Goal: Task Accomplishment & Management: Use online tool/utility

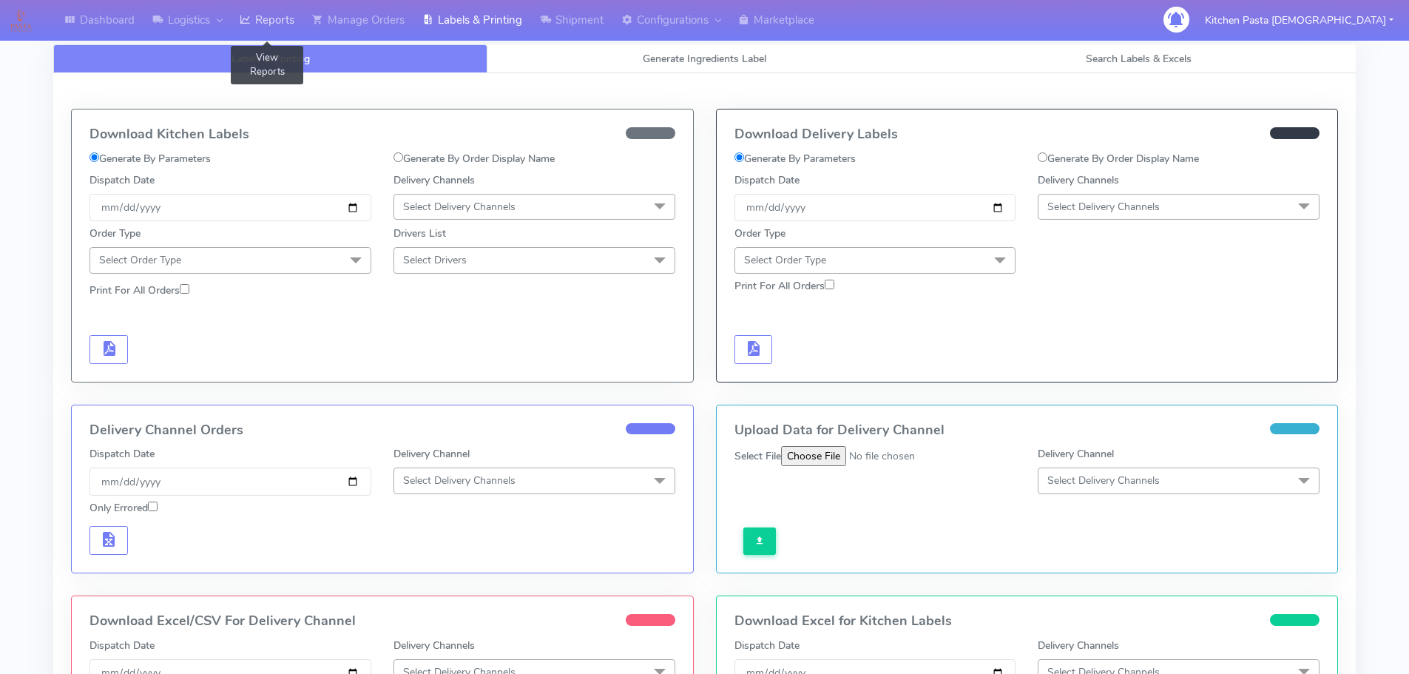
click at [268, 15] on link "Reports" at bounding box center [267, 20] width 72 height 41
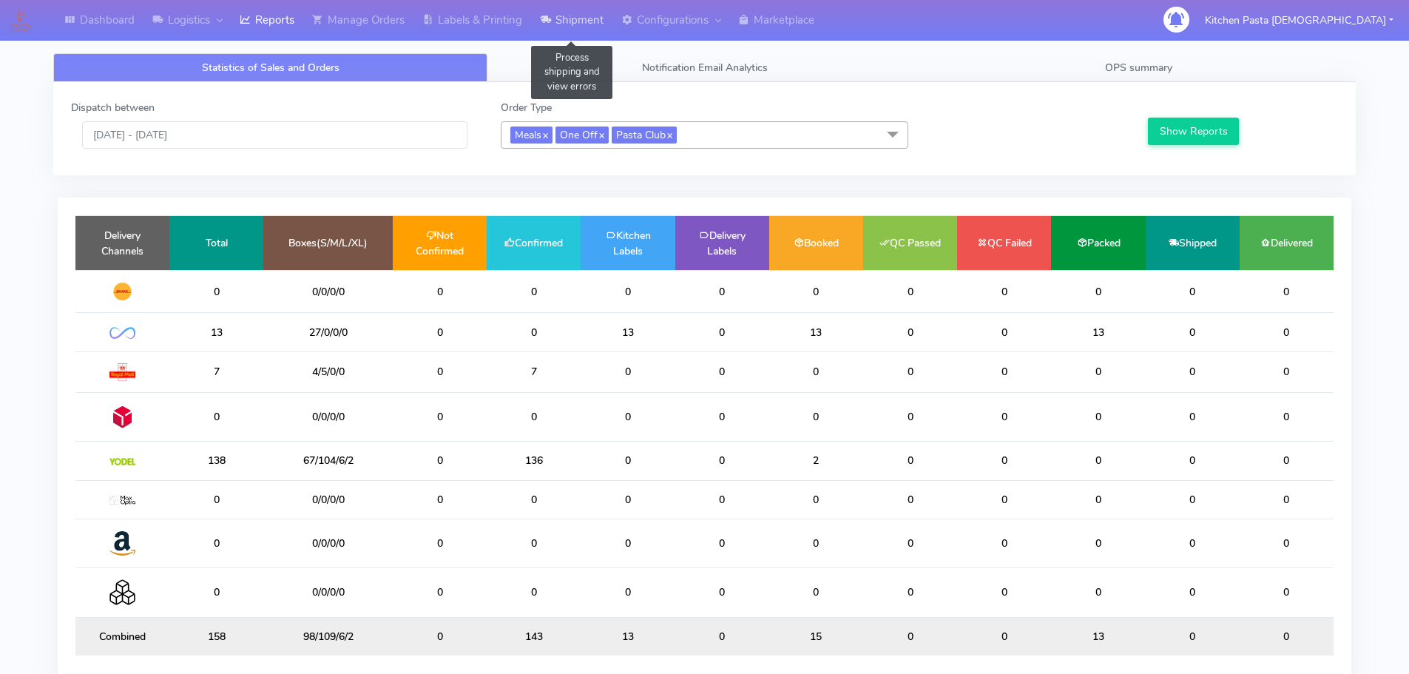
click at [607, 40] on link "Shipment" at bounding box center [571, 20] width 81 height 41
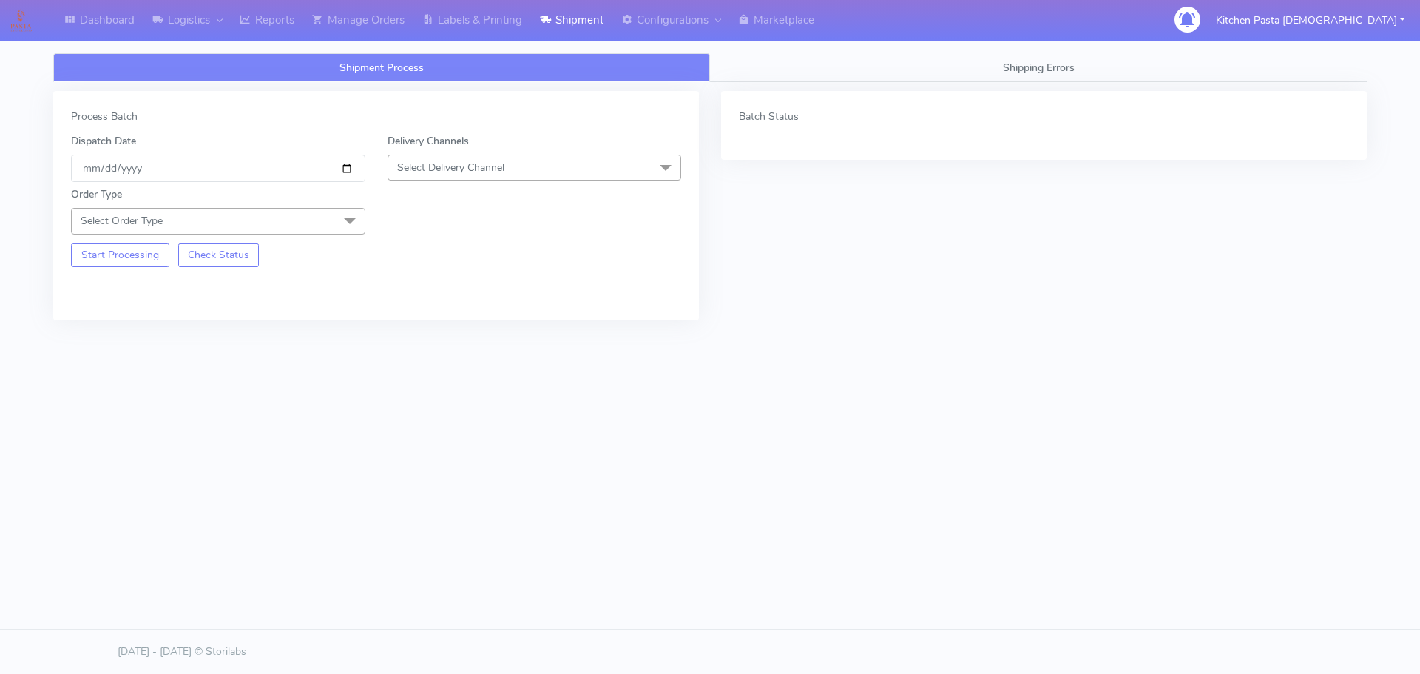
click at [533, 161] on span "Select Delivery Channel" at bounding box center [535, 168] width 294 height 26
click at [433, 331] on div "Yodel" at bounding box center [535, 334] width 278 height 16
click at [317, 223] on span "Select Order Type" at bounding box center [218, 221] width 294 height 26
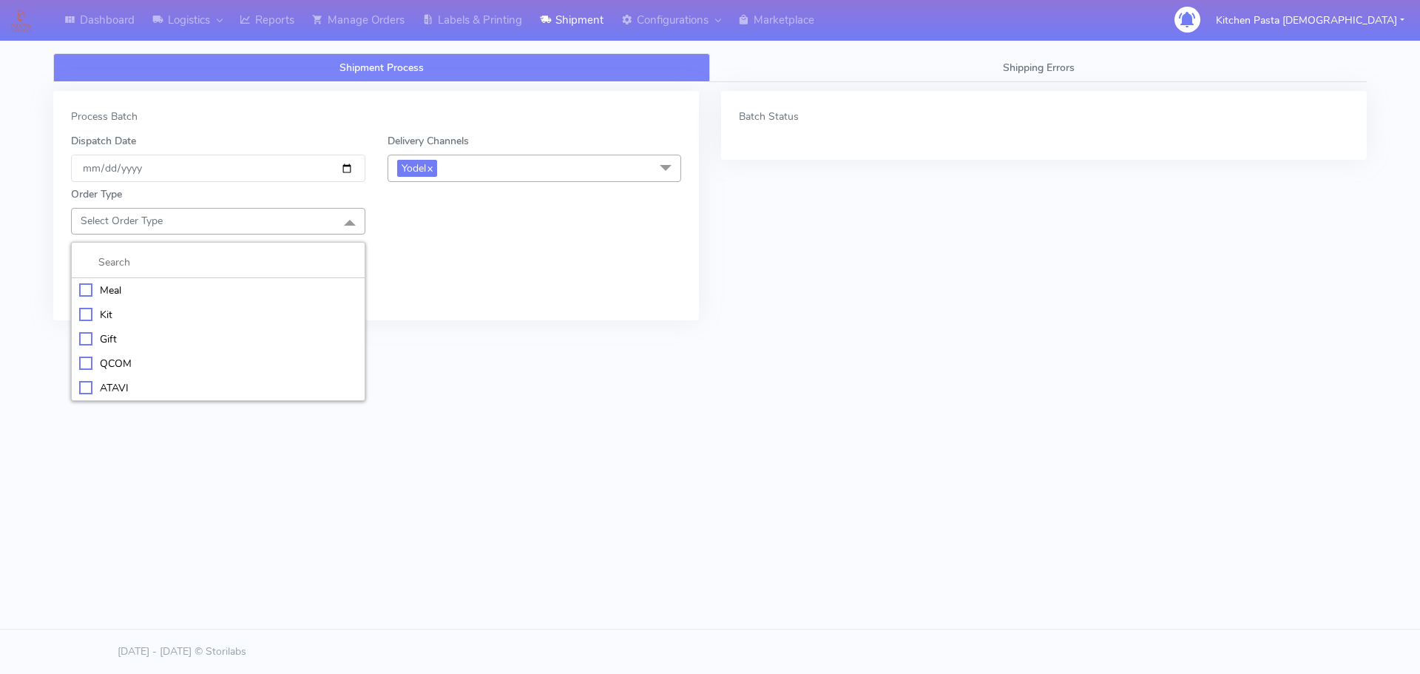
click at [189, 285] on div "Meal" at bounding box center [218, 291] width 278 height 16
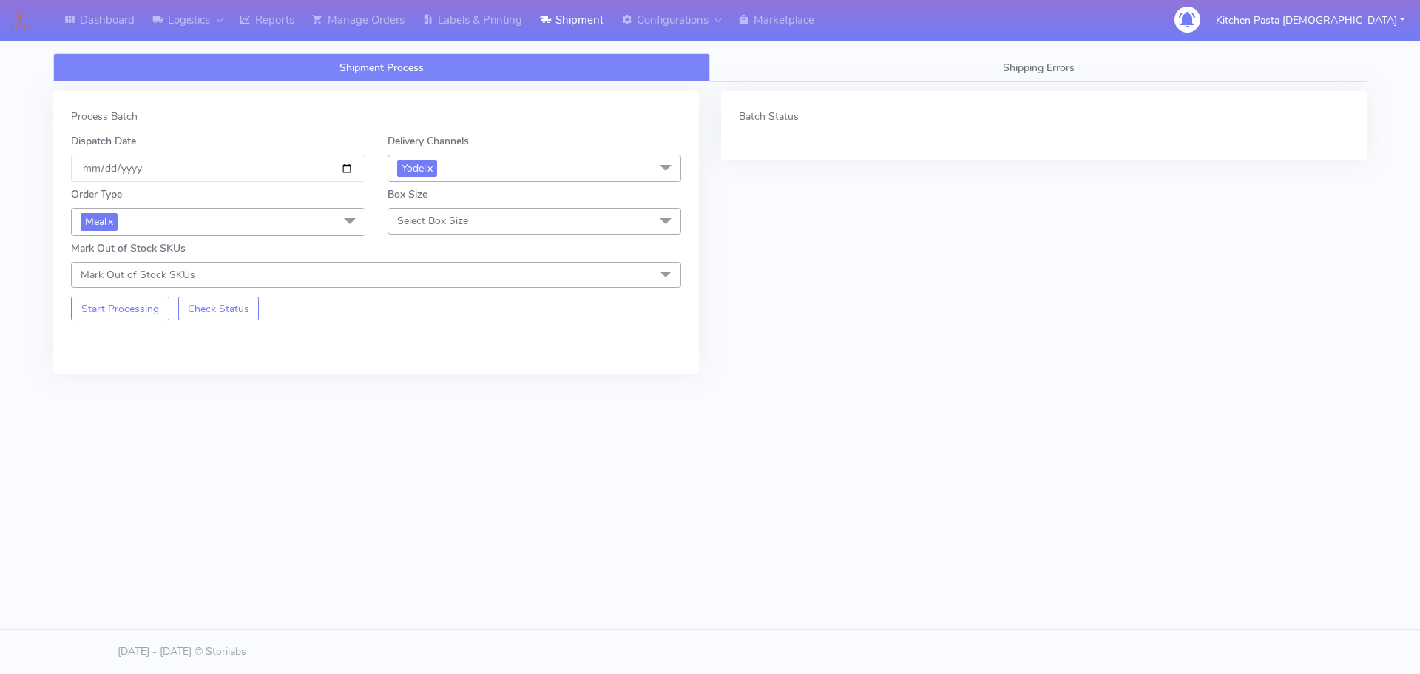
click at [428, 220] on span "Select Box Size" at bounding box center [432, 221] width 71 height 14
click at [438, 396] on li "Mega" at bounding box center [534, 388] width 293 height 24
click at [100, 320] on button "Start Processing" at bounding box center [120, 309] width 98 height 24
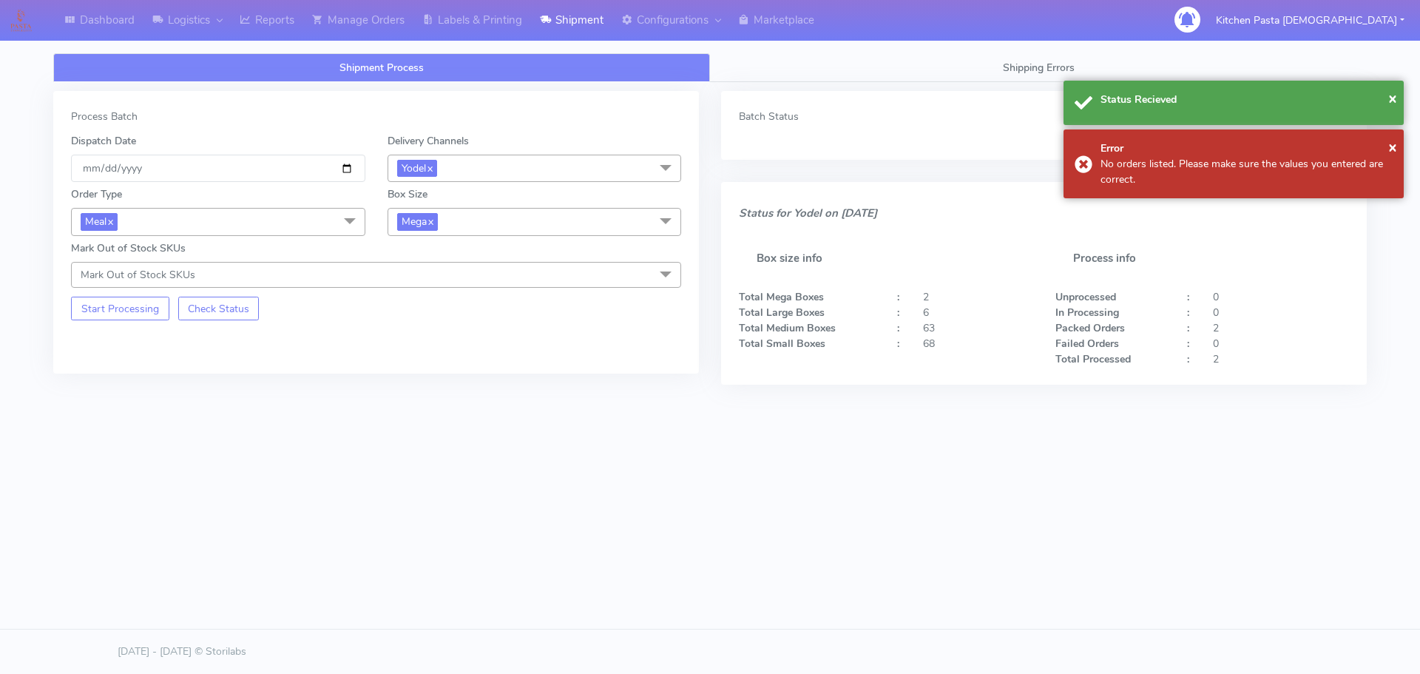
click at [518, 223] on span "Mega x" at bounding box center [535, 221] width 294 height 27
click at [438, 359] on div "Large" at bounding box center [535, 365] width 278 height 16
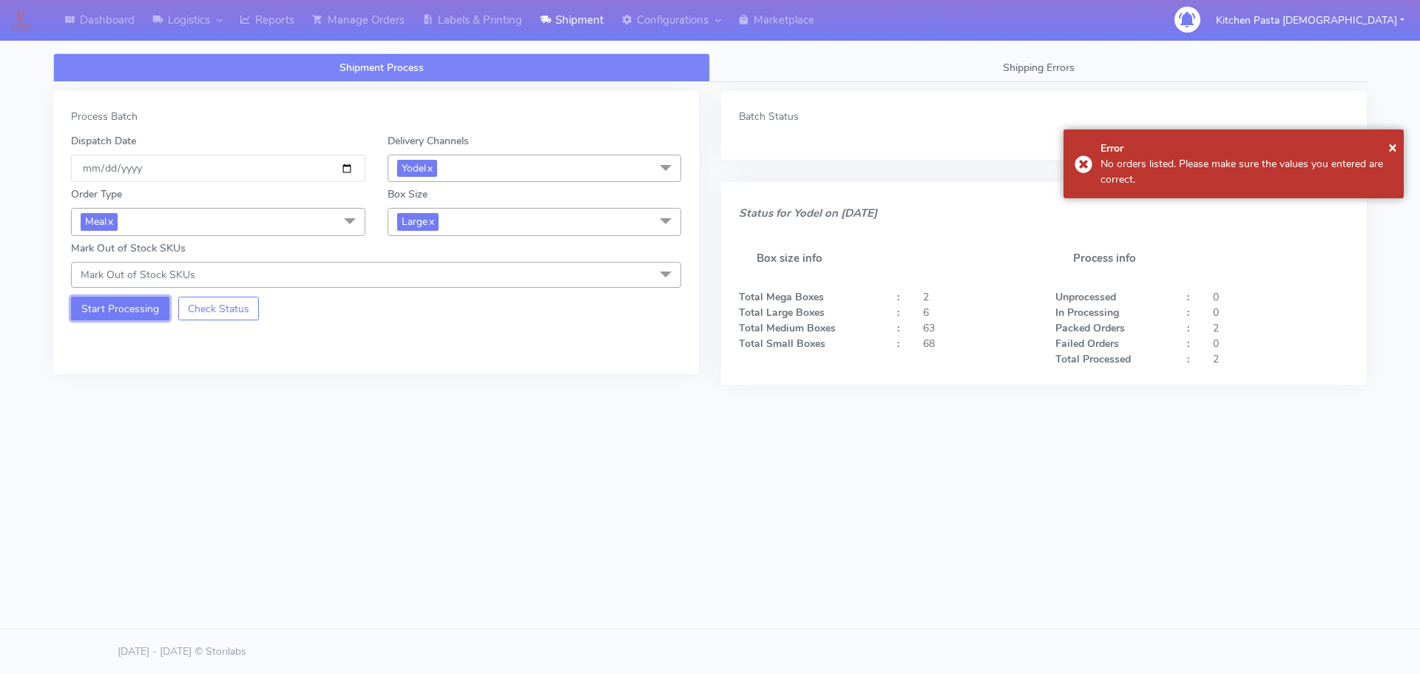
click at [150, 307] on button "Start Processing" at bounding box center [120, 309] width 98 height 24
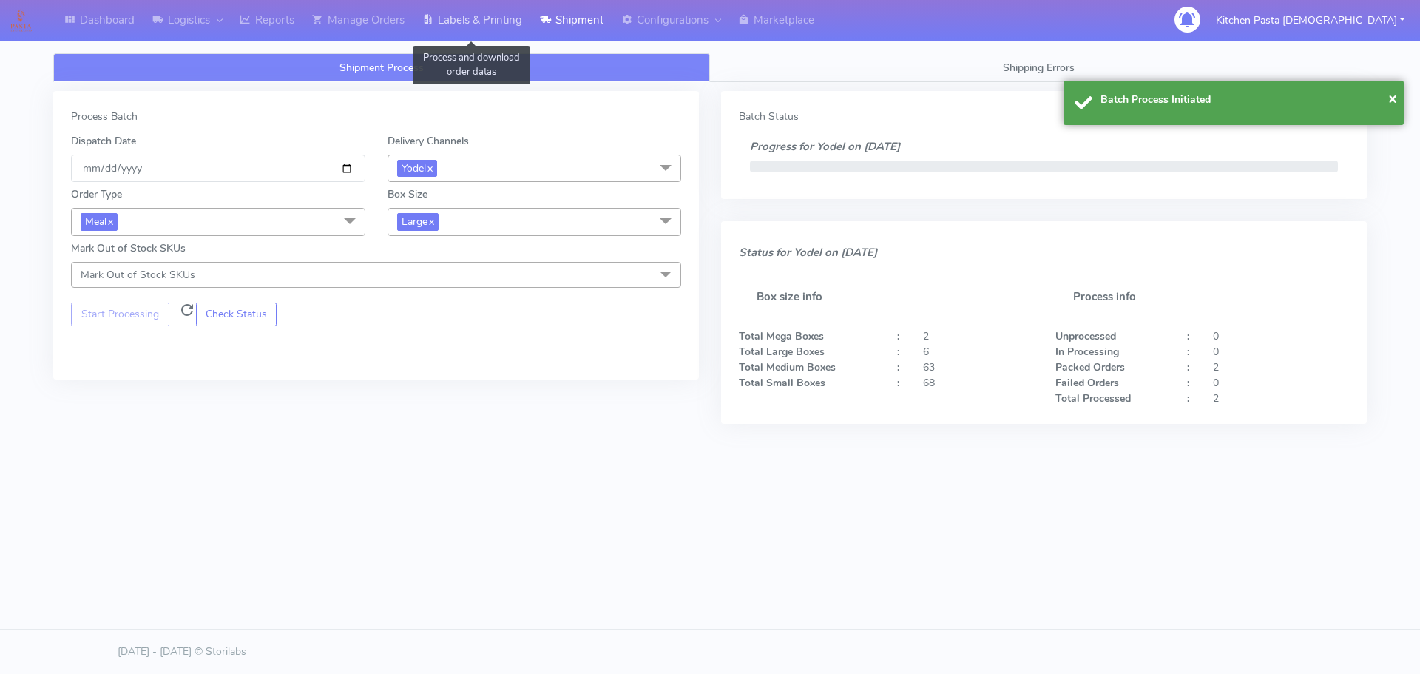
click at [489, 29] on link "Labels & Printing" at bounding box center [472, 20] width 118 height 41
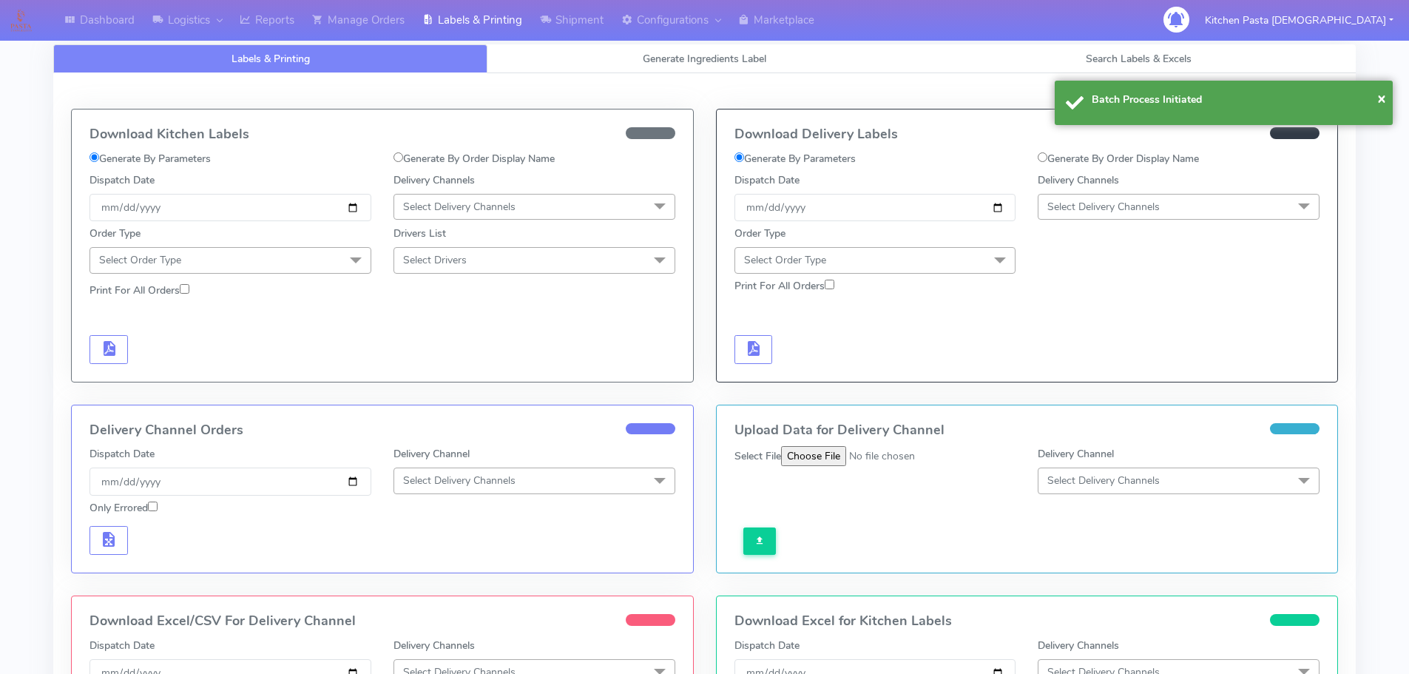
click at [1203, 217] on span "Select Delivery Channels" at bounding box center [1179, 207] width 282 height 26
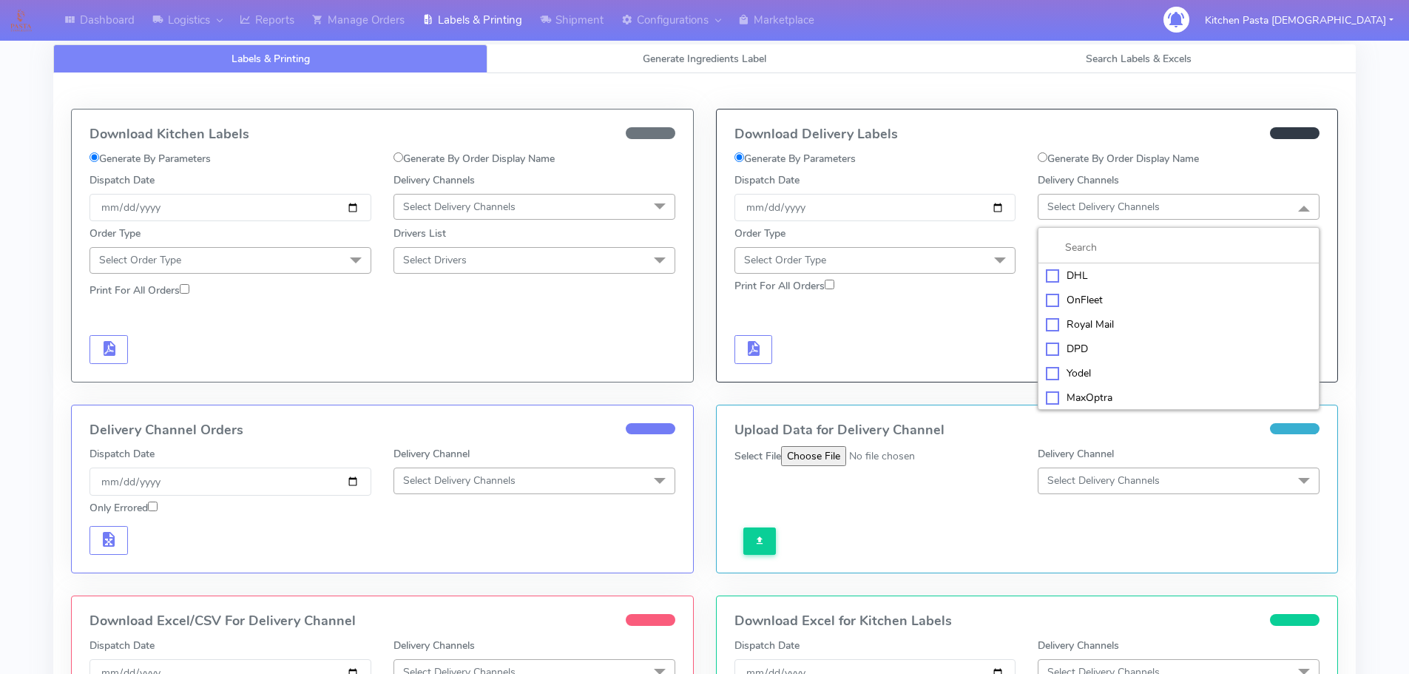
click at [1088, 367] on div "Yodel" at bounding box center [1179, 373] width 266 height 16
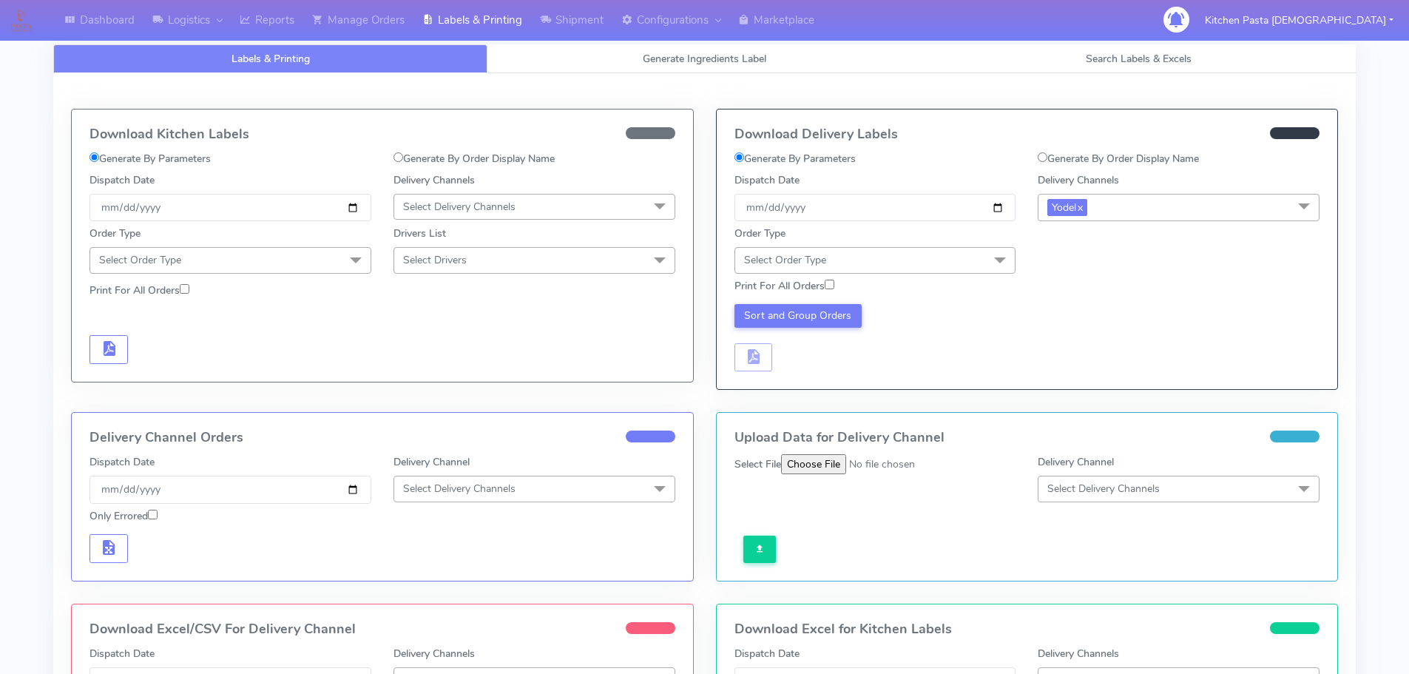
click at [962, 266] on span "Select Order Type" at bounding box center [875, 260] width 282 height 26
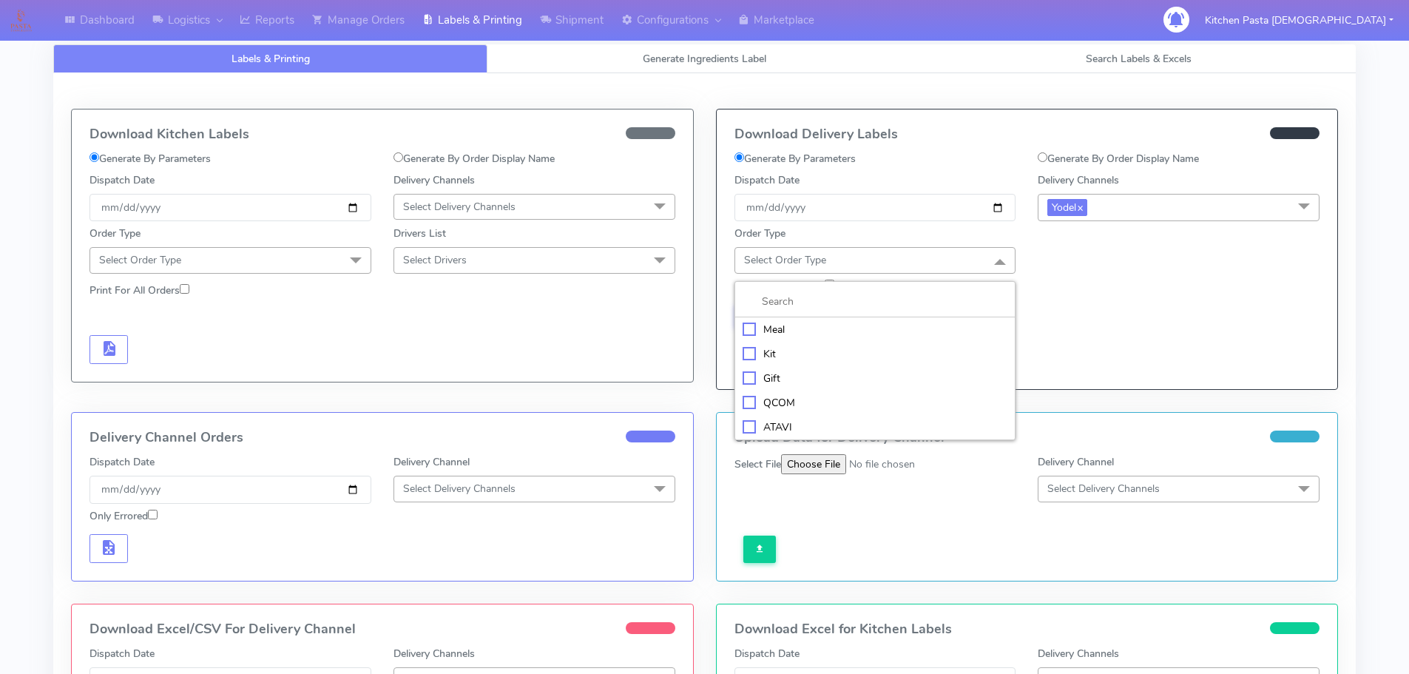
click at [790, 328] on div "Meal" at bounding box center [876, 330] width 266 height 16
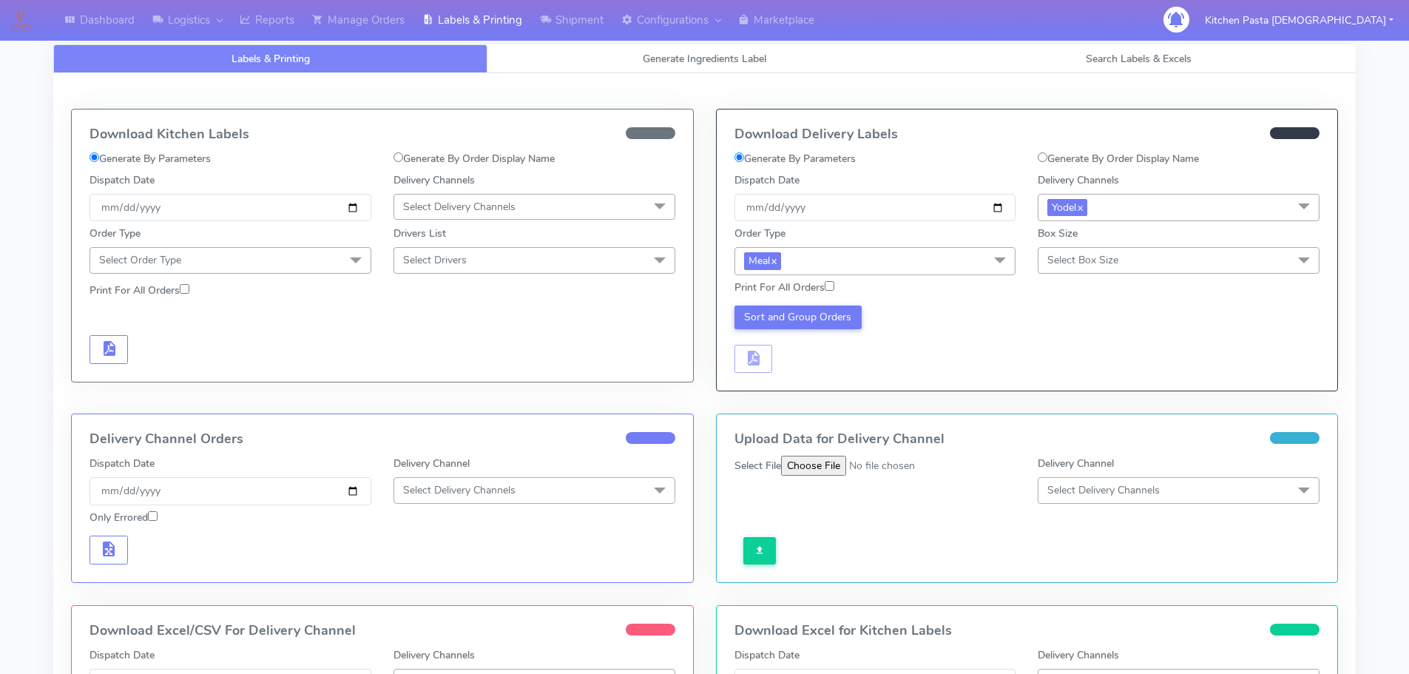
click at [1200, 245] on div "Box Size Select Box Size Small Small-PR-1 Medium Large Mega" at bounding box center [1179, 249] width 282 height 47
click at [1198, 265] on span "Select Box Size" at bounding box center [1179, 260] width 282 height 26
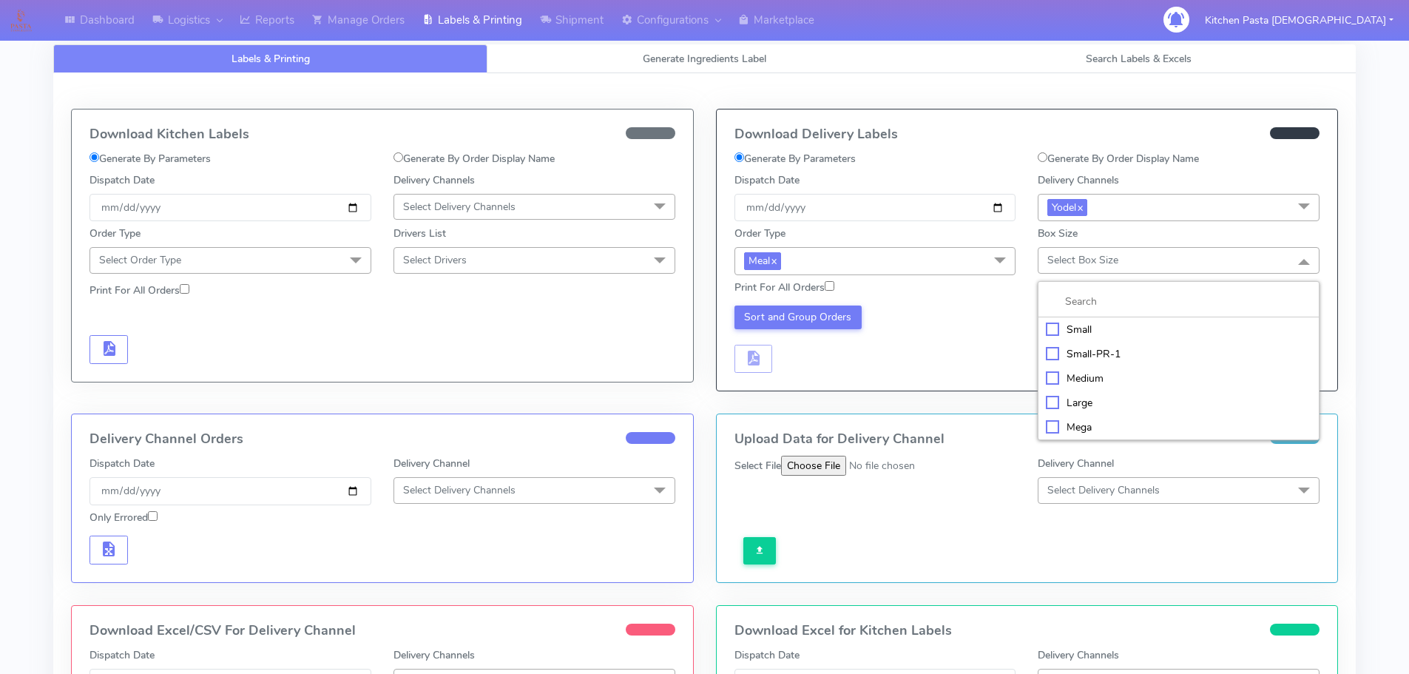
click at [1084, 411] on li "Large" at bounding box center [1178, 403] width 280 height 24
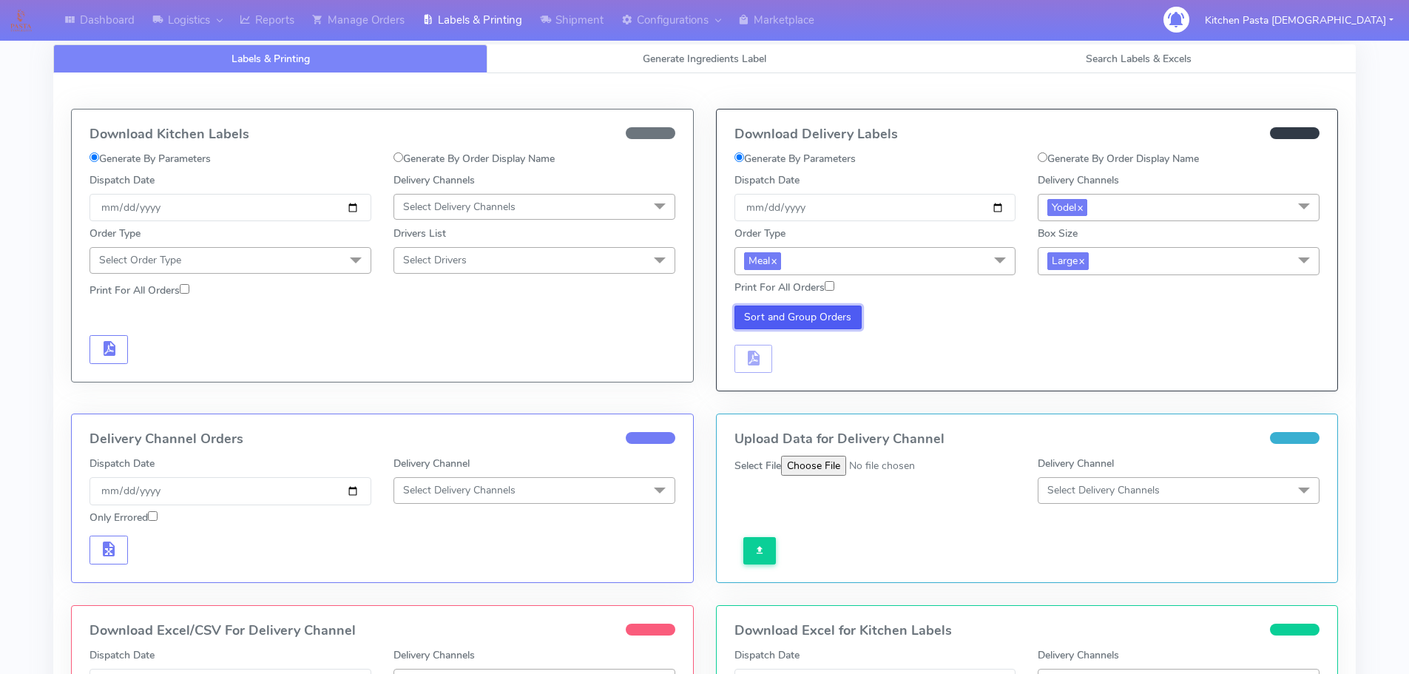
click at [770, 325] on button "Sort and Group Orders" at bounding box center [798, 317] width 128 height 24
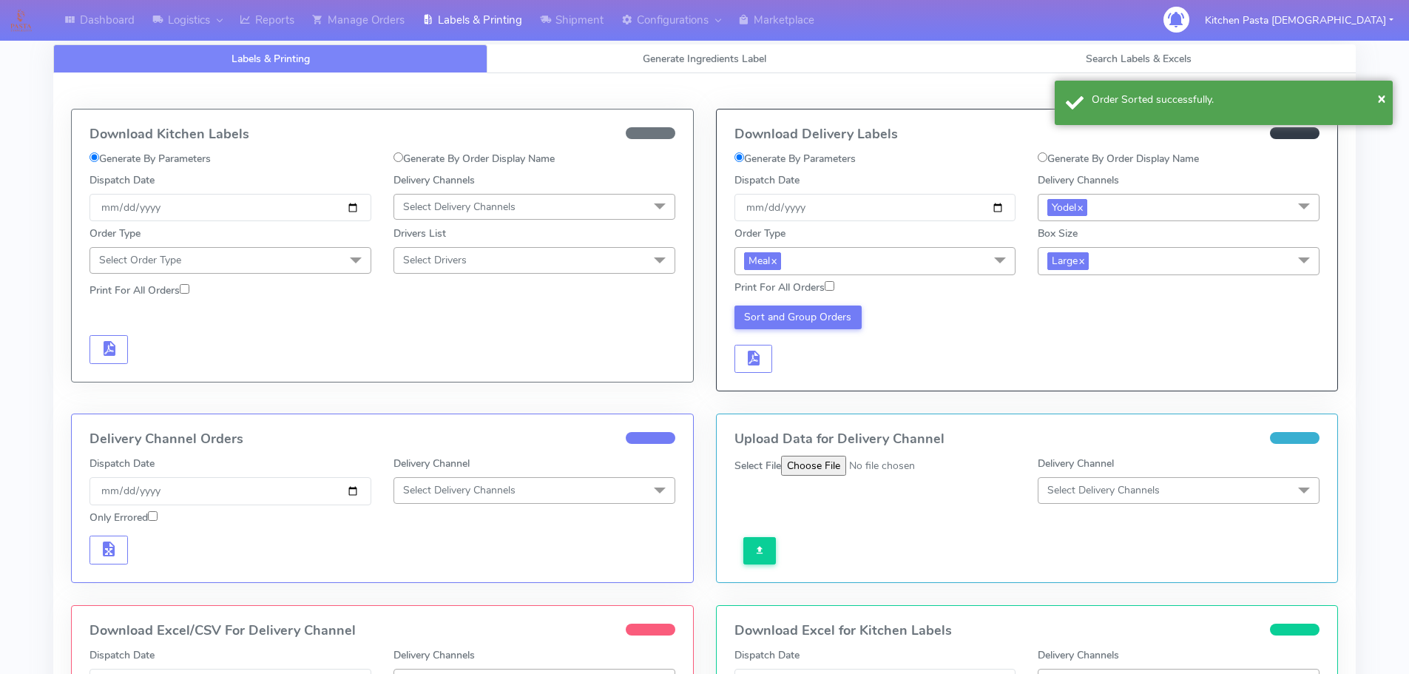
click at [743, 336] on div "Sort and Group Orders" at bounding box center [875, 339] width 304 height 68
click at [763, 351] on button "button" at bounding box center [753, 359] width 38 height 29
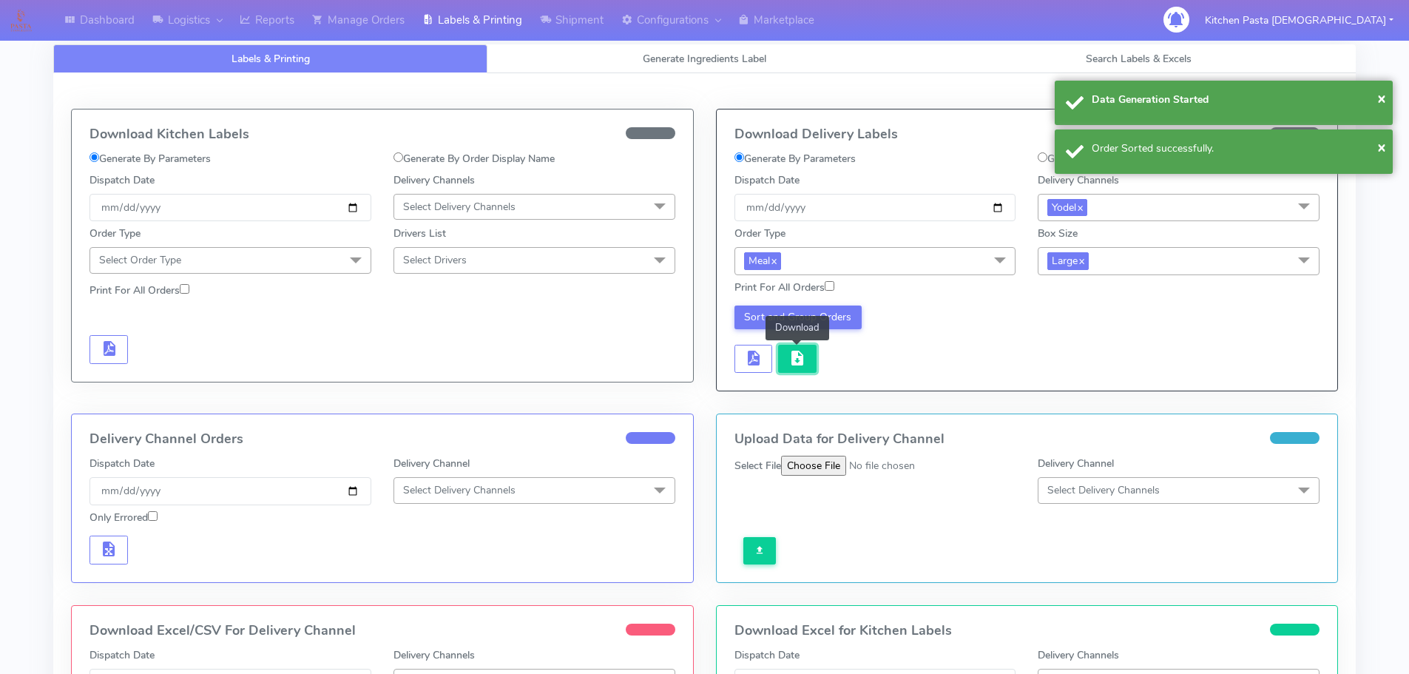
click at [791, 361] on span "button" at bounding box center [797, 361] width 18 height 14
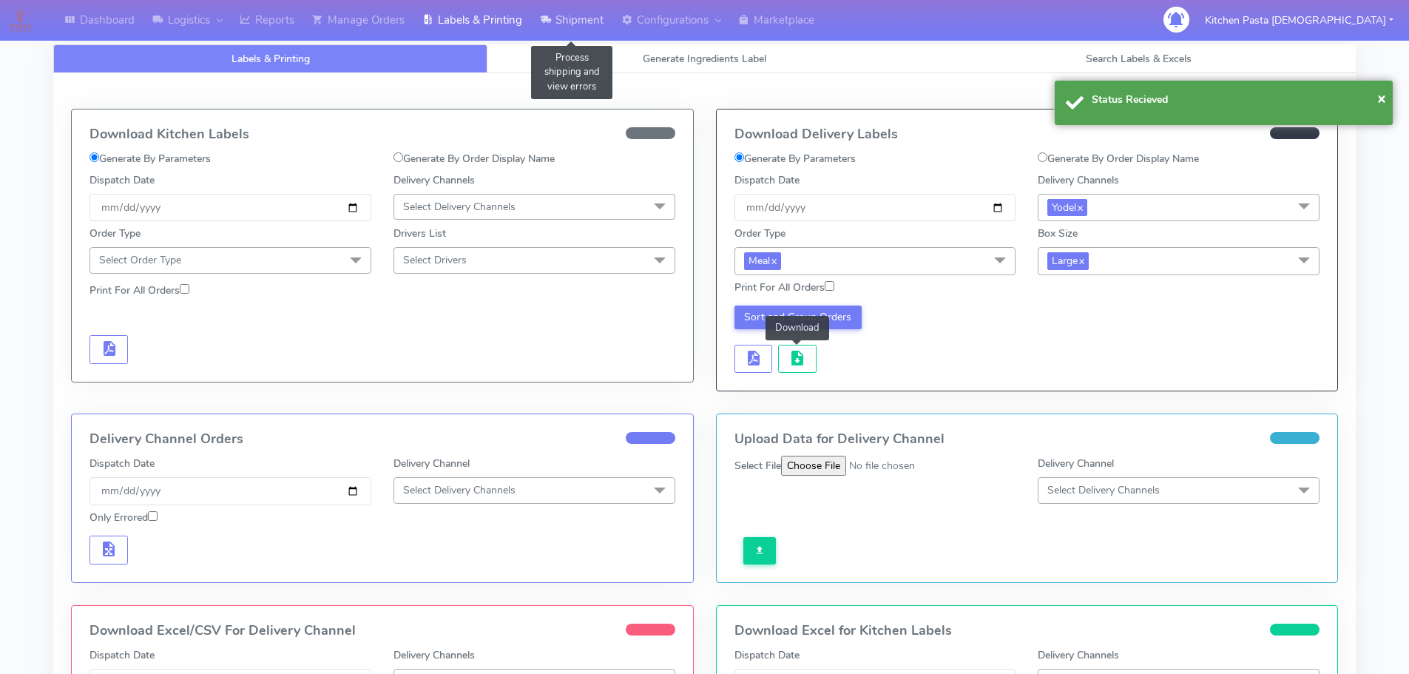
click at [567, 16] on link "Shipment" at bounding box center [571, 20] width 81 height 41
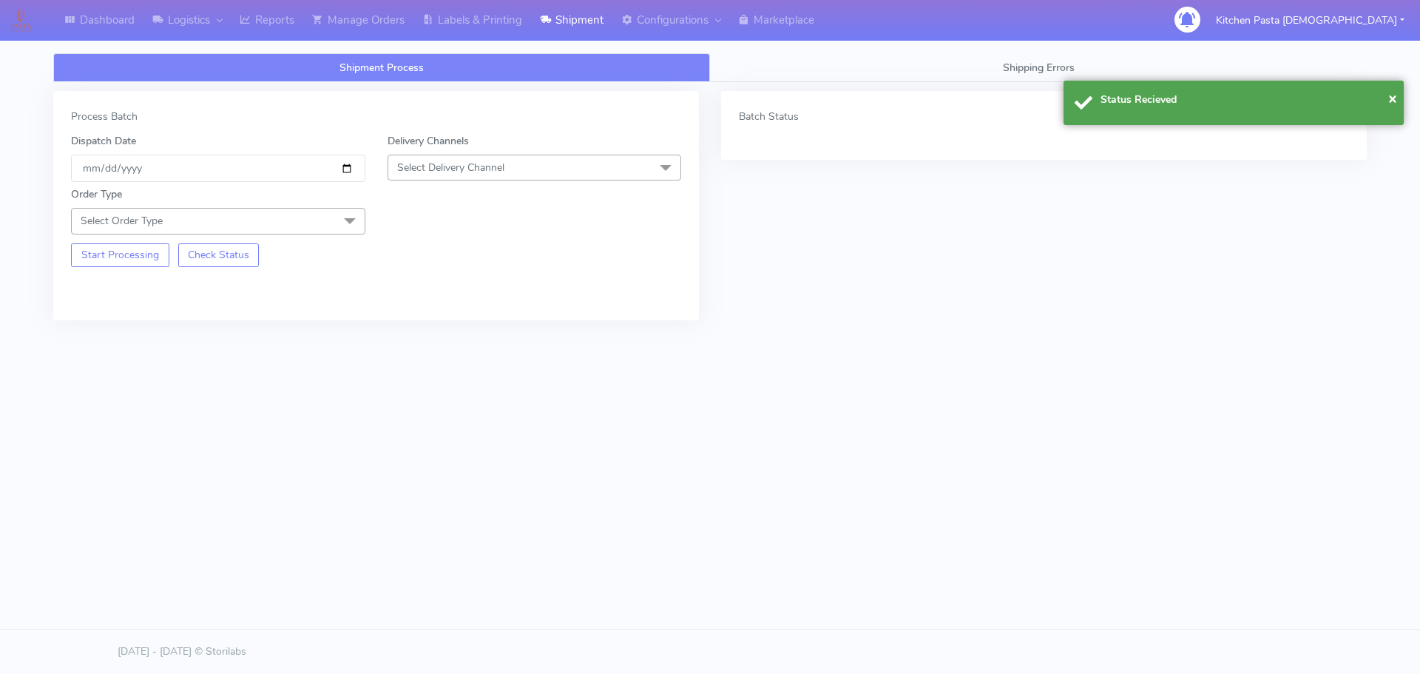
click at [479, 171] on span "Select Delivery Channel" at bounding box center [450, 168] width 107 height 14
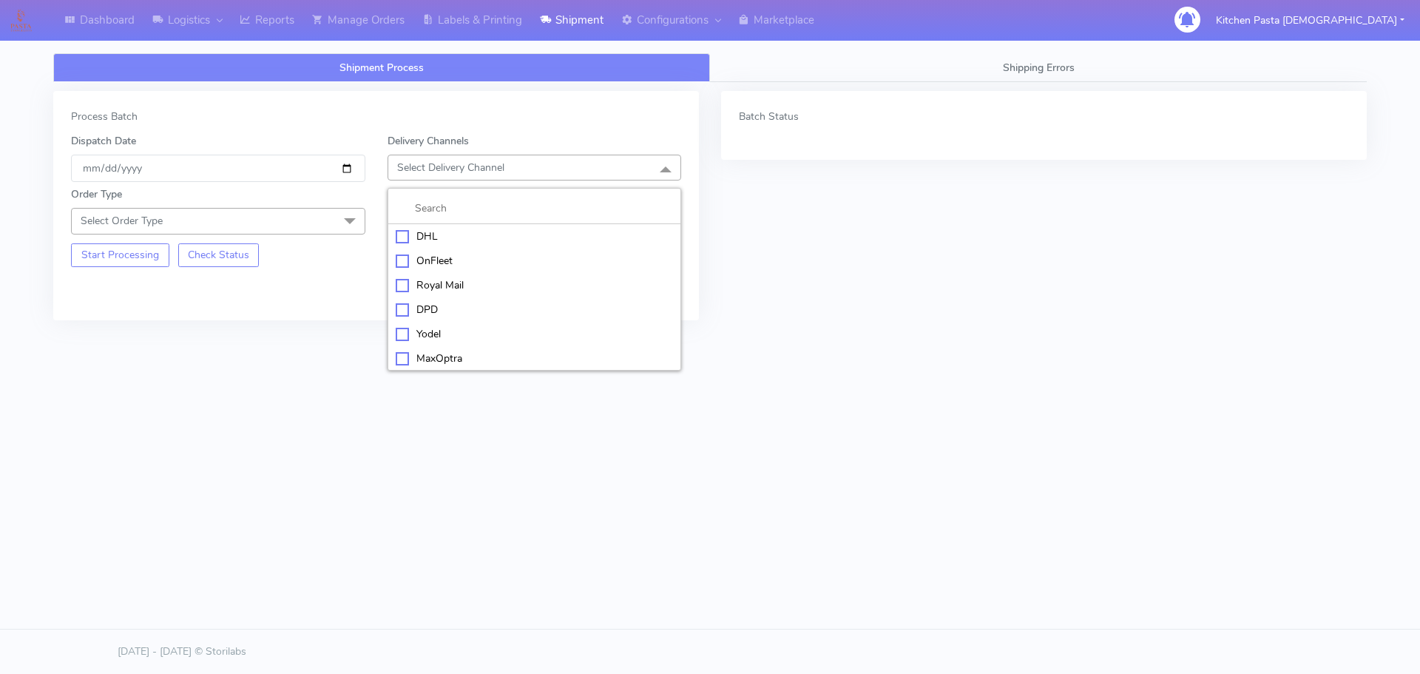
click at [430, 329] on div "Yodel" at bounding box center [535, 334] width 278 height 16
click at [318, 231] on span "Select Order Type" at bounding box center [218, 221] width 294 height 26
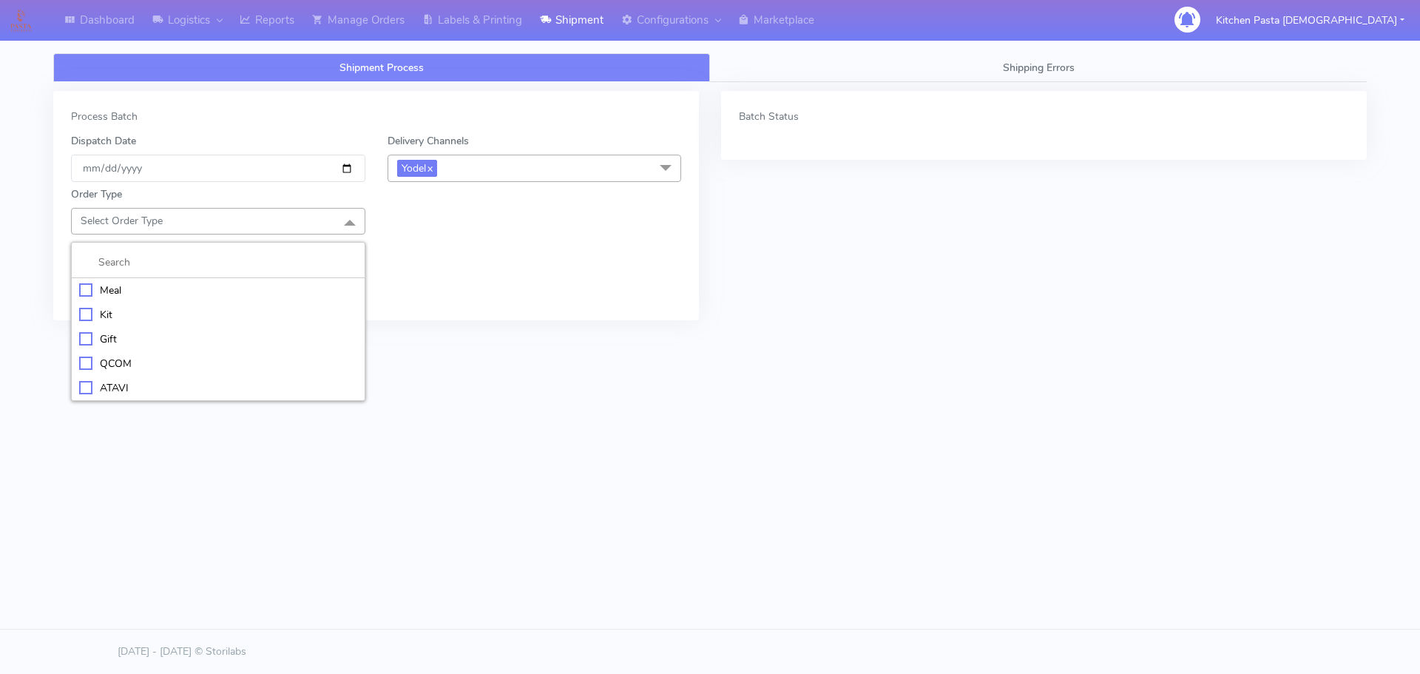
click at [215, 286] on div "Meal" at bounding box center [218, 291] width 278 height 16
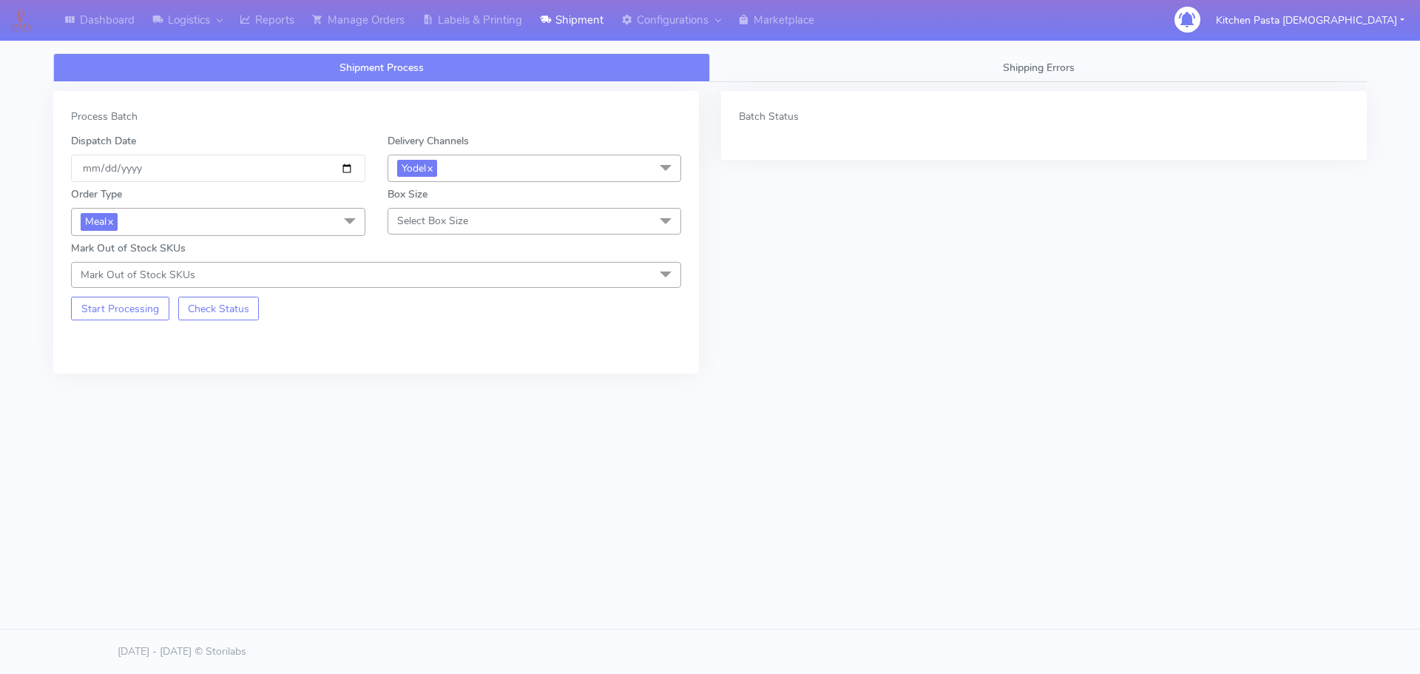
click at [470, 214] on span "Select Box Size" at bounding box center [535, 221] width 294 height 26
click at [409, 386] on div "Mega" at bounding box center [535, 388] width 278 height 16
click at [131, 302] on button "Start Processing" at bounding box center [120, 309] width 98 height 24
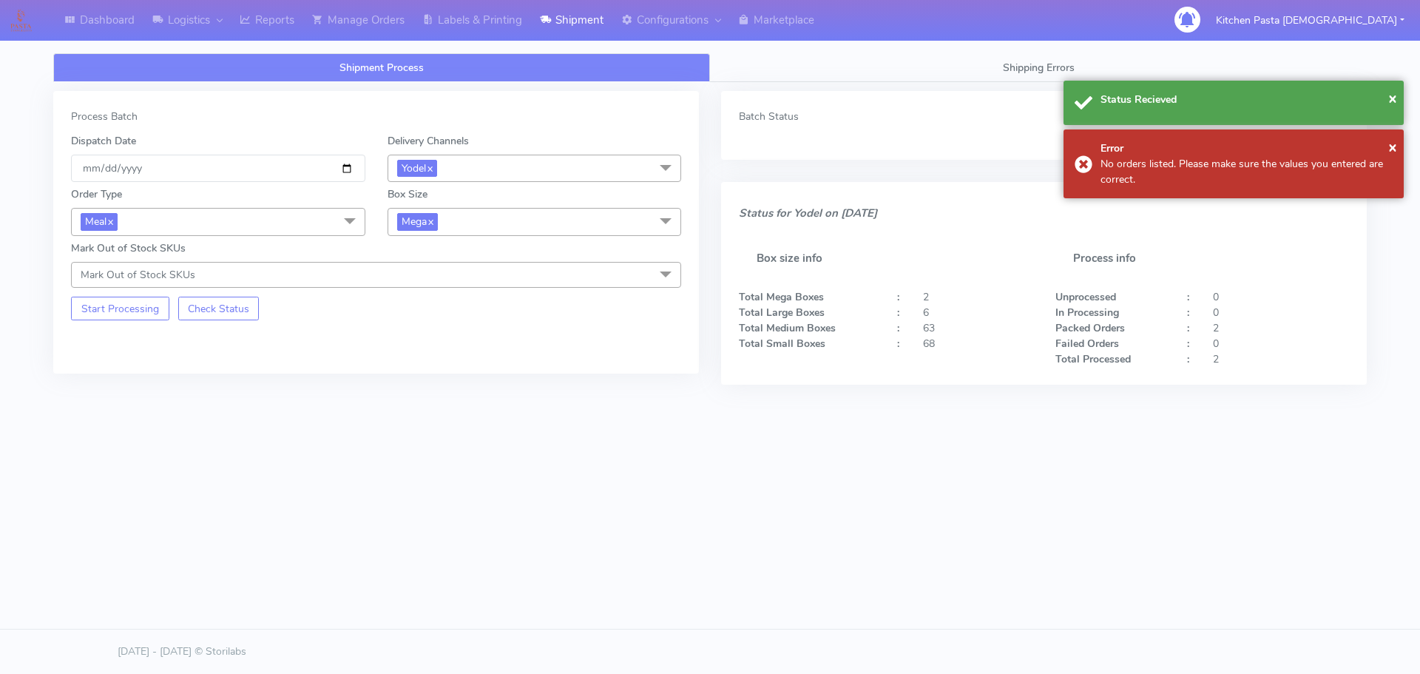
click at [520, 224] on span "Mega x" at bounding box center [535, 221] width 294 height 27
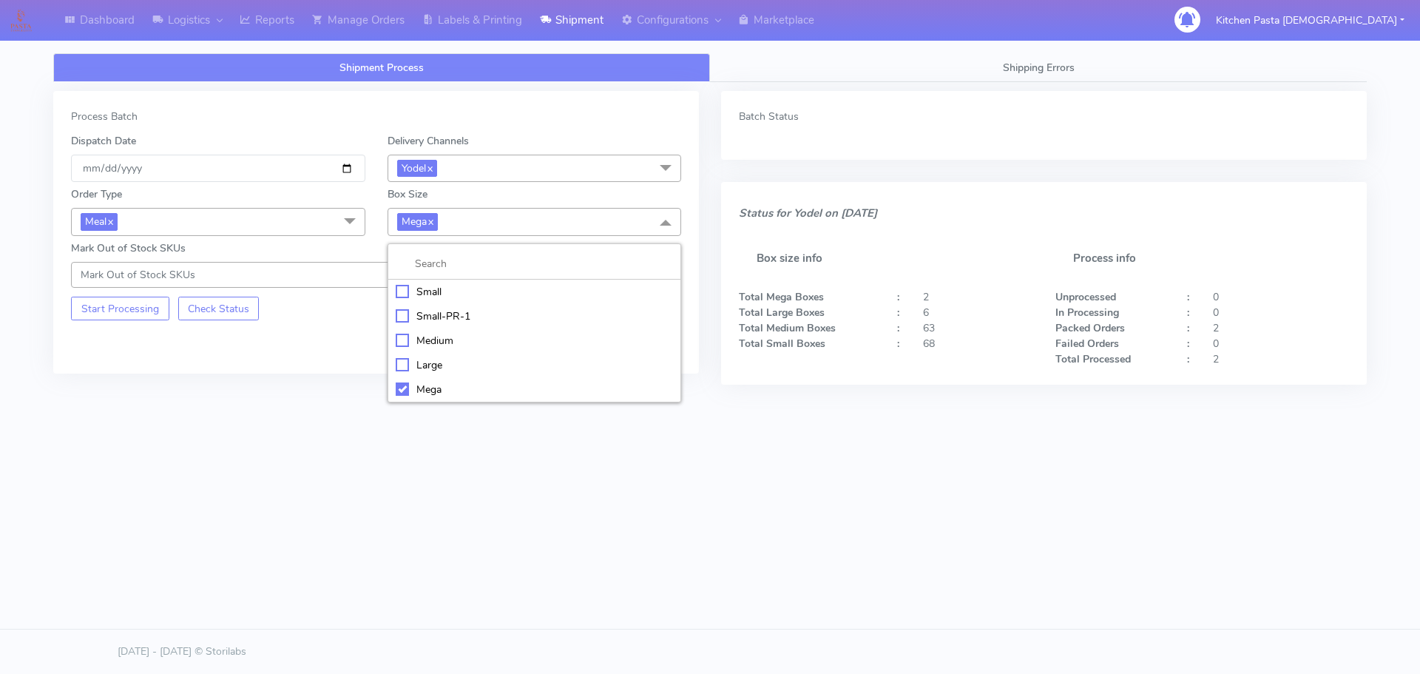
click at [438, 367] on div "Large" at bounding box center [535, 365] width 278 height 16
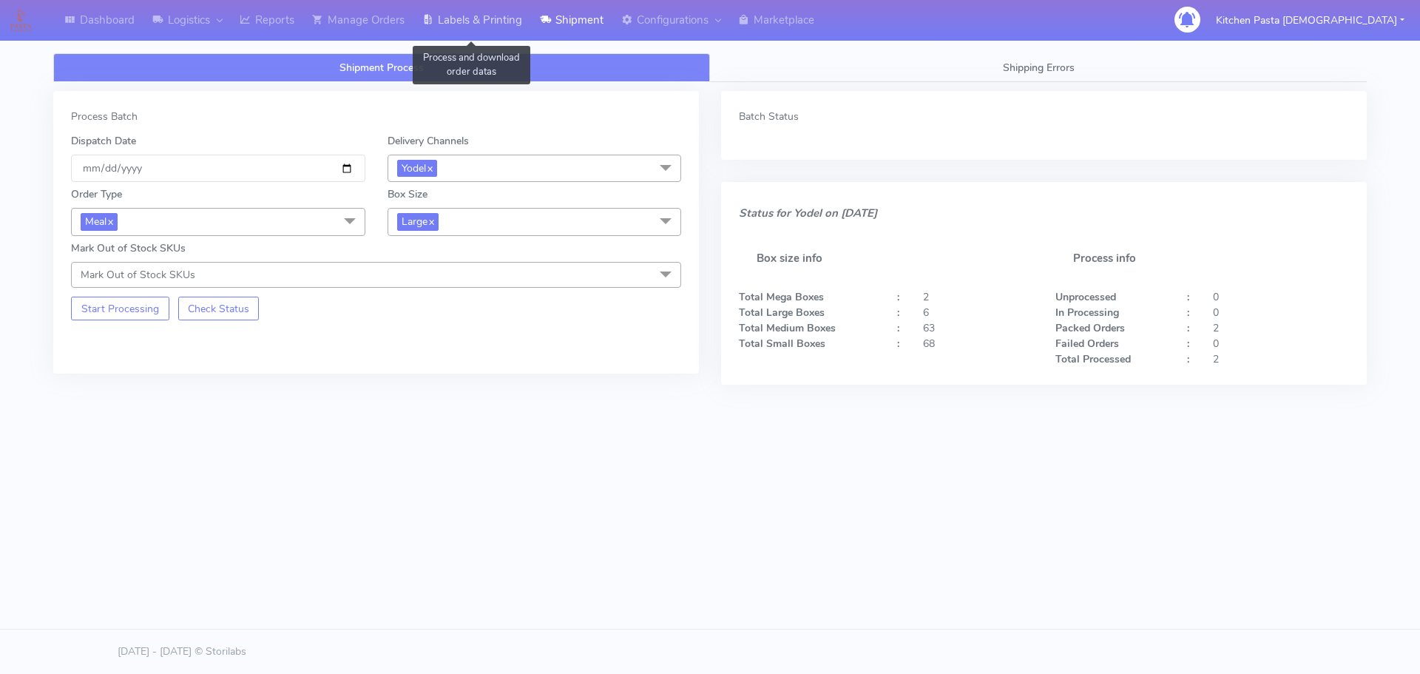
click at [487, 27] on link "Labels & Printing" at bounding box center [472, 20] width 118 height 41
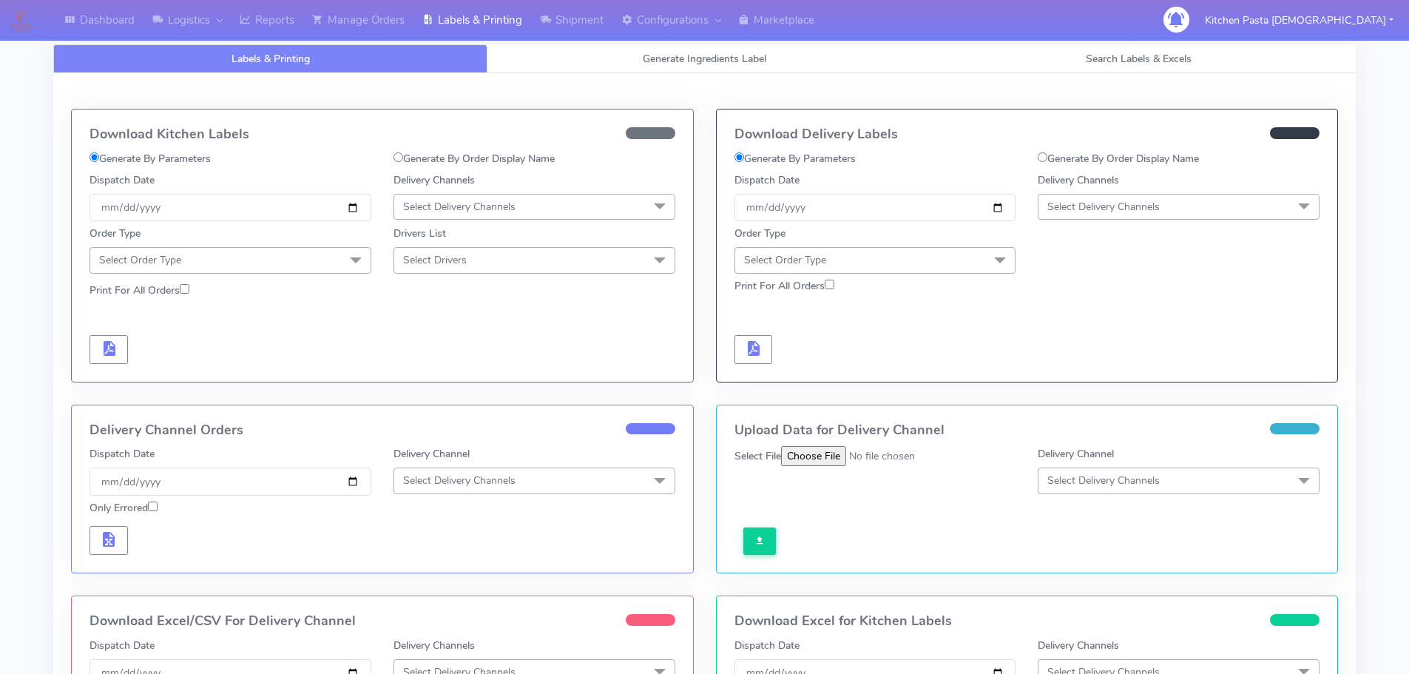
click at [1135, 212] on span "Select Delivery Channels" at bounding box center [1103, 207] width 112 height 14
click at [1077, 375] on div "Yodel" at bounding box center [1179, 373] width 266 height 16
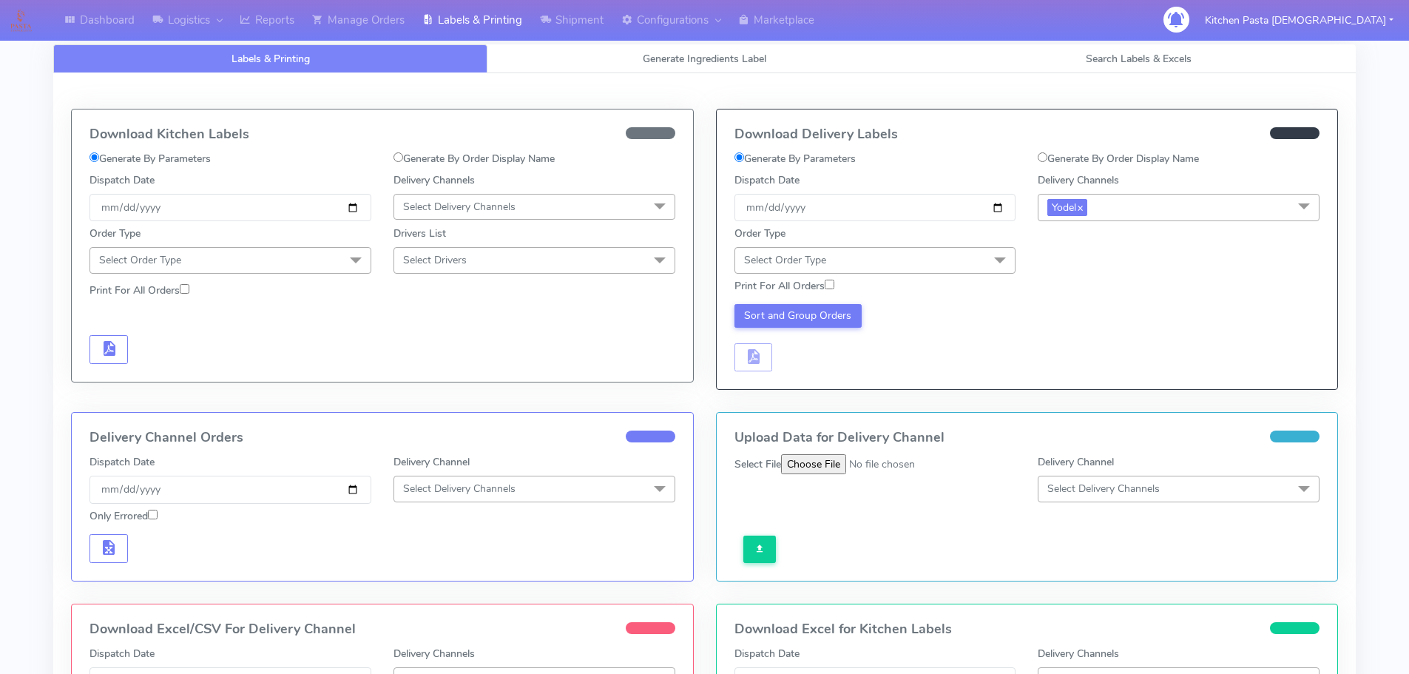
click at [977, 264] on span "Select Order Type" at bounding box center [875, 260] width 282 height 26
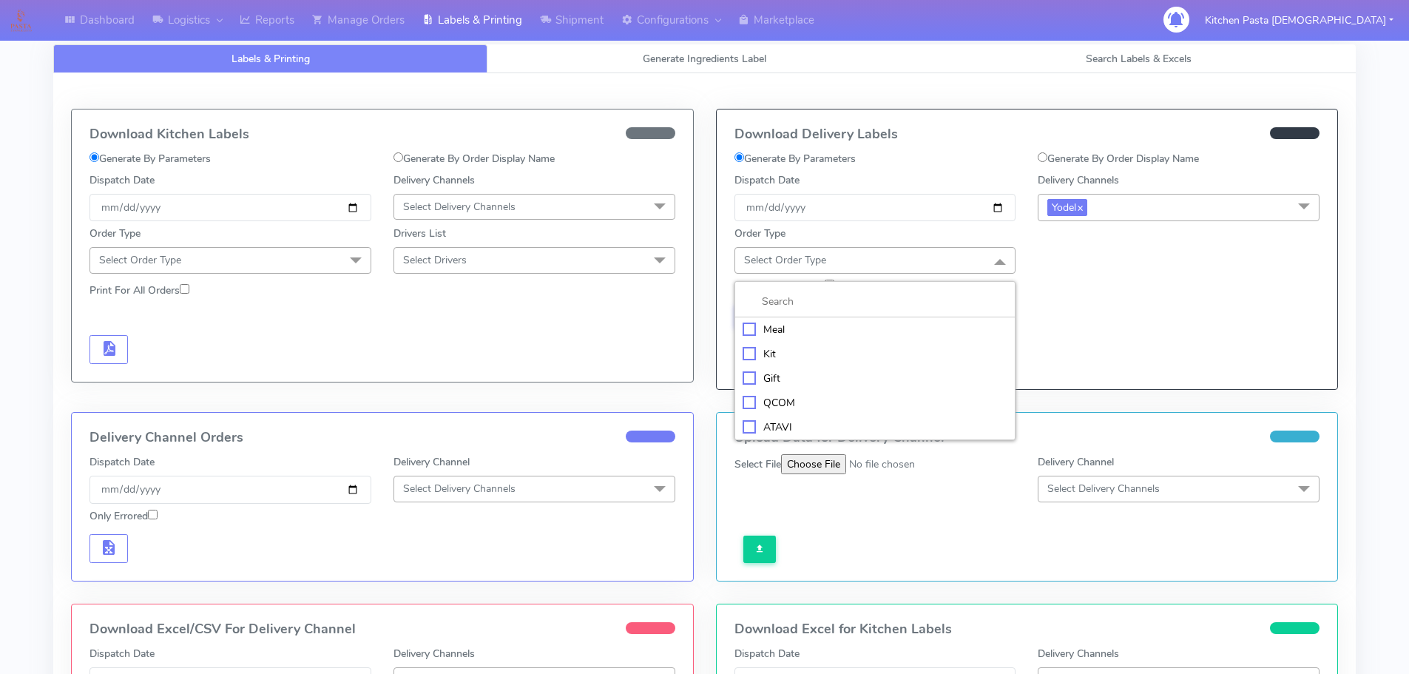
click at [833, 332] on div "Meal" at bounding box center [876, 330] width 266 height 16
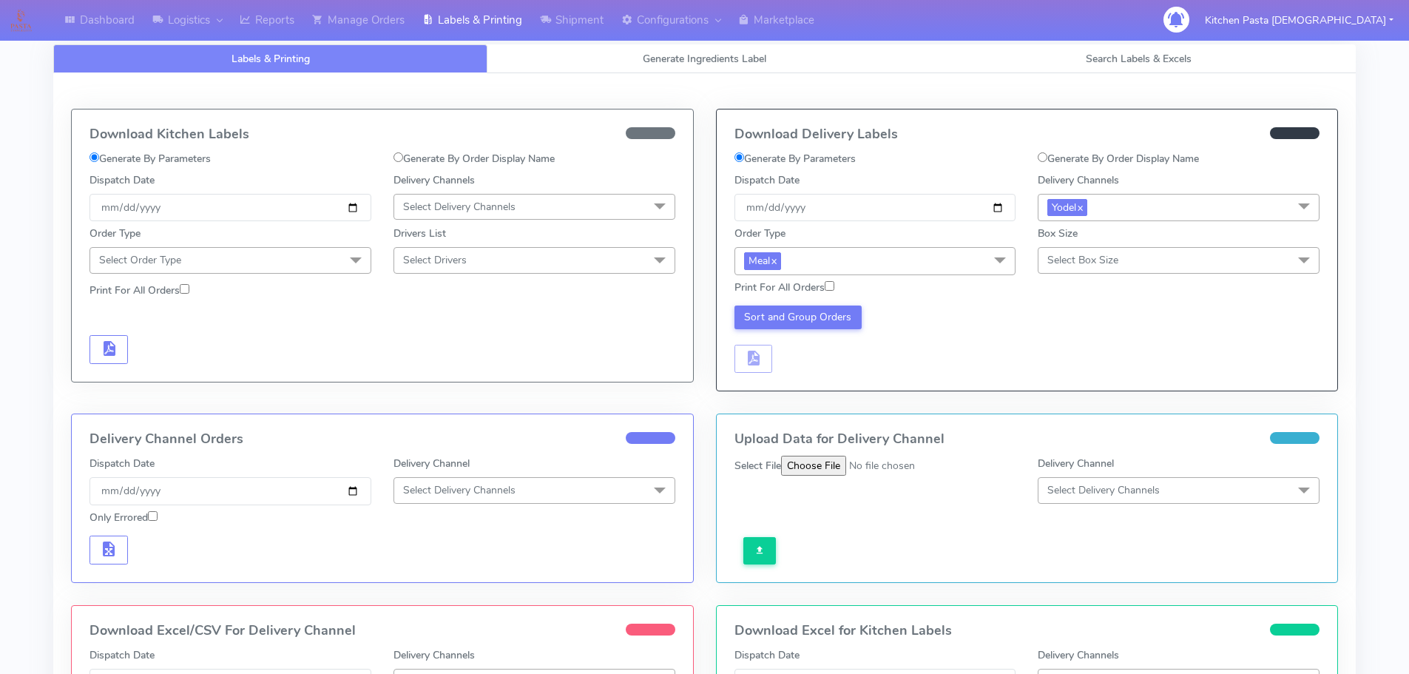
click at [1103, 271] on span "Select Box Size" at bounding box center [1179, 260] width 282 height 26
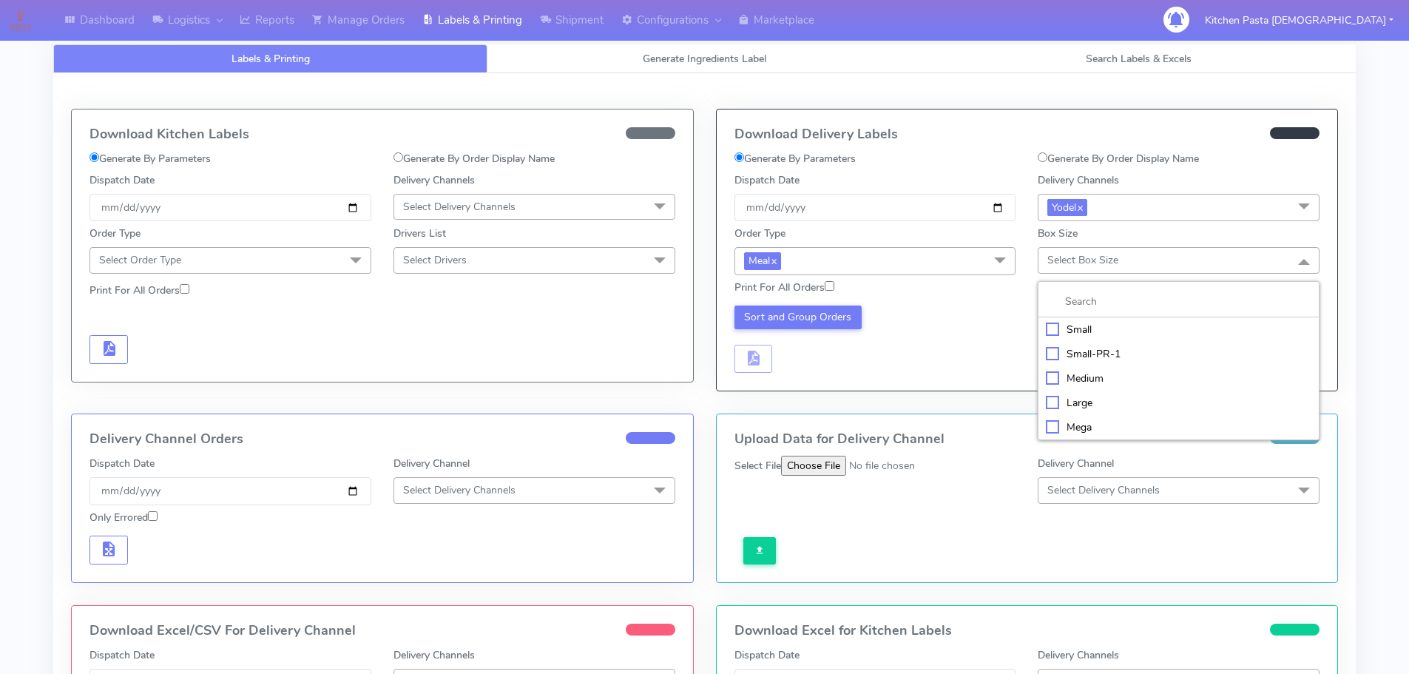
click at [1086, 420] on div "Mega" at bounding box center [1179, 427] width 266 height 16
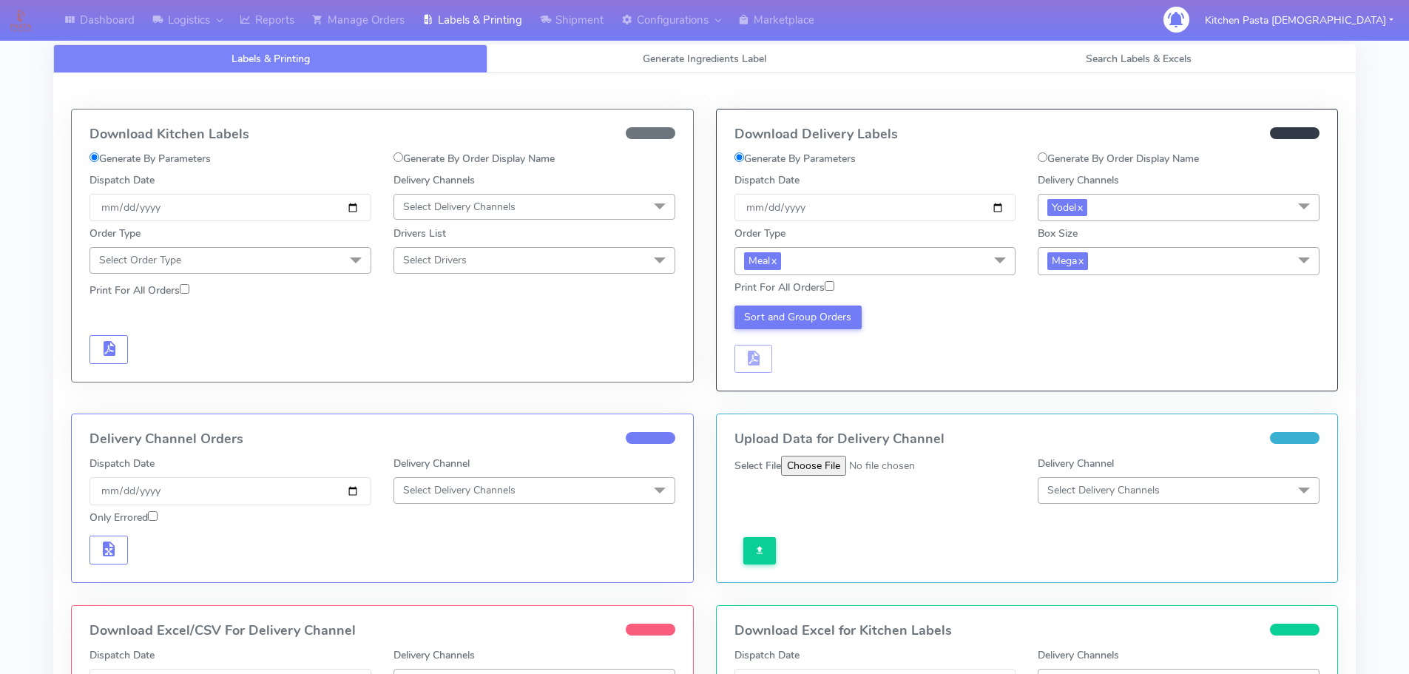
click at [800, 281] on label "Print For All Orders" at bounding box center [784, 288] width 100 height 16
click at [825, 281] on input "Print For All Orders" at bounding box center [830, 286] width 10 height 10
checkbox input "true"
click at [834, 313] on button "Sort and Group Orders" at bounding box center [798, 317] width 128 height 24
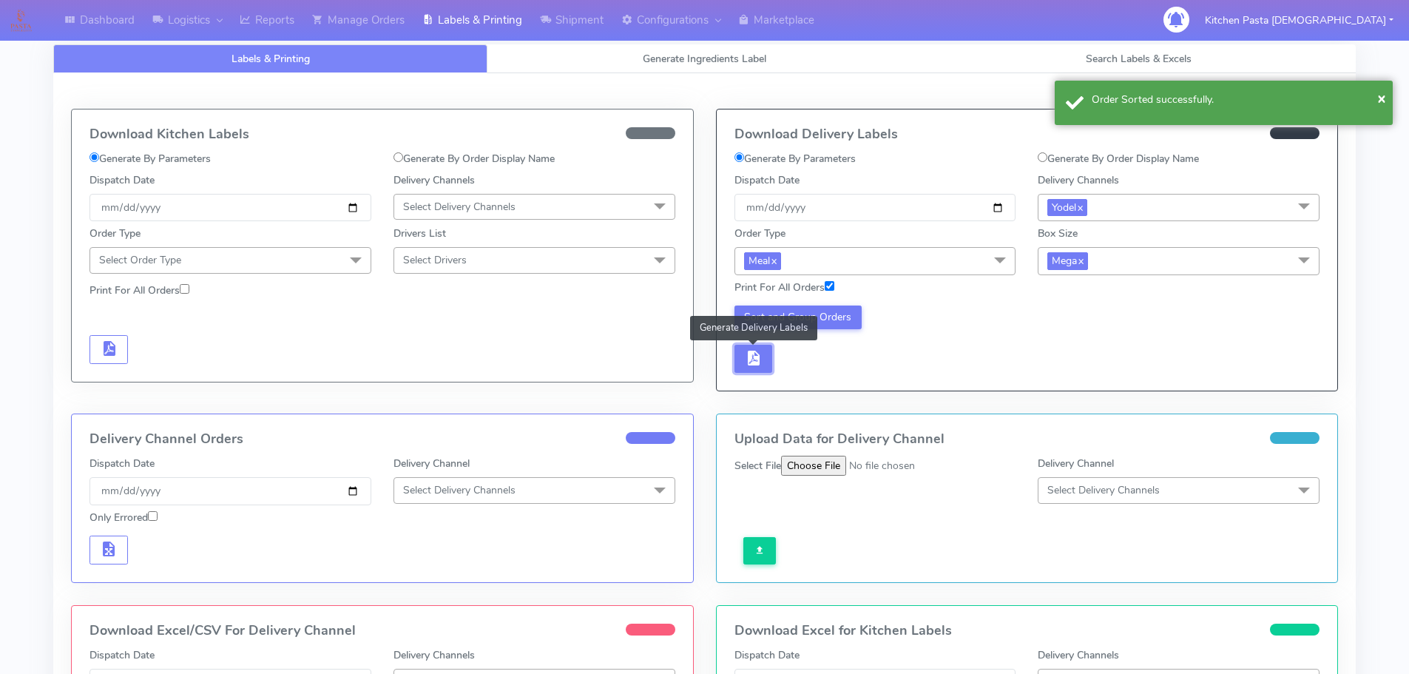
click at [757, 354] on span "button" at bounding box center [753, 361] width 18 height 14
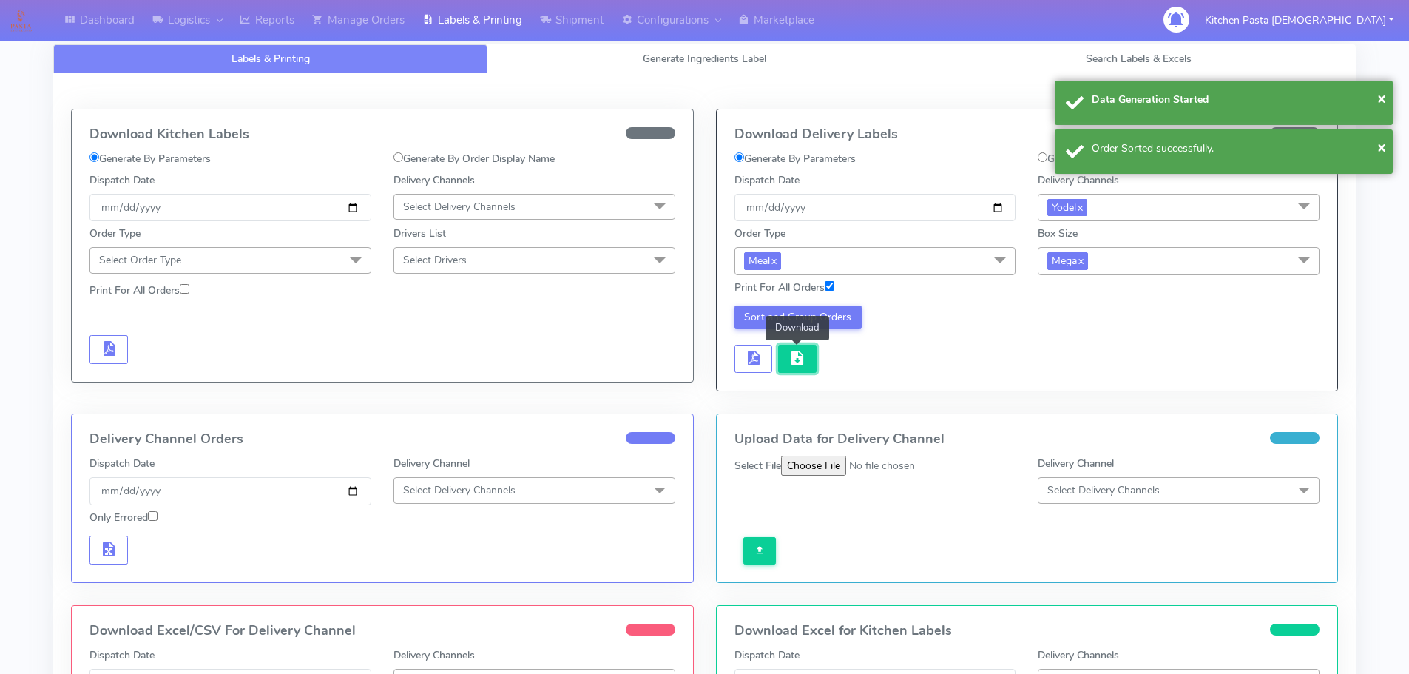
click at [794, 363] on span "button" at bounding box center [797, 361] width 18 height 14
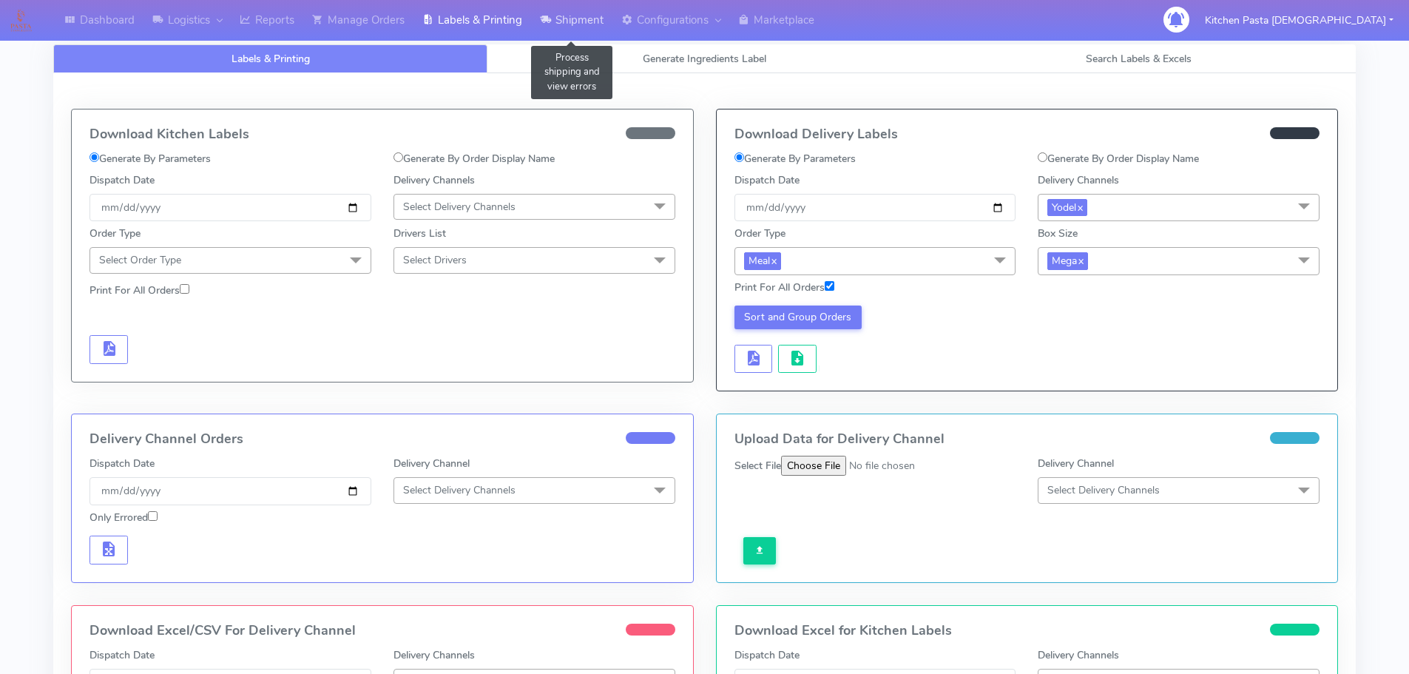
click at [556, 28] on link "Shipment" at bounding box center [571, 20] width 81 height 41
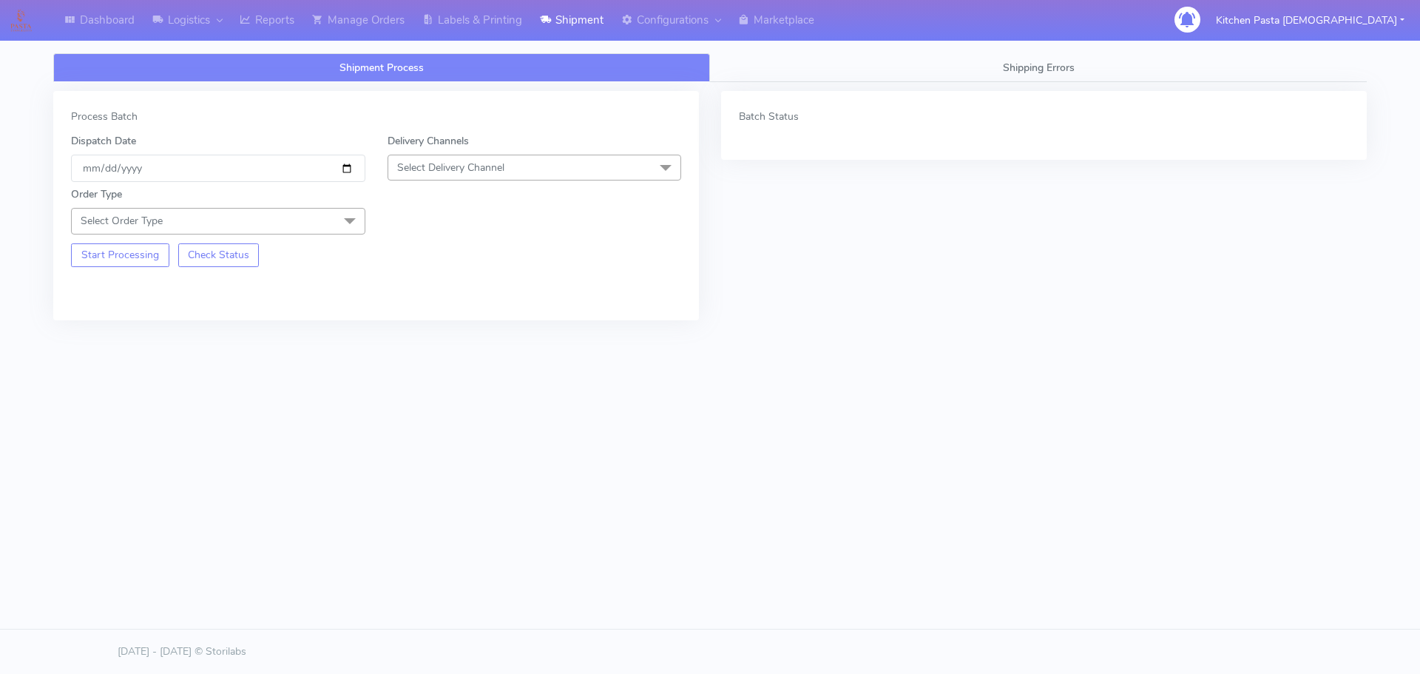
click at [525, 168] on span "Select Delivery Channel" at bounding box center [535, 168] width 294 height 26
click at [456, 334] on div "Yodel" at bounding box center [535, 334] width 278 height 16
click at [348, 223] on span at bounding box center [350, 222] width 30 height 28
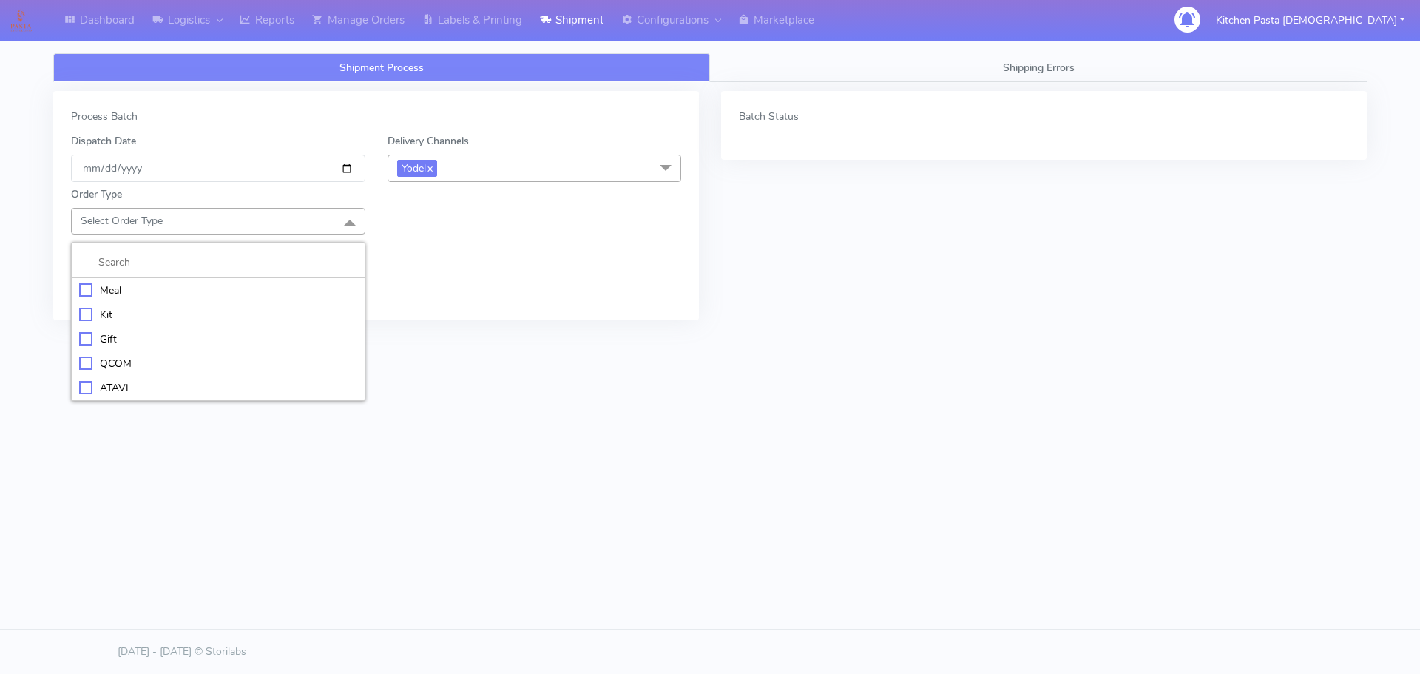
click at [141, 293] on div "Meal" at bounding box center [218, 291] width 278 height 16
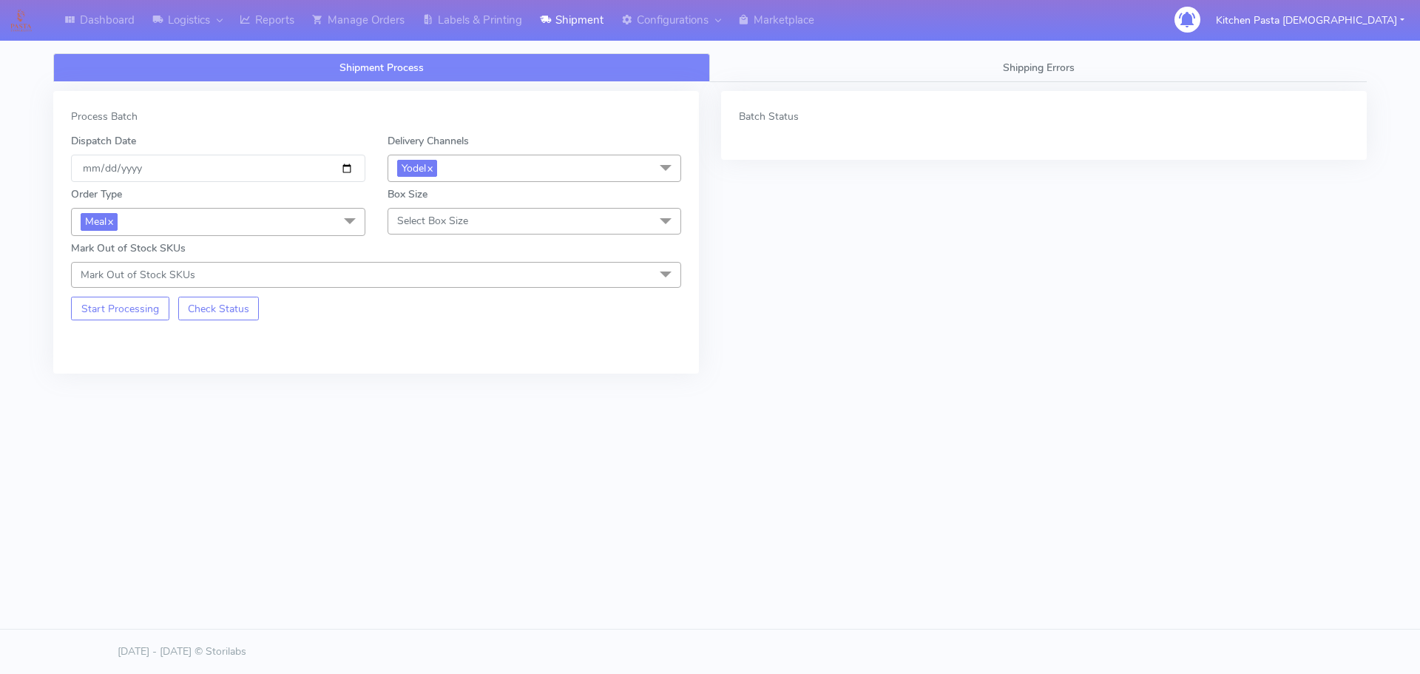
click at [423, 220] on span "Select Box Size" at bounding box center [432, 221] width 71 height 14
click at [450, 329] on li "Medium" at bounding box center [534, 339] width 293 height 24
click at [126, 317] on button "Start Processing" at bounding box center [120, 309] width 98 height 24
click at [503, 34] on link "Labels & Printing" at bounding box center [472, 20] width 118 height 41
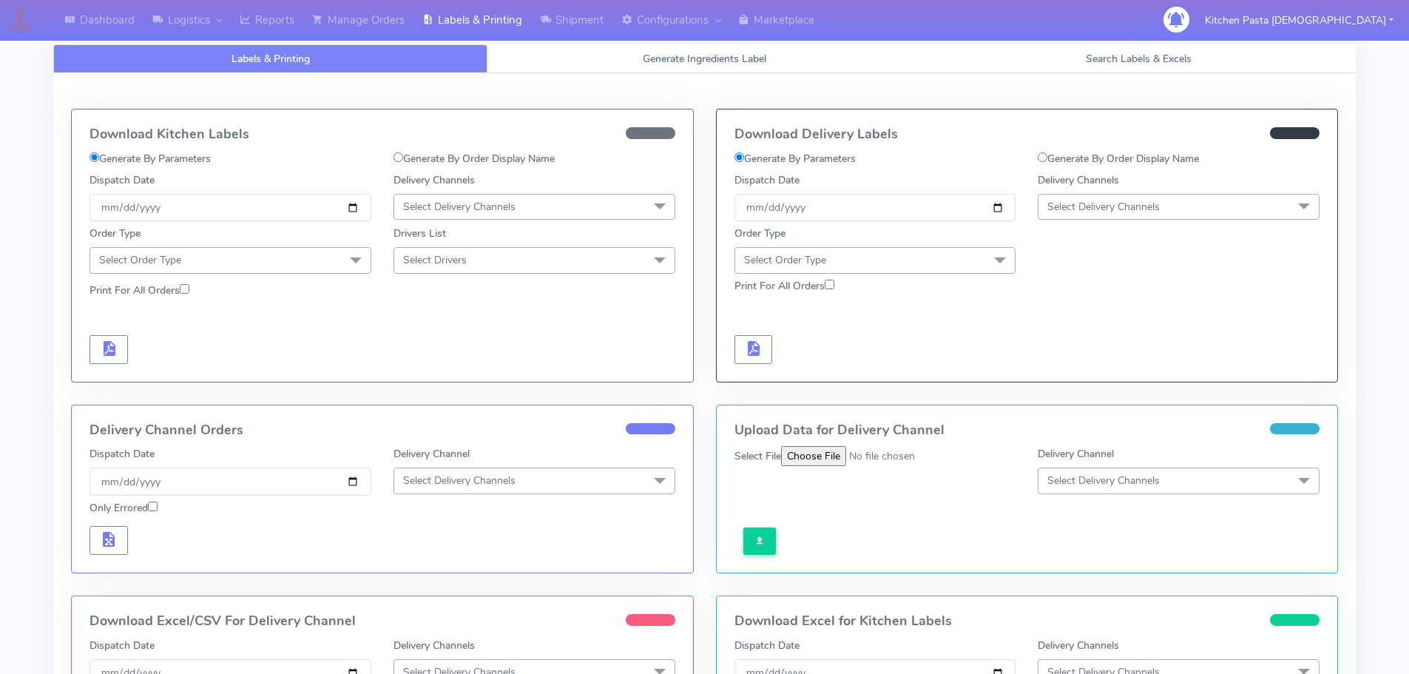
click at [1080, 209] on span "Select Delivery Channels" at bounding box center [1103, 207] width 112 height 14
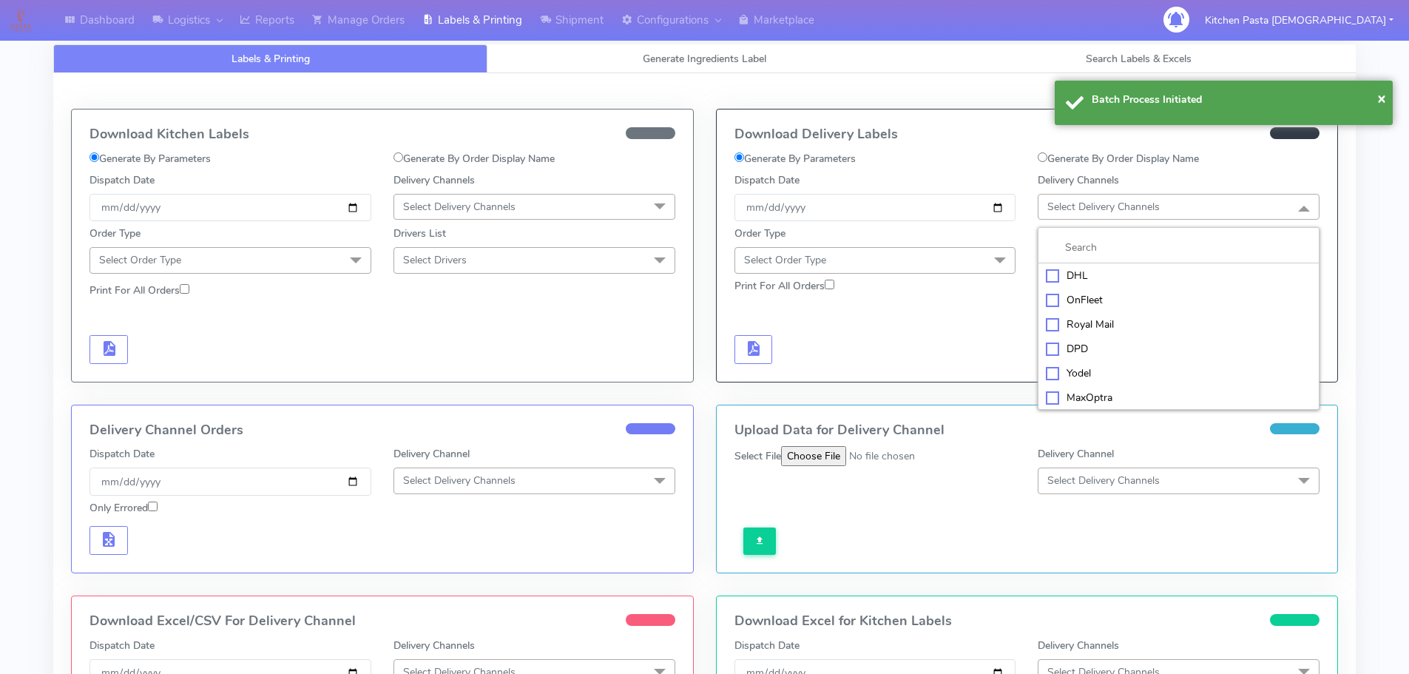
click at [1087, 380] on div "Yodel" at bounding box center [1179, 373] width 266 height 16
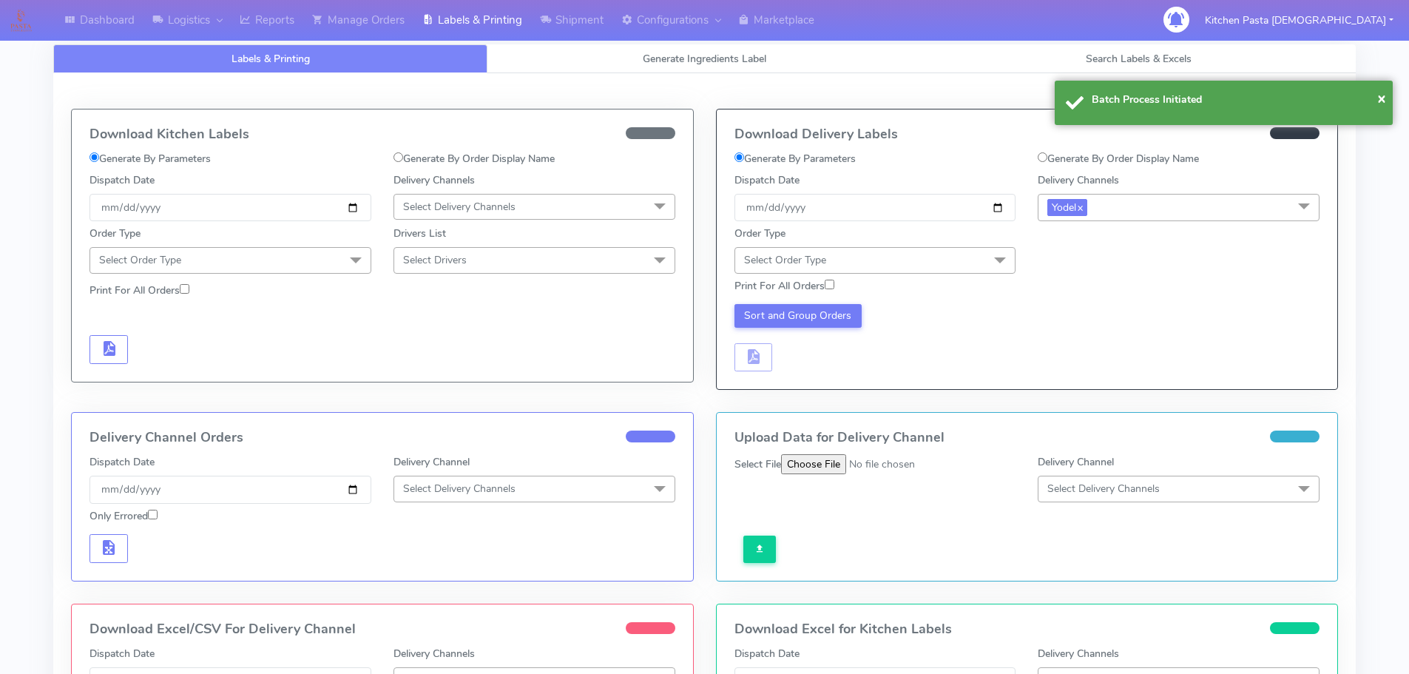
click at [939, 257] on span "Select Order Type" at bounding box center [875, 260] width 282 height 26
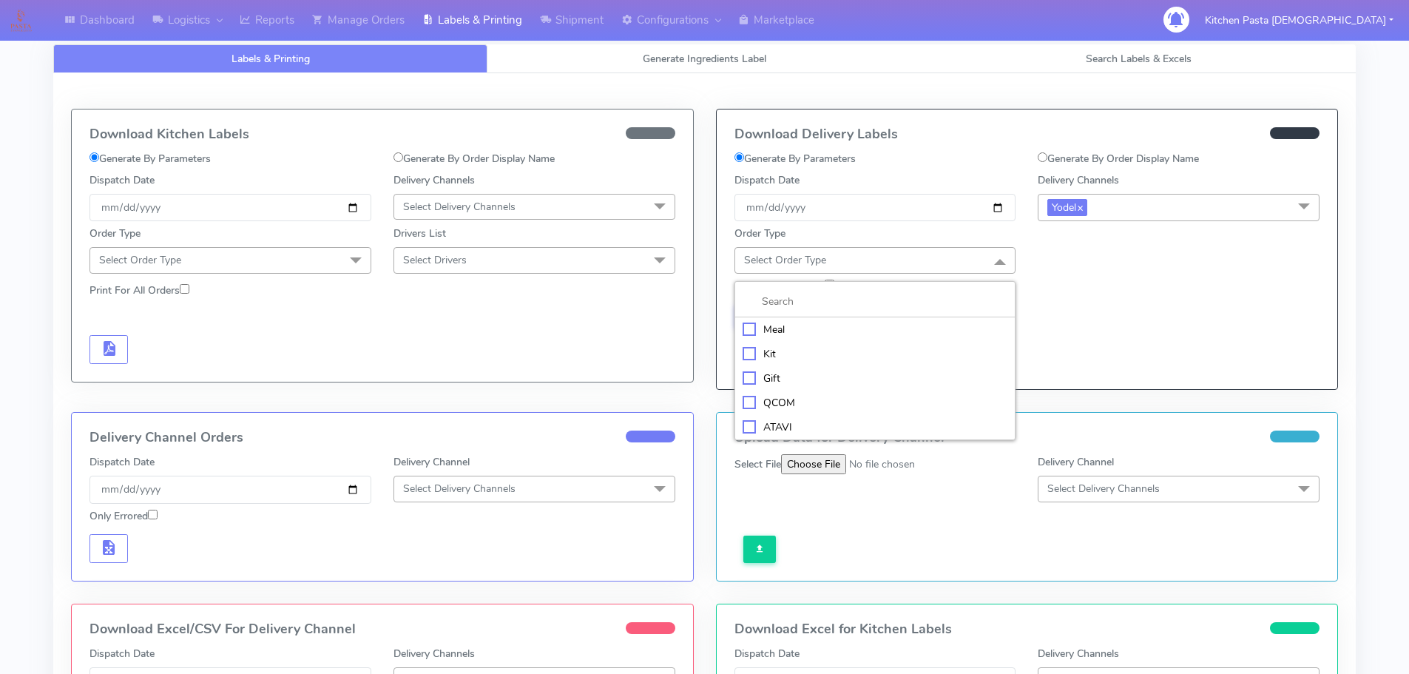
click at [817, 319] on li "Meal" at bounding box center [875, 329] width 280 height 24
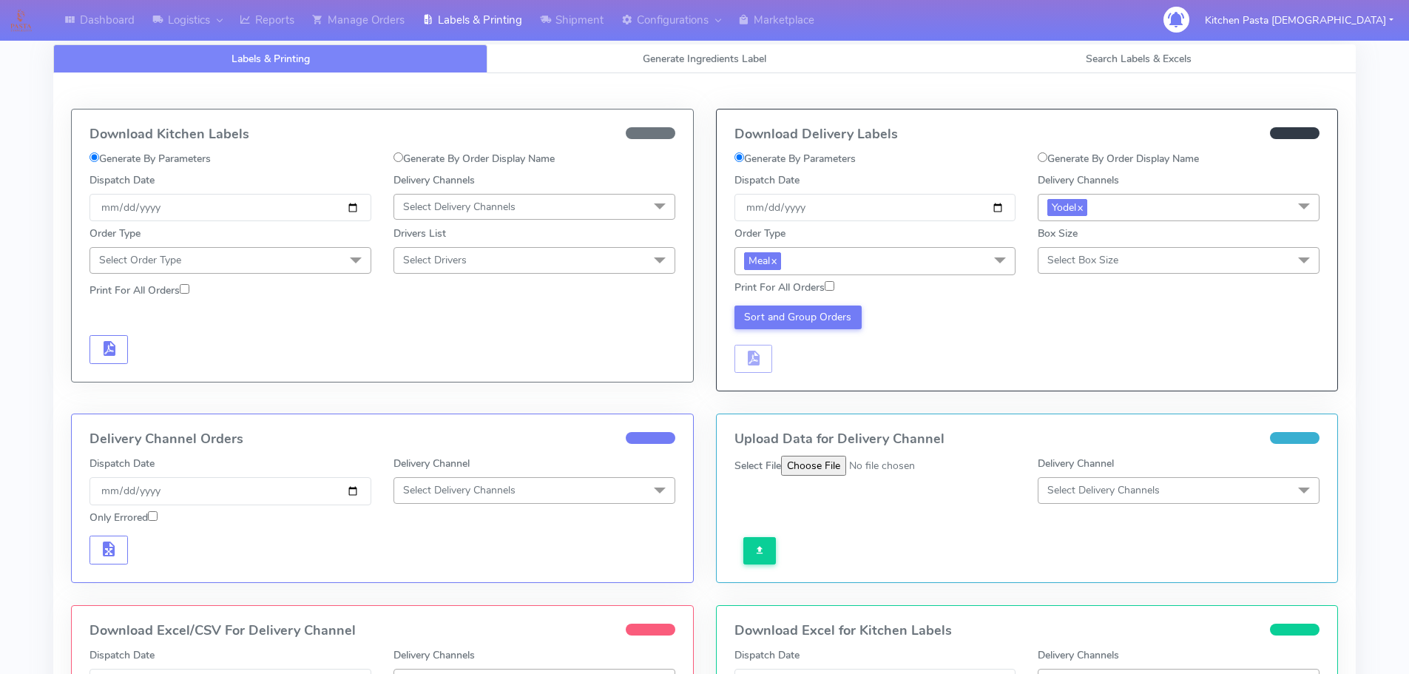
click at [1099, 263] on span "Select Box Size" at bounding box center [1082, 260] width 71 height 14
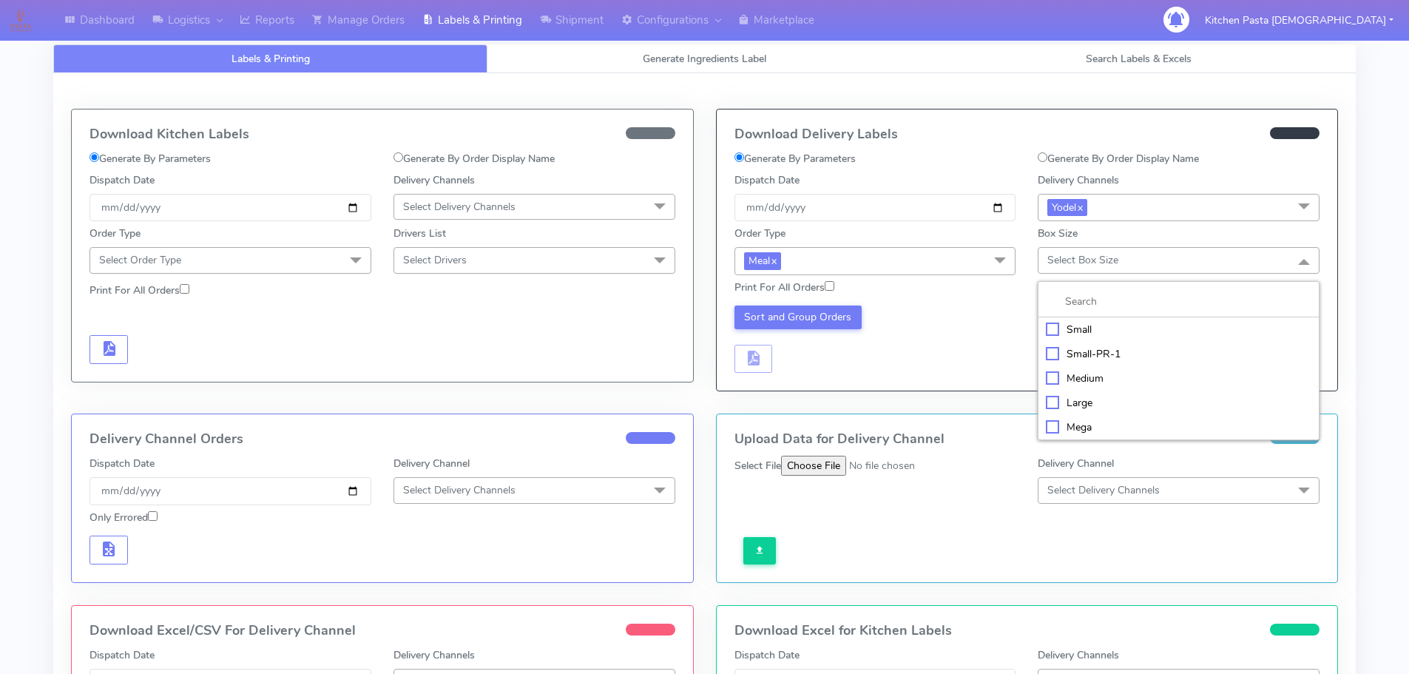
click at [1068, 371] on div "Medium" at bounding box center [1179, 379] width 266 height 16
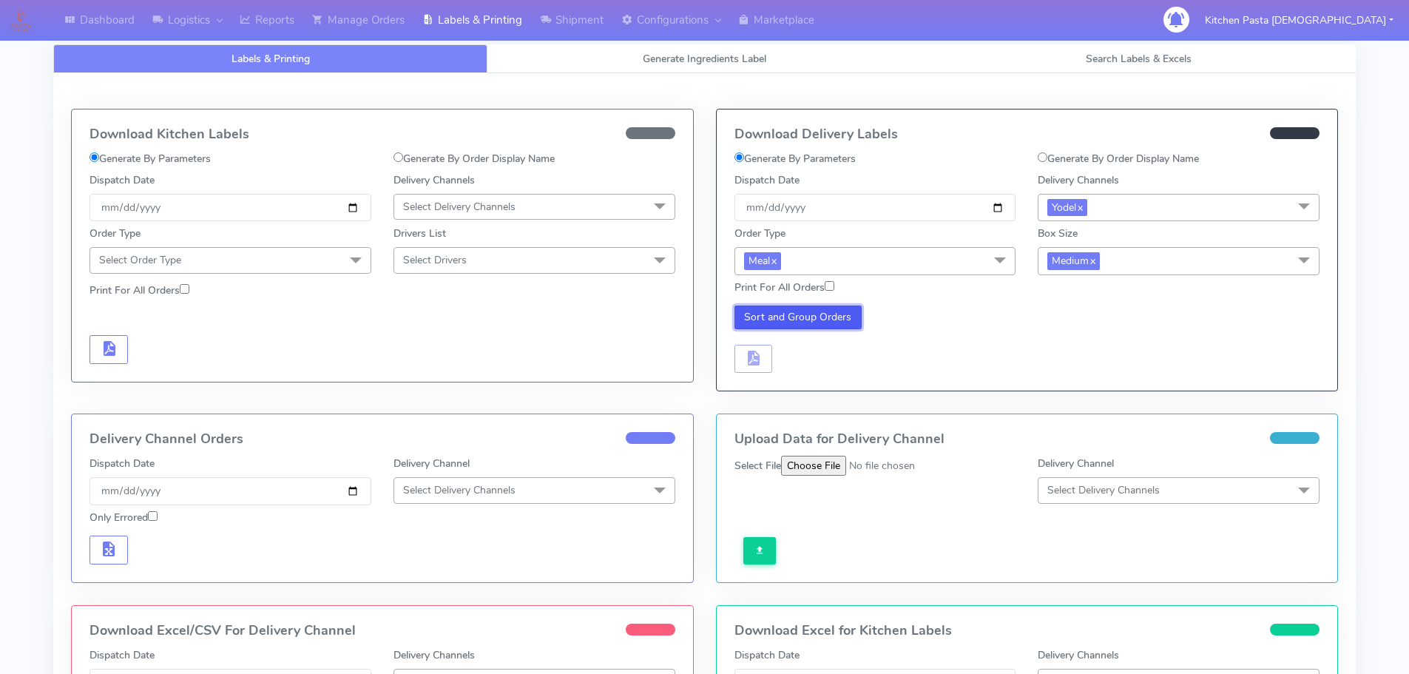
click at [784, 315] on button "Sort and Group Orders" at bounding box center [798, 317] width 128 height 24
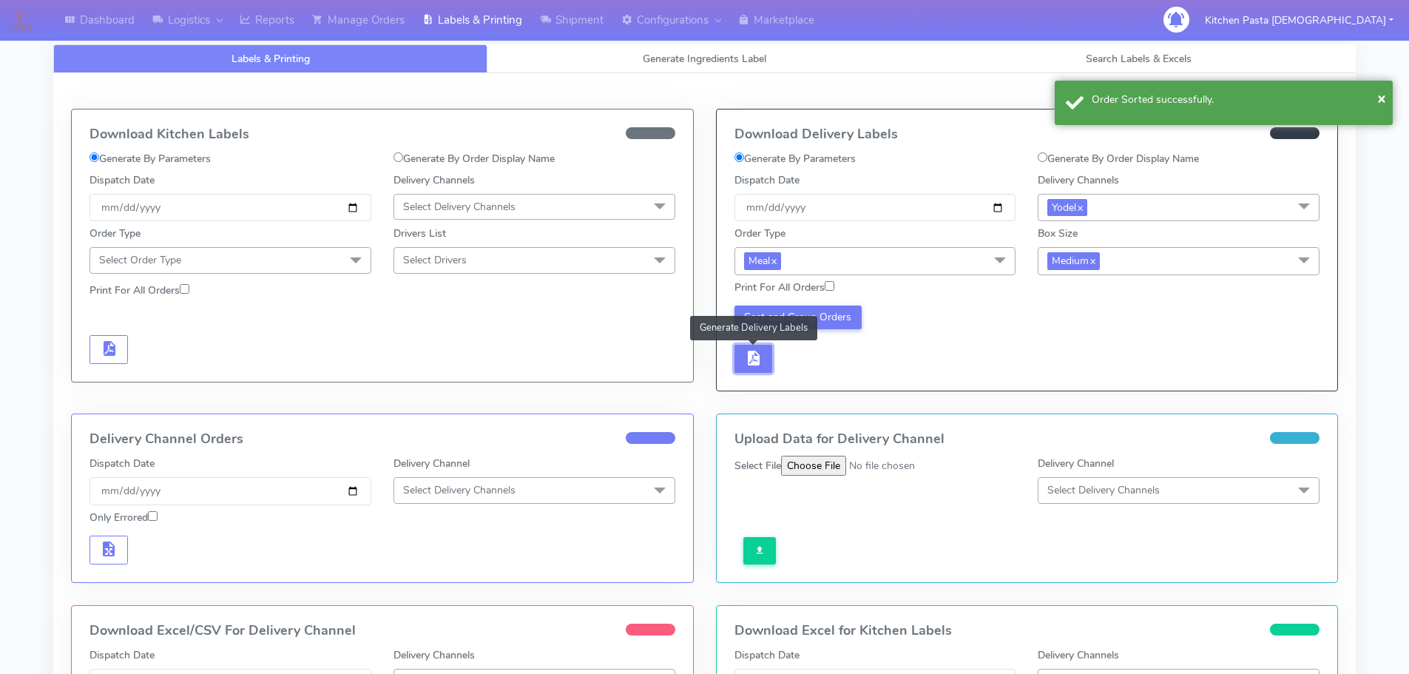
click at [737, 356] on button "button" at bounding box center [753, 359] width 38 height 29
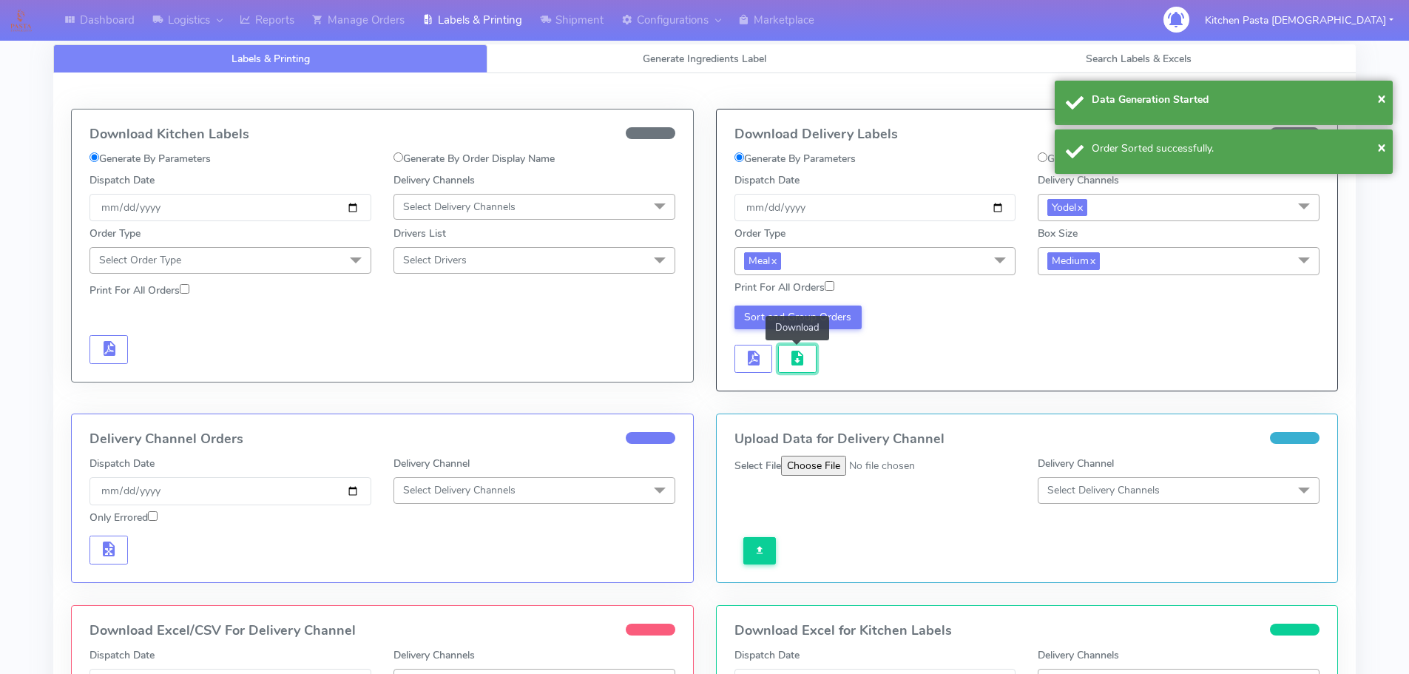
click at [786, 358] on button "button" at bounding box center [797, 359] width 38 height 29
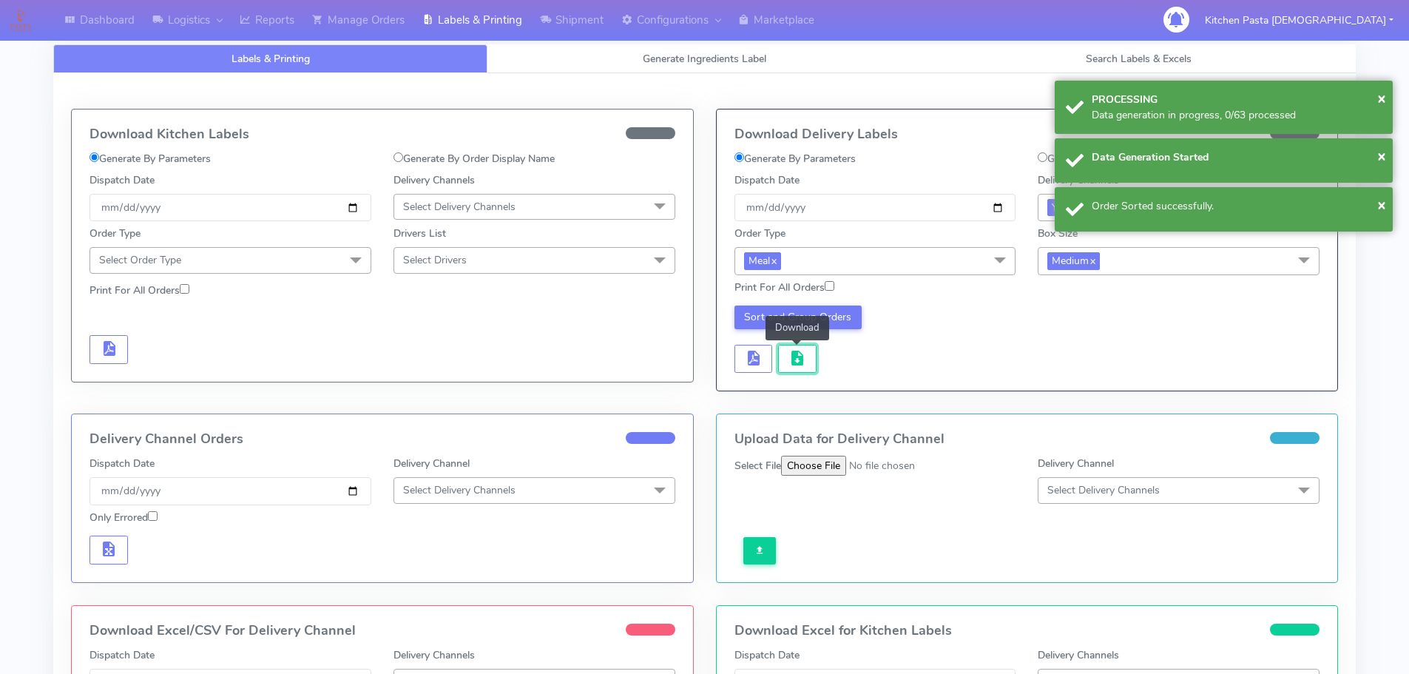
click at [786, 358] on button "button" at bounding box center [797, 359] width 38 height 29
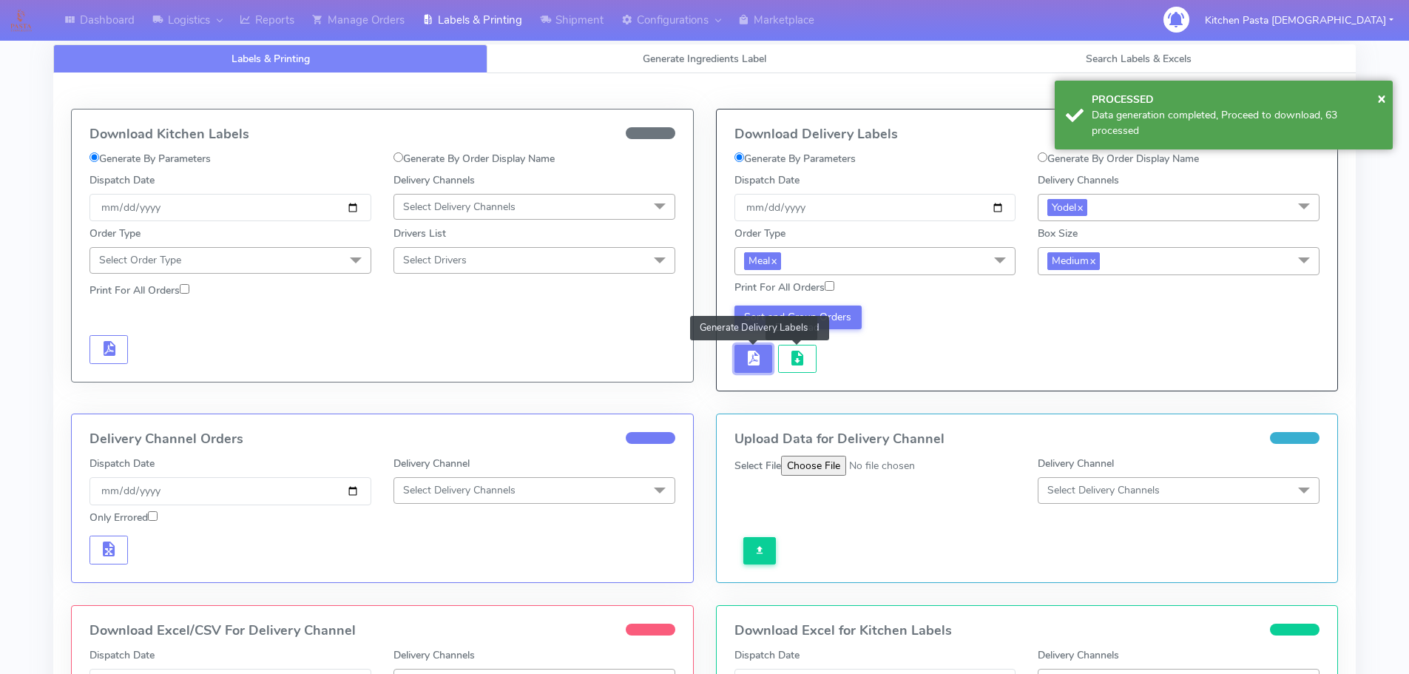
click at [745, 362] on button "button" at bounding box center [753, 359] width 38 height 29
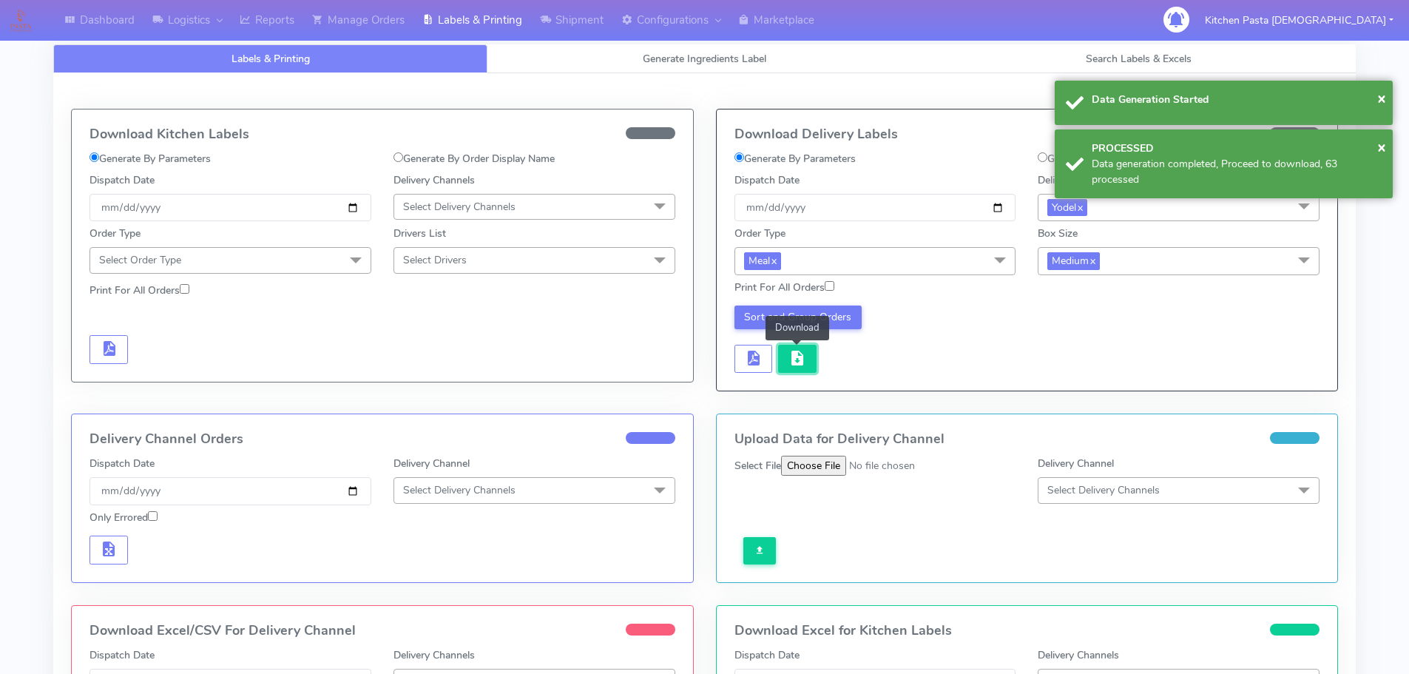
click at [802, 355] on span "button" at bounding box center [797, 361] width 18 height 14
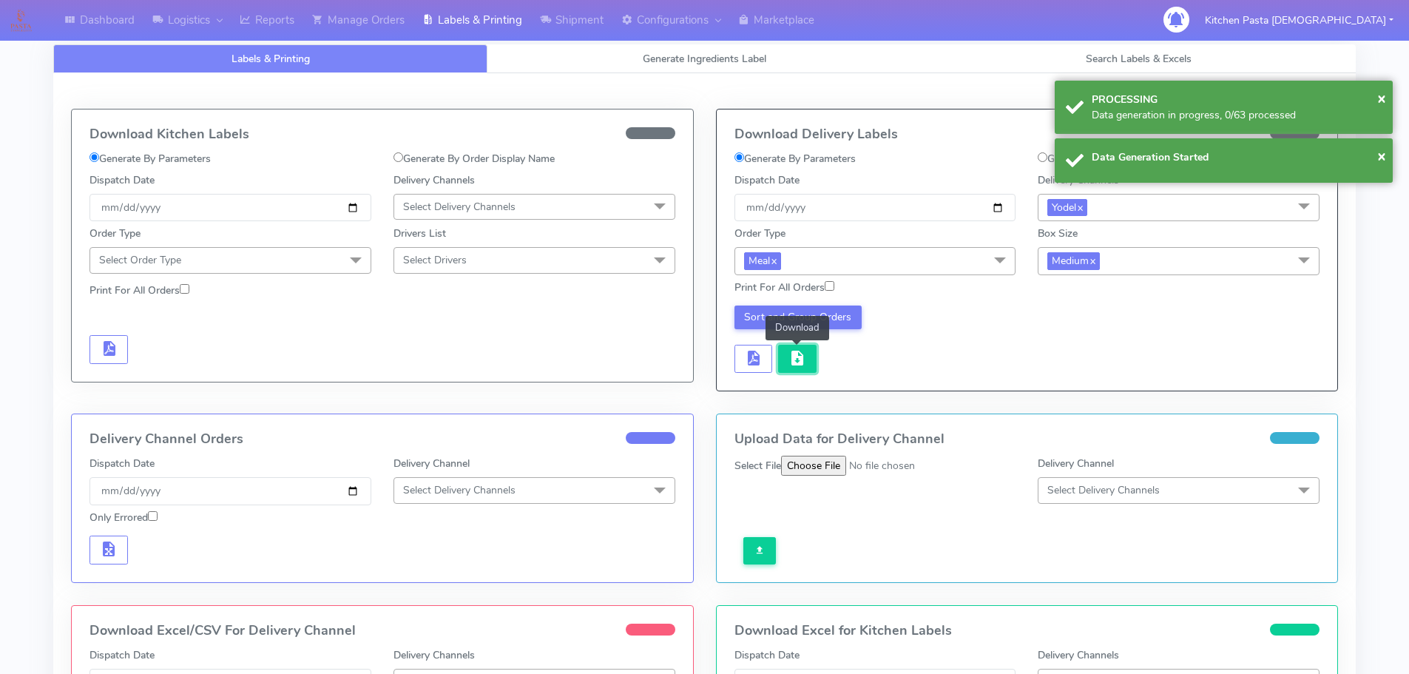
click at [805, 354] on span "button" at bounding box center [797, 361] width 18 height 14
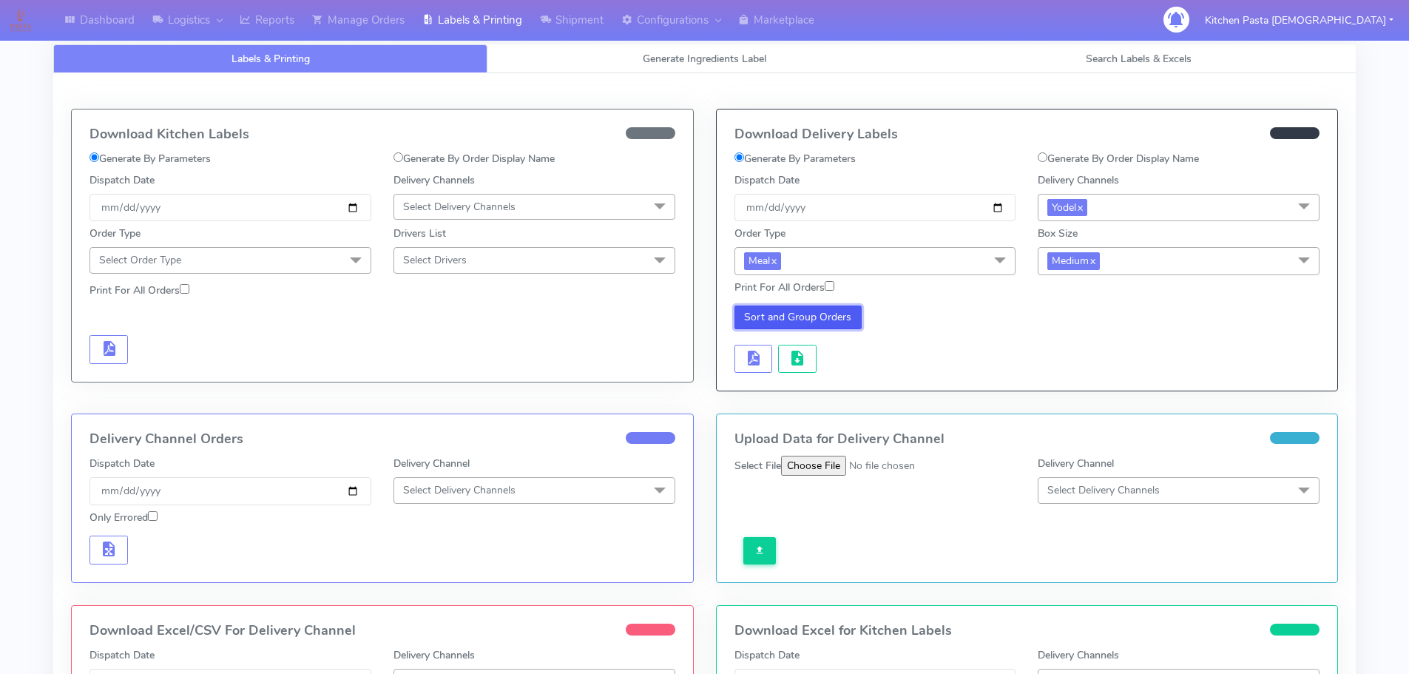
click at [803, 315] on button "Sort and Group Orders" at bounding box center [798, 317] width 128 height 24
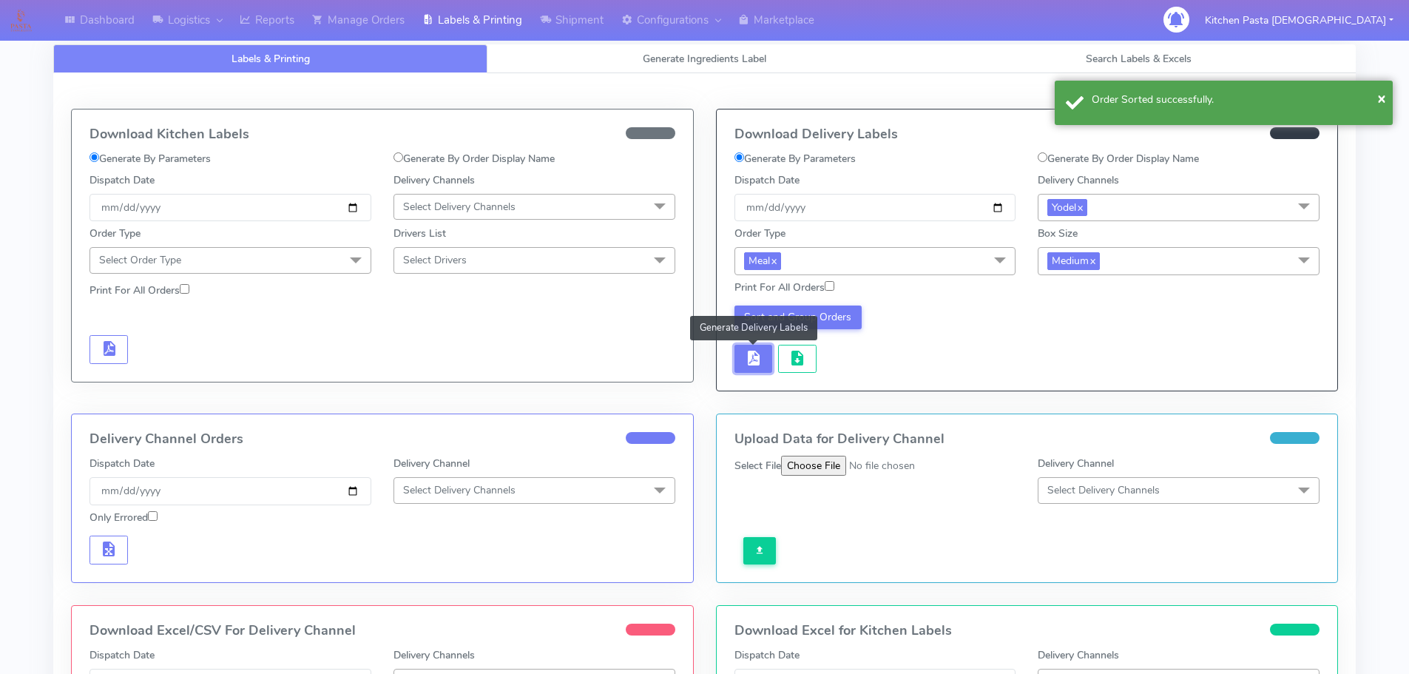
click at [757, 364] on span "button" at bounding box center [753, 361] width 18 height 14
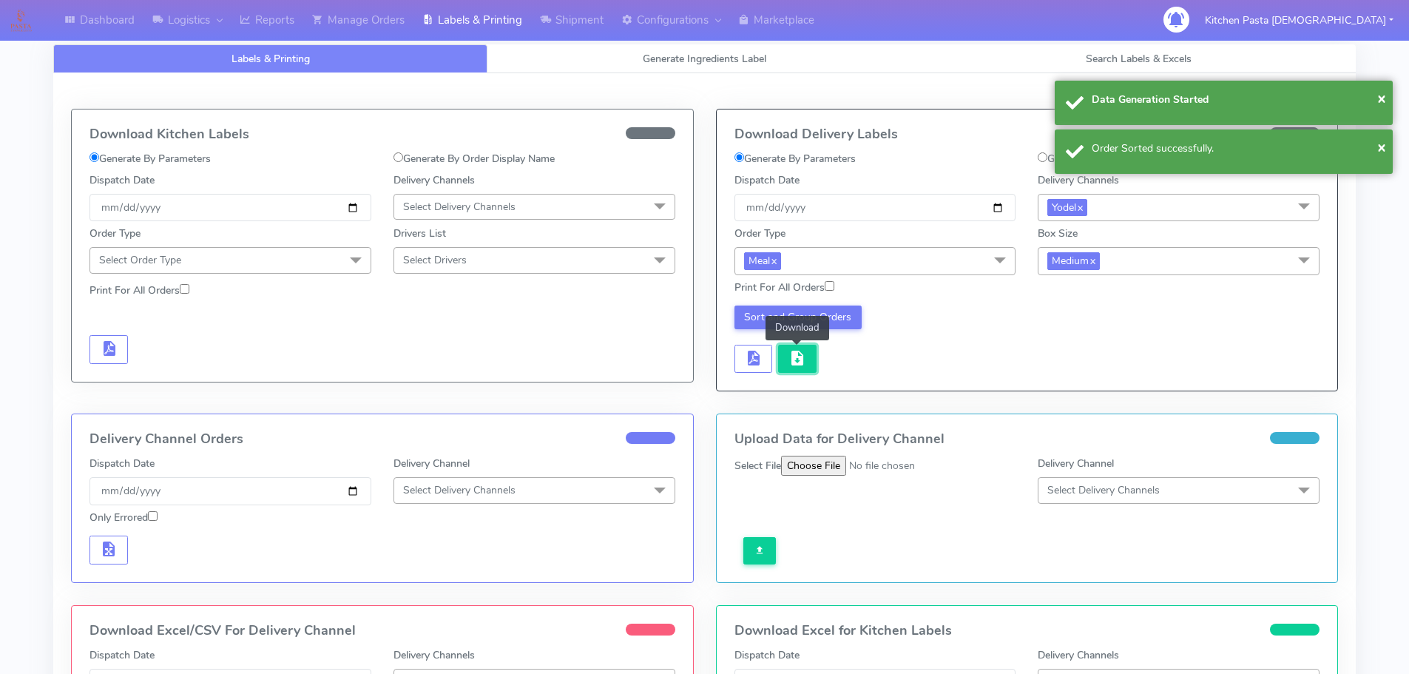
click at [791, 362] on span "button" at bounding box center [797, 361] width 18 height 14
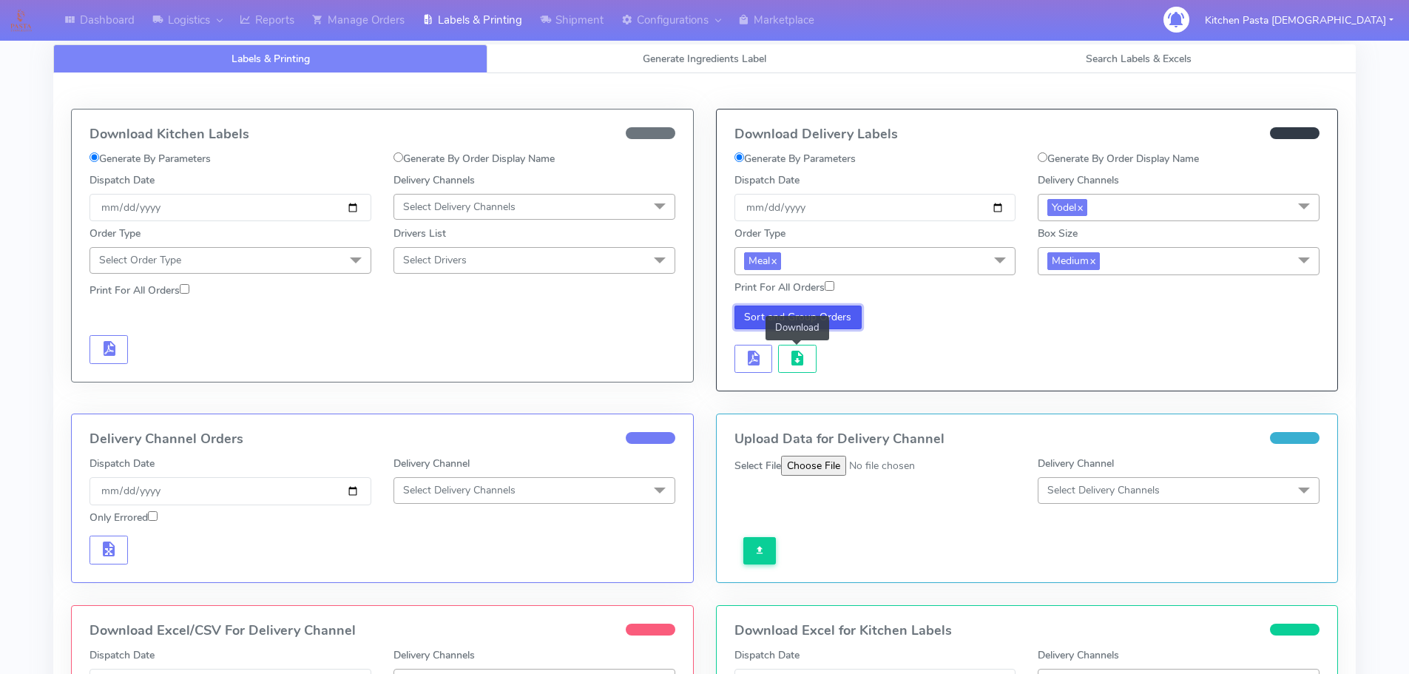
click at [767, 310] on button "Sort and Group Orders" at bounding box center [798, 317] width 128 height 24
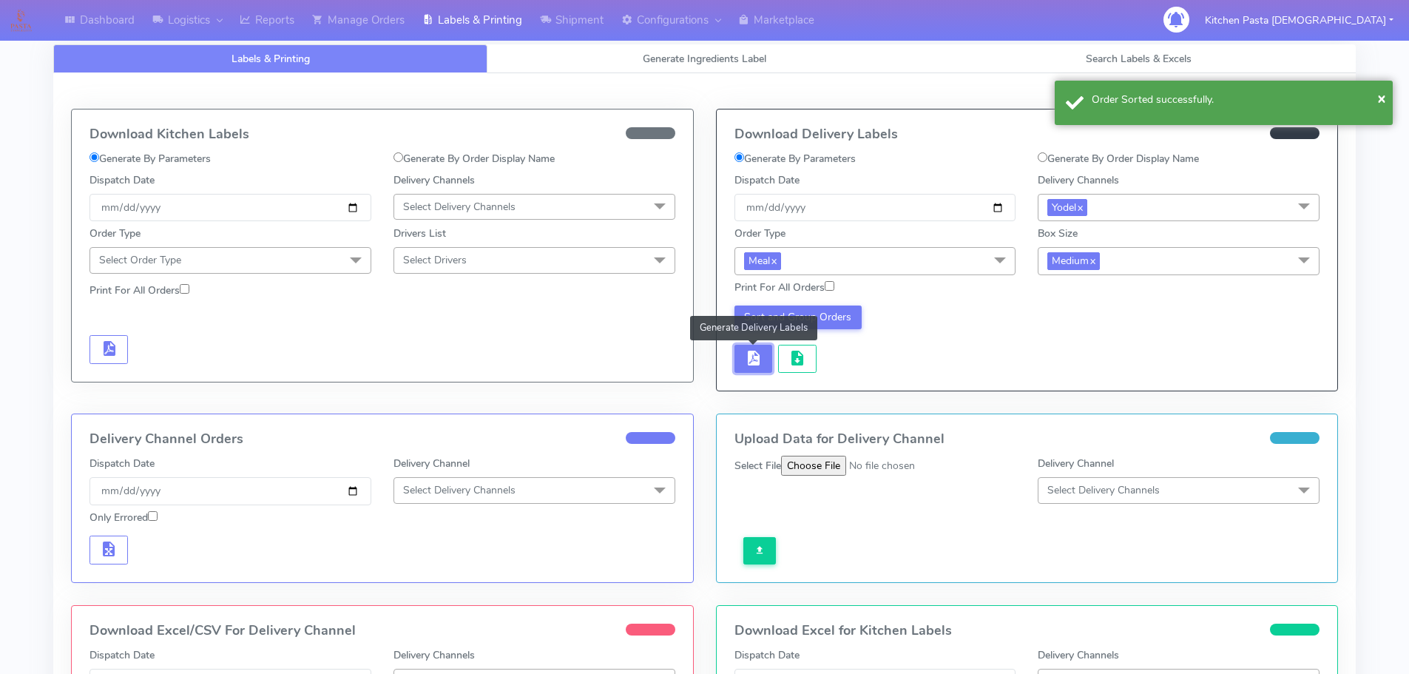
click at [757, 358] on span "button" at bounding box center [753, 361] width 18 height 14
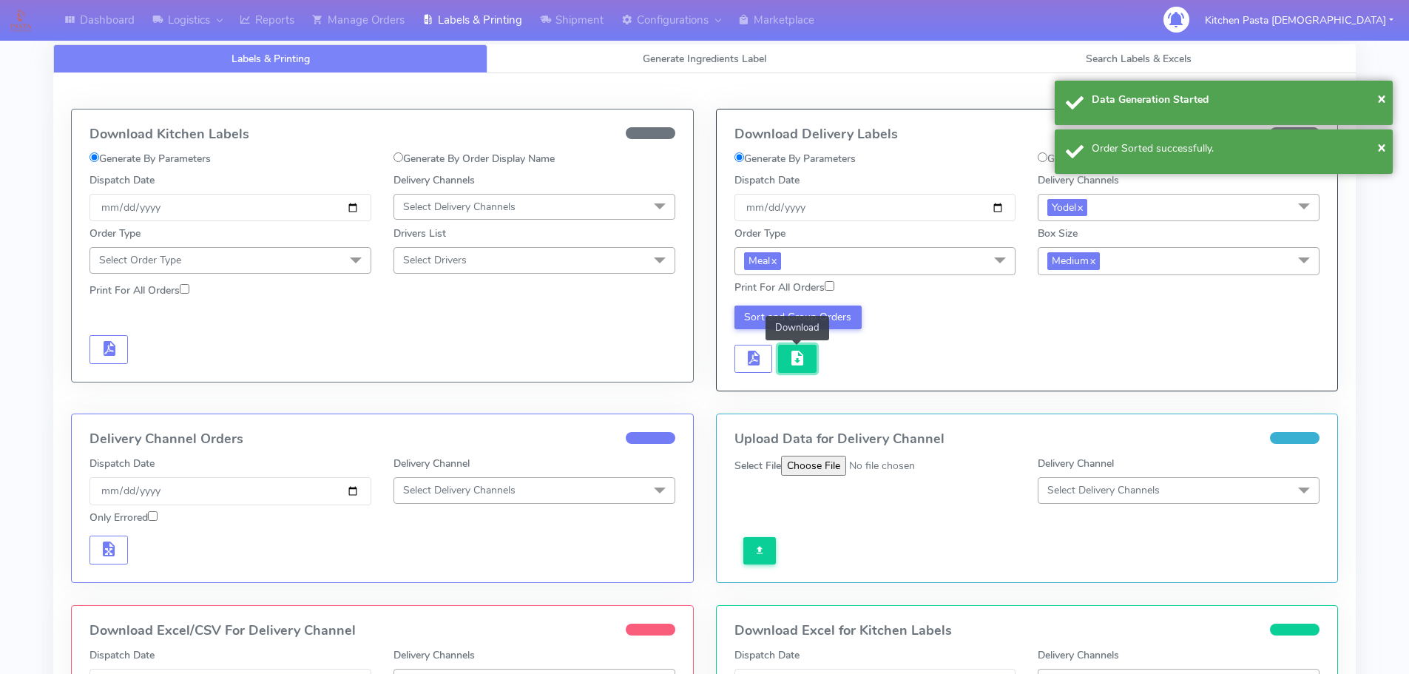
click at [808, 362] on button "button" at bounding box center [797, 359] width 38 height 29
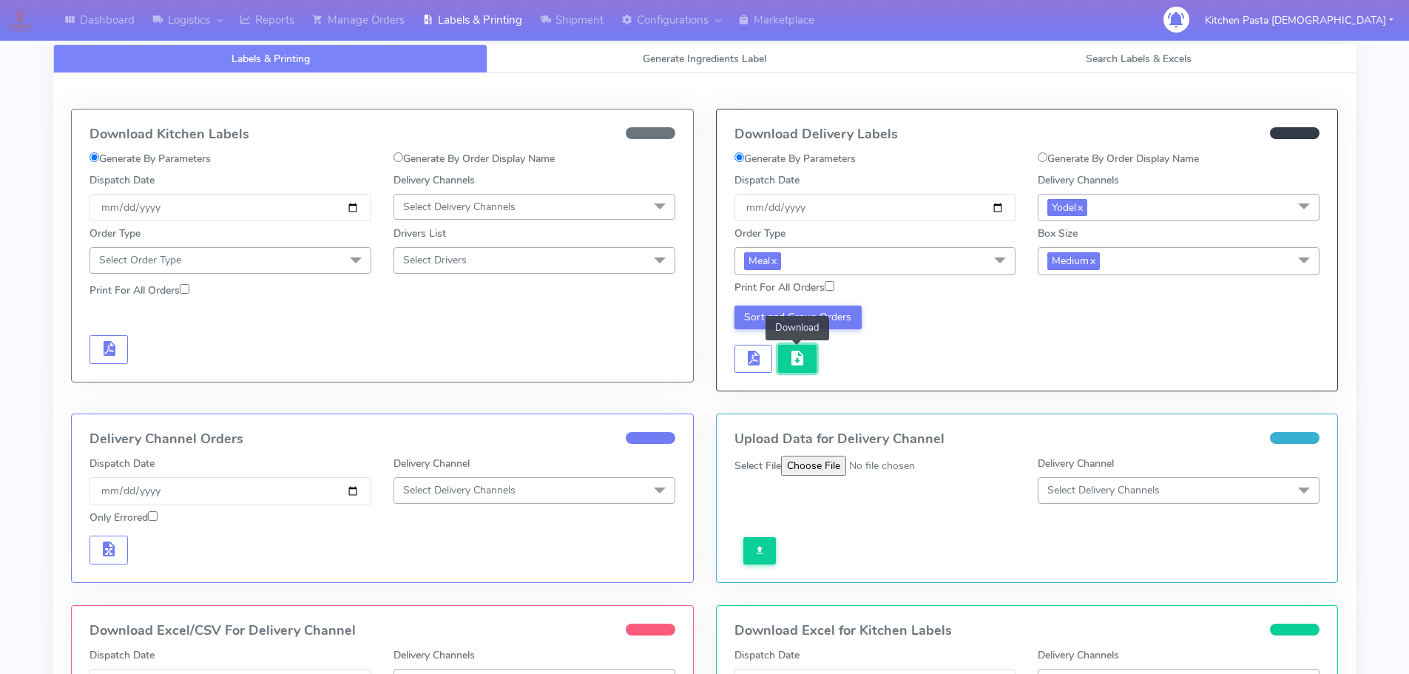
click at [794, 354] on span "button" at bounding box center [797, 361] width 18 height 14
click at [774, 315] on button "Sort and Group Orders" at bounding box center [798, 317] width 128 height 24
click at [796, 361] on span "button" at bounding box center [797, 361] width 18 height 14
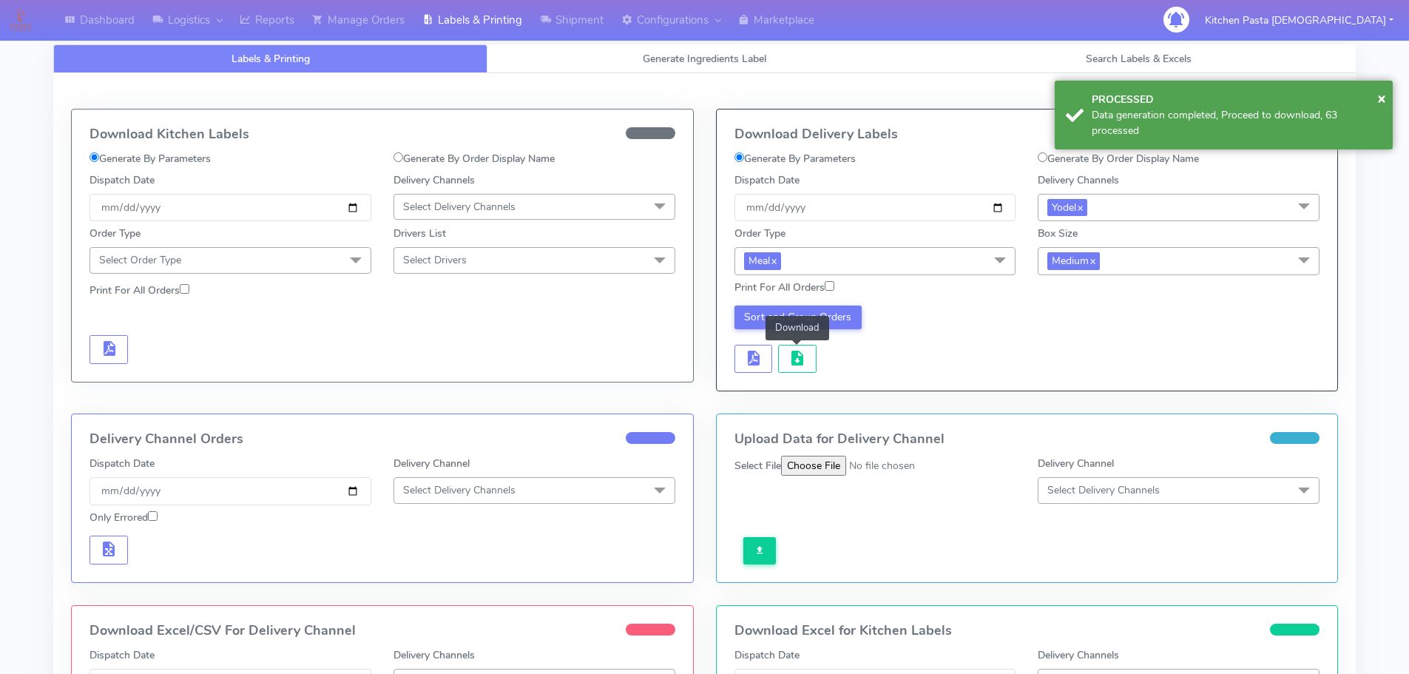
click at [818, 286] on label "Print For All Orders" at bounding box center [784, 288] width 100 height 16
click at [825, 286] on input "Print For All Orders" at bounding box center [830, 286] width 10 height 10
checkbox input "true"
click at [756, 318] on button "Sort and Group Orders" at bounding box center [798, 317] width 128 height 24
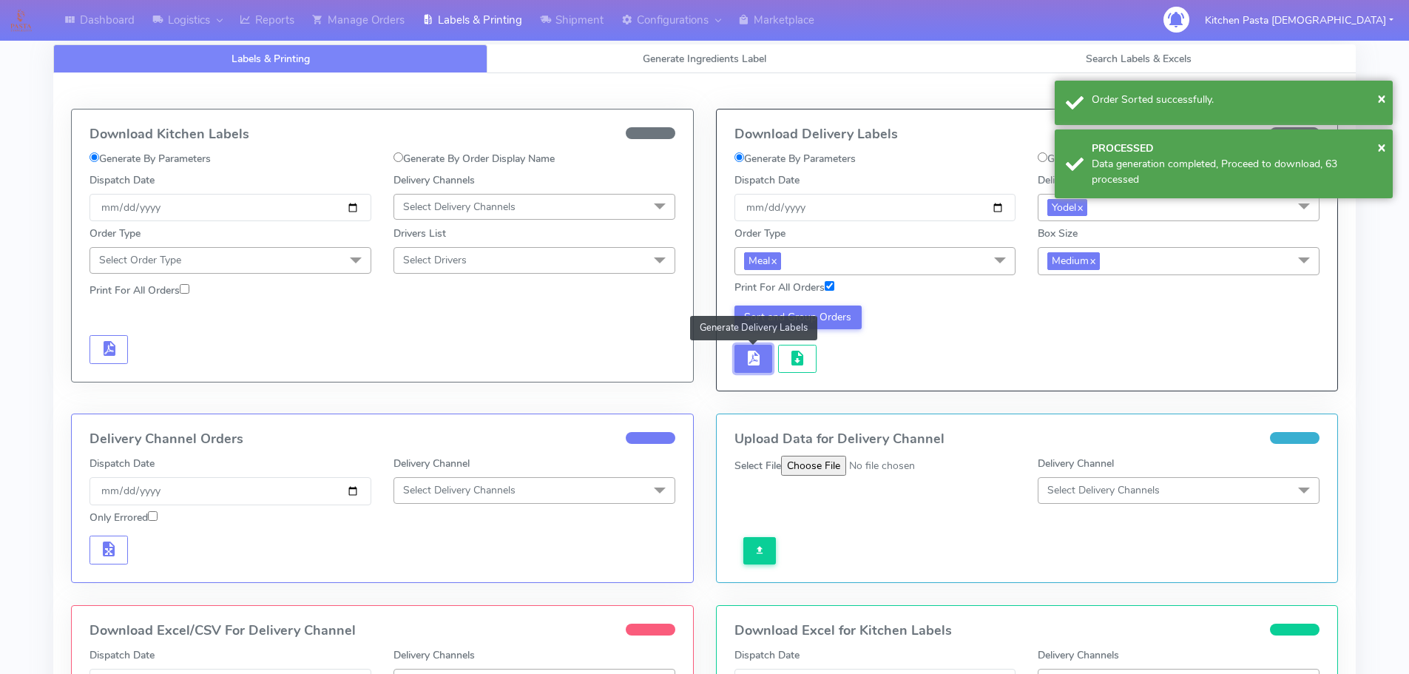
click at [755, 368] on span "button" at bounding box center [753, 361] width 18 height 14
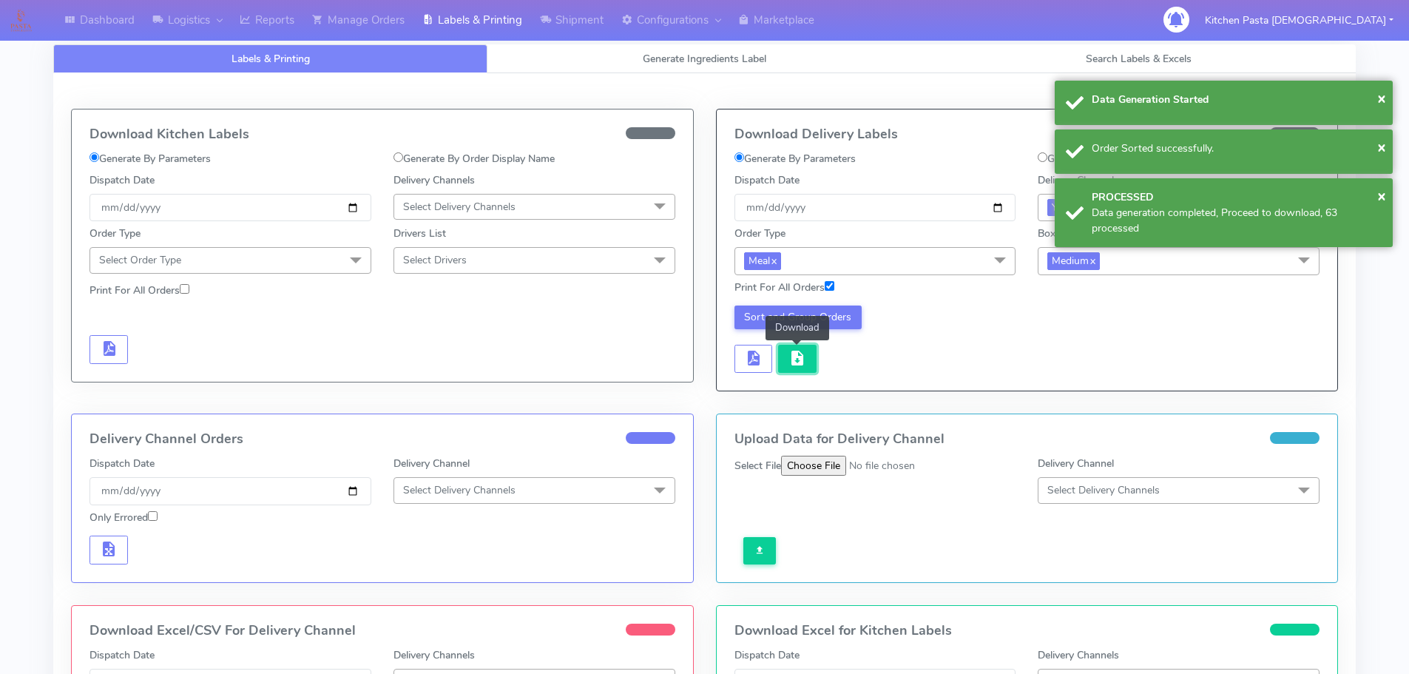
click at [804, 362] on span "button" at bounding box center [797, 361] width 18 height 14
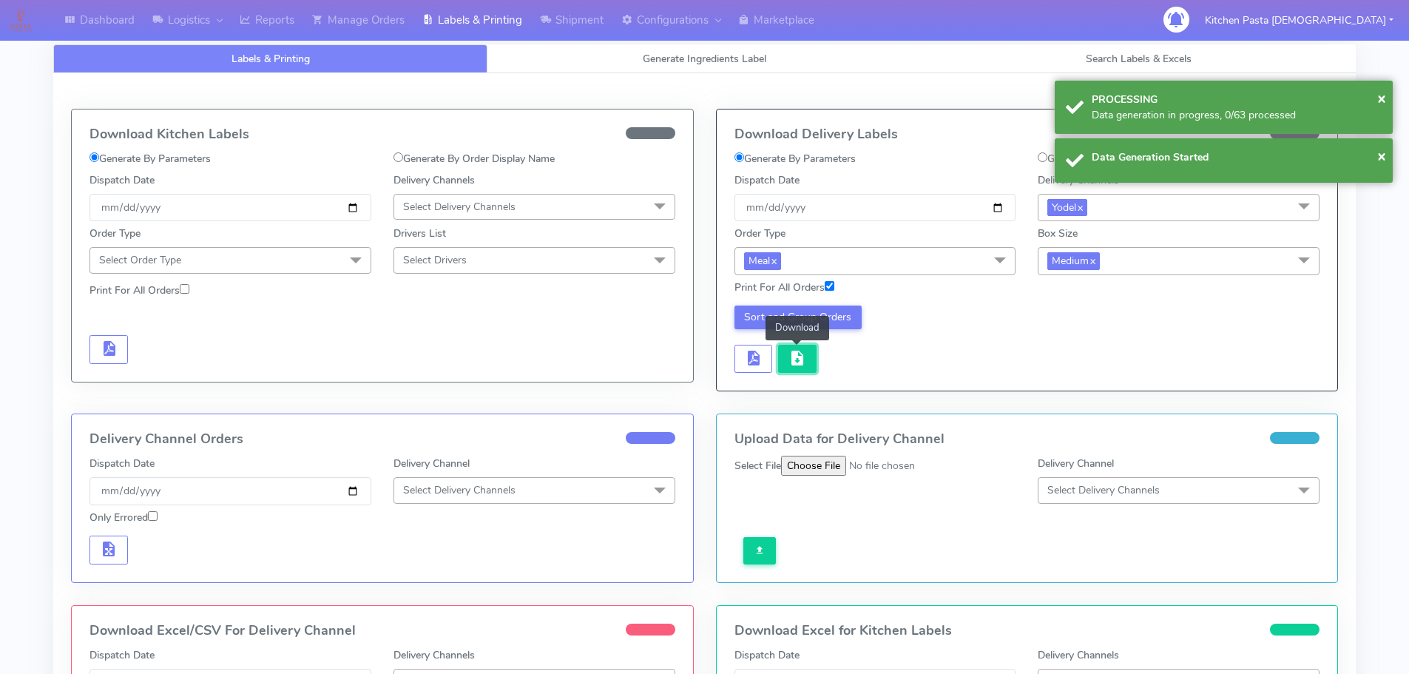
click at [804, 362] on span "button" at bounding box center [797, 361] width 18 height 14
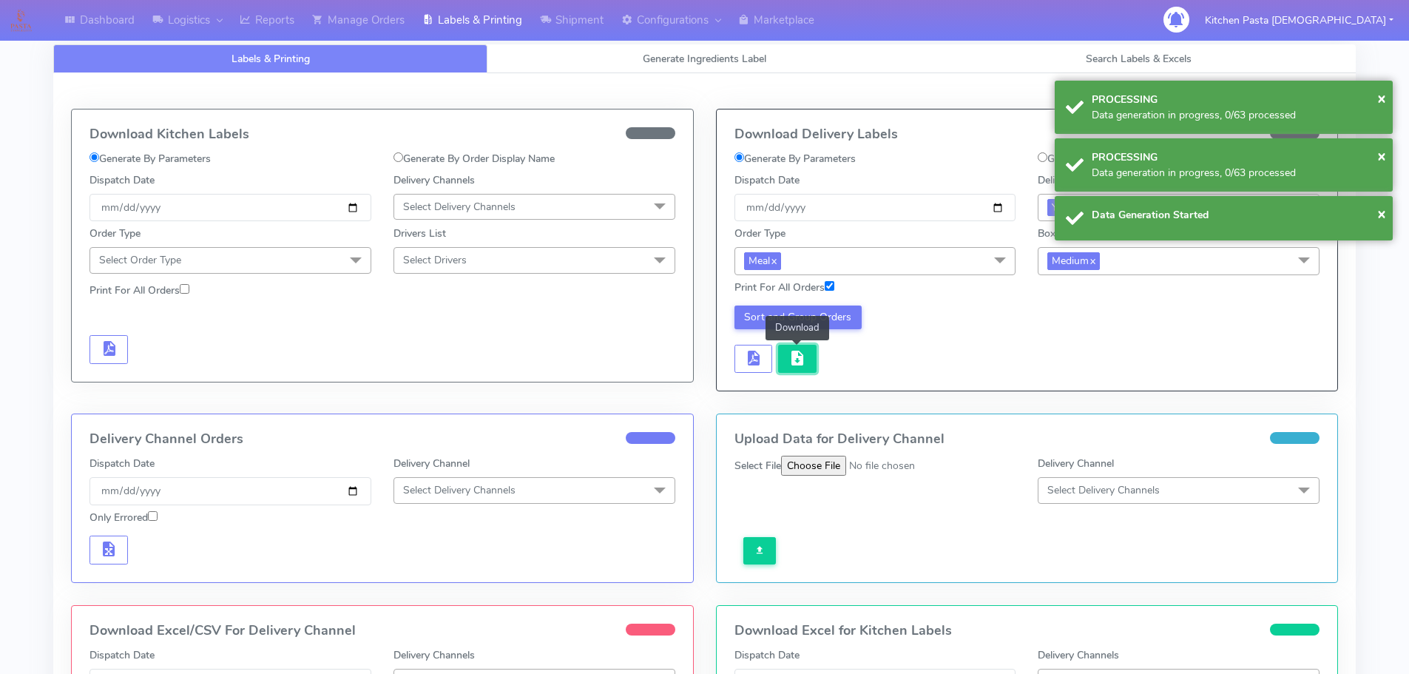
click at [804, 362] on span "button" at bounding box center [797, 361] width 18 height 14
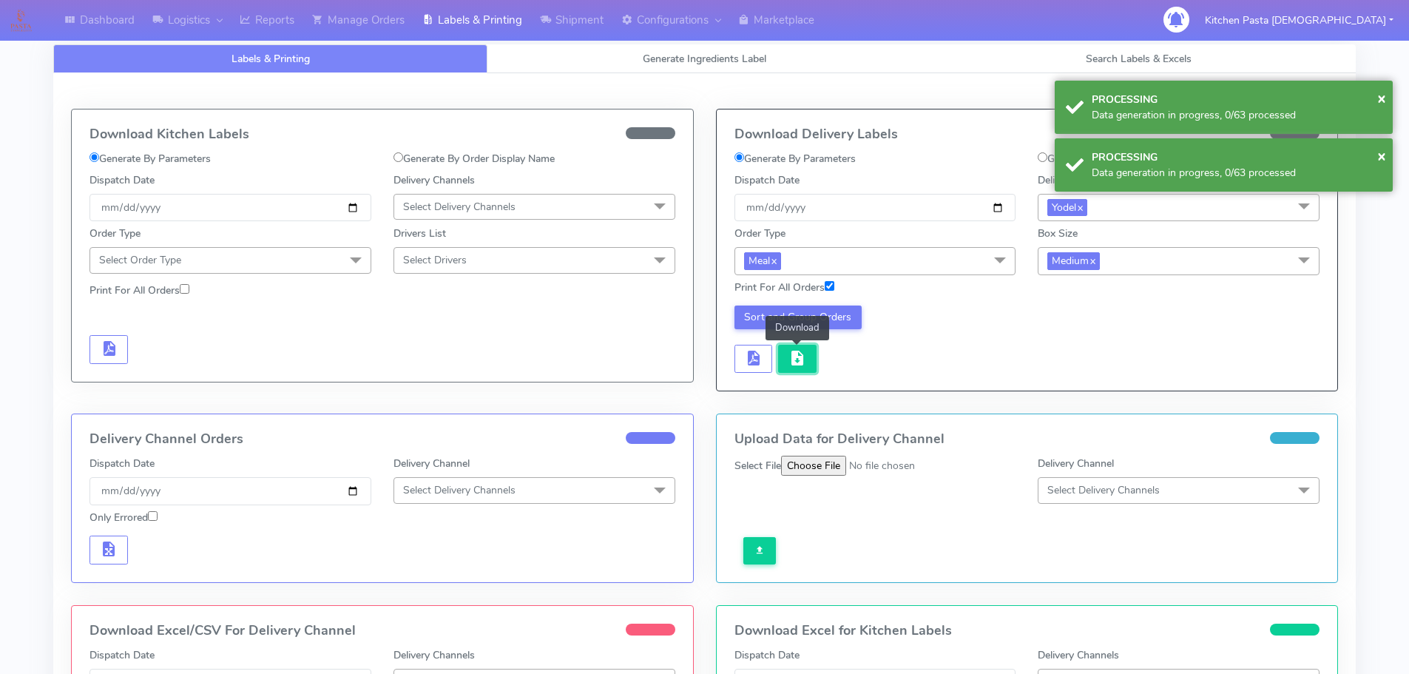
click at [804, 362] on span "button" at bounding box center [797, 361] width 18 height 14
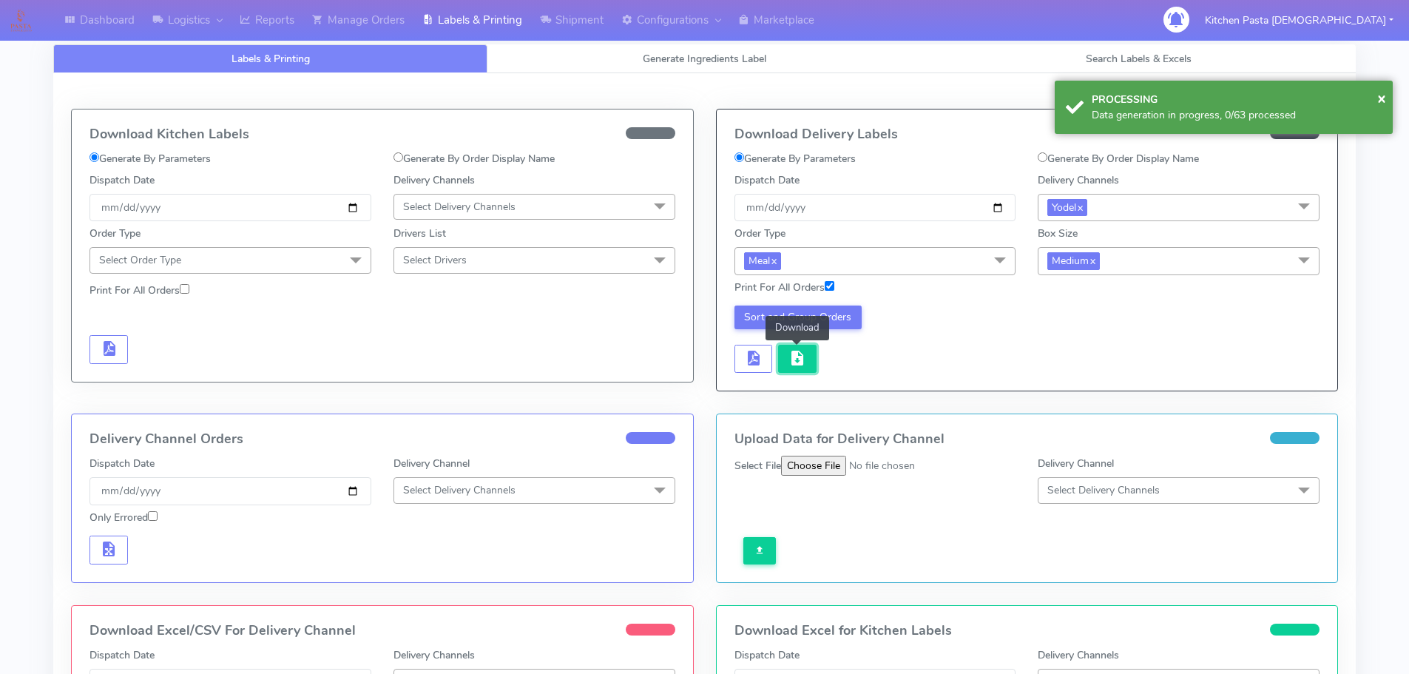
click at [804, 362] on span "button" at bounding box center [797, 361] width 18 height 14
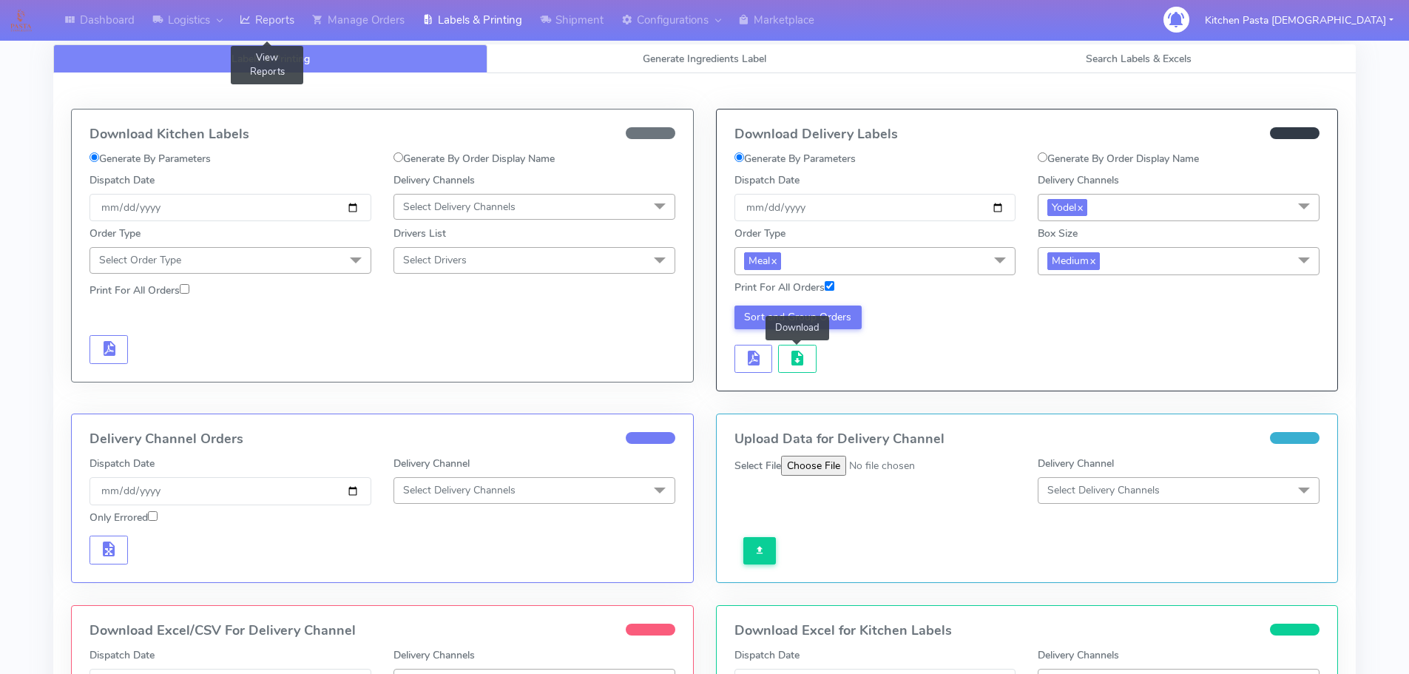
click at [278, 24] on link "Reports" at bounding box center [267, 20] width 72 height 41
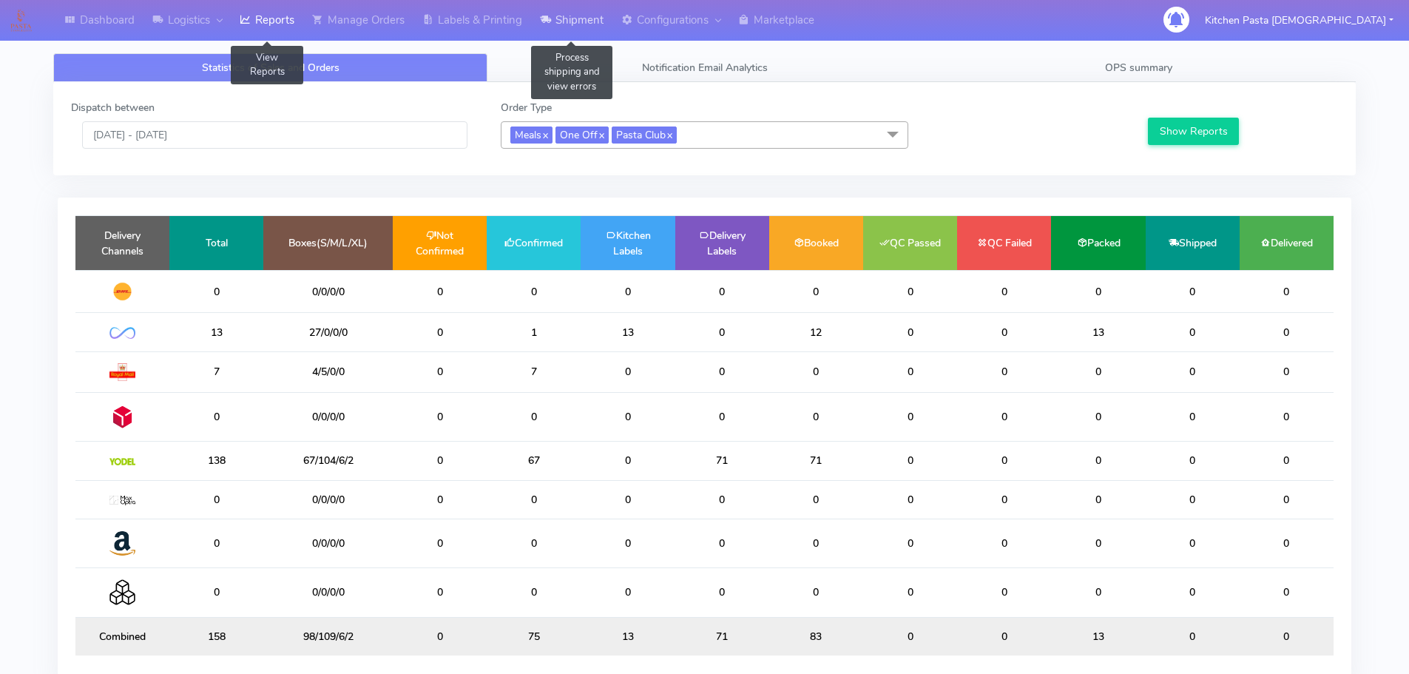
click at [575, 20] on link "Shipment" at bounding box center [571, 20] width 81 height 41
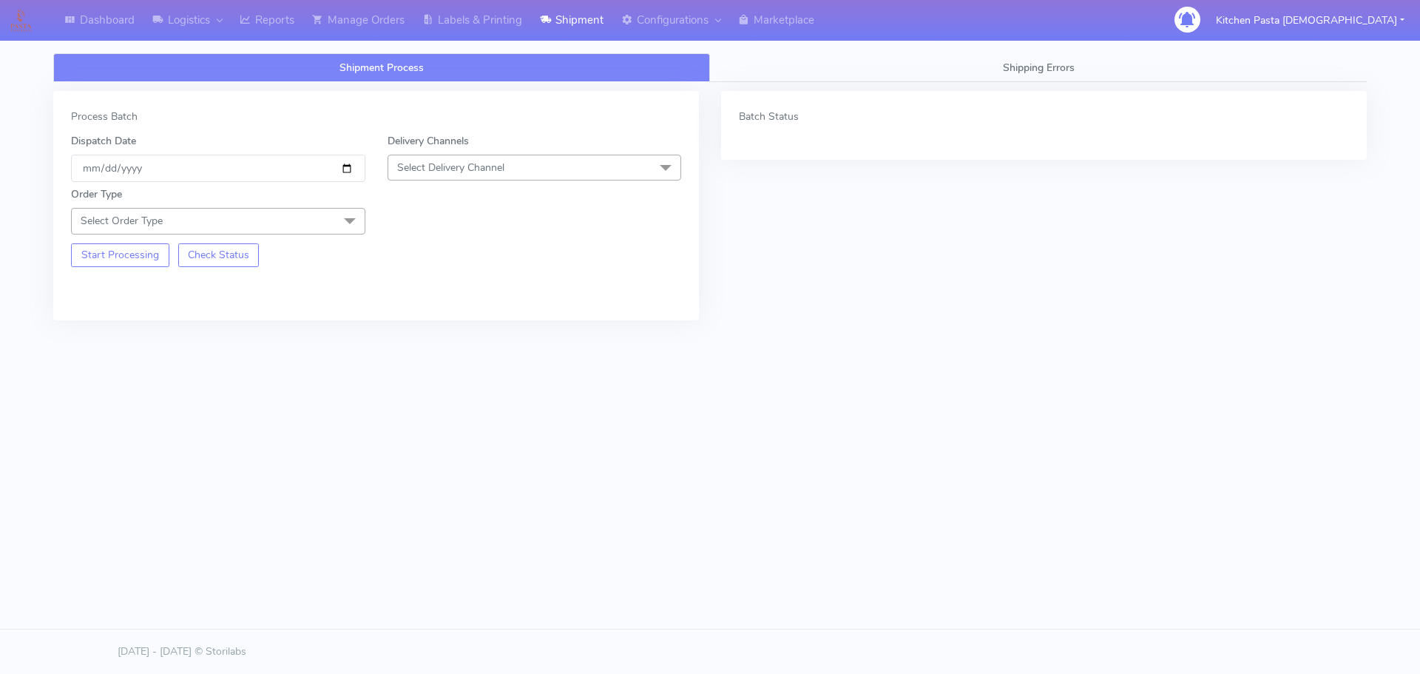
click at [470, 174] on span "Select Delivery Channel" at bounding box center [450, 168] width 107 height 14
click at [417, 336] on div "Yodel" at bounding box center [535, 334] width 278 height 16
click at [322, 215] on span "Select Order Type" at bounding box center [218, 221] width 294 height 26
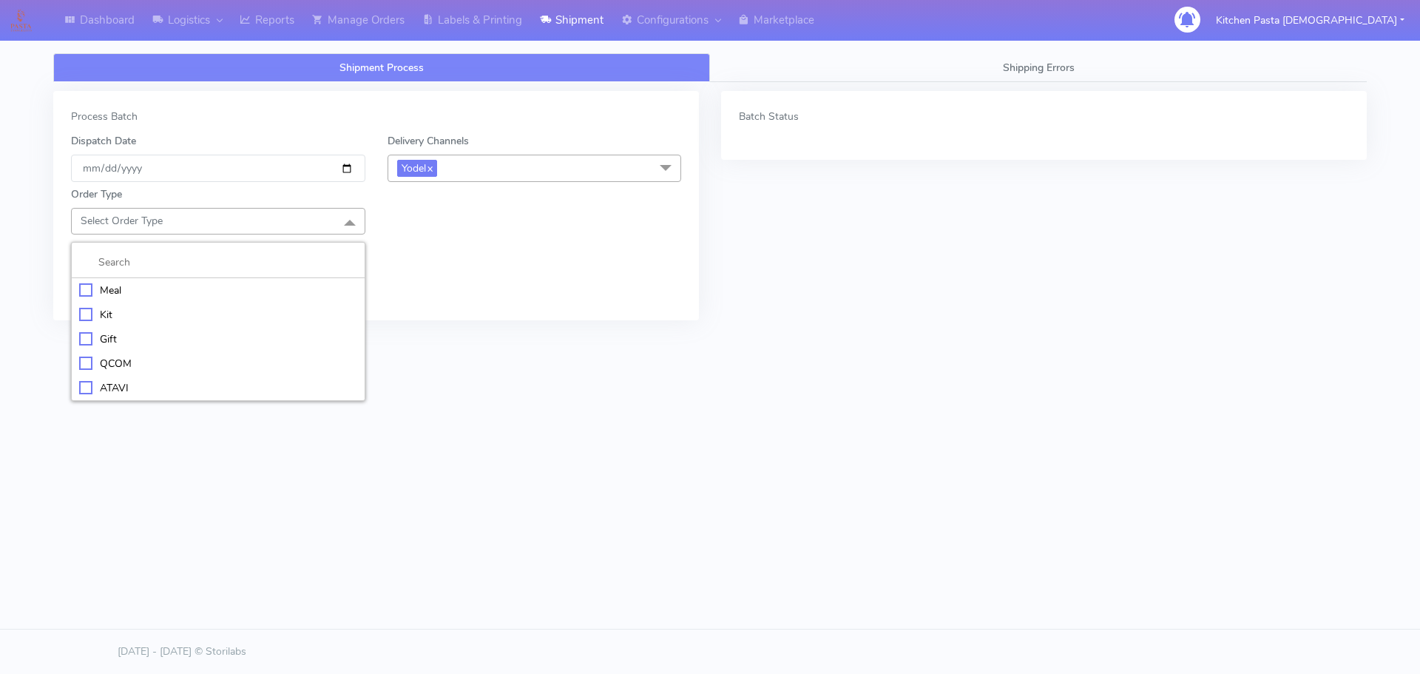
click at [182, 289] on div "Meal" at bounding box center [218, 291] width 278 height 16
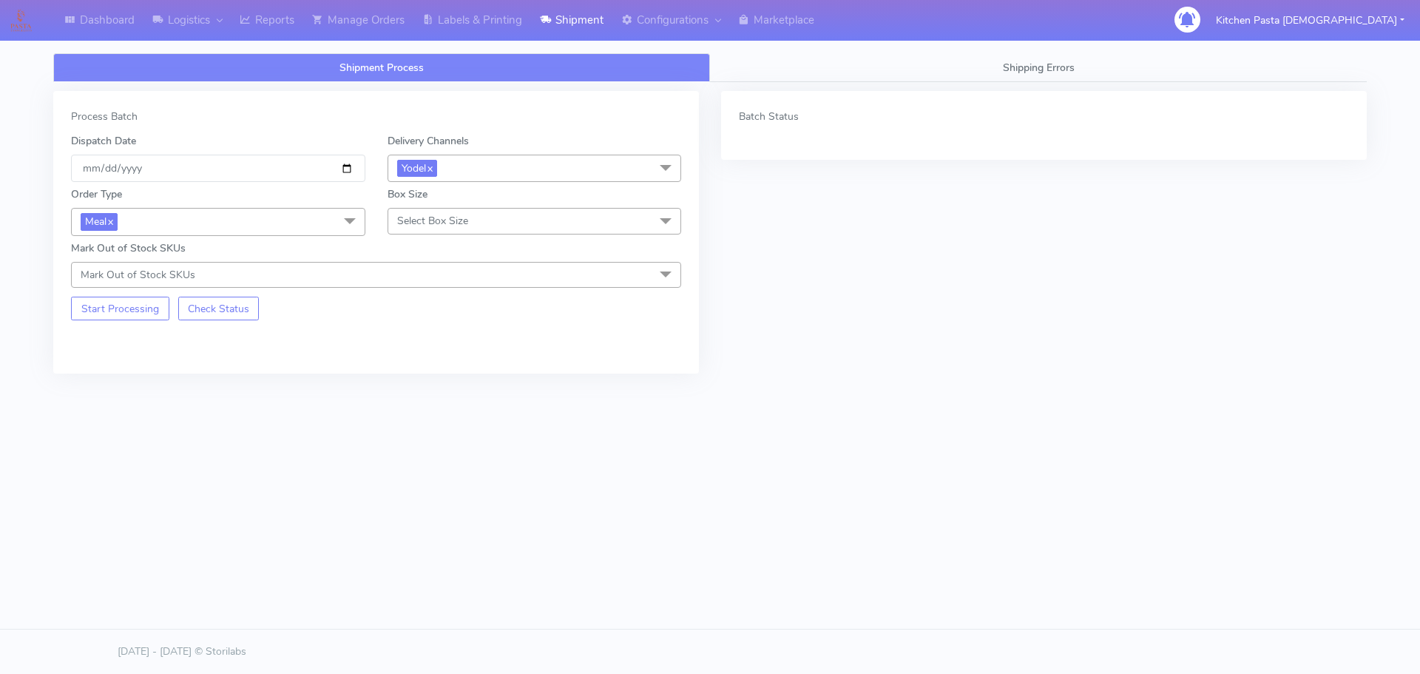
click at [416, 230] on span "Select Box Size" at bounding box center [535, 221] width 294 height 26
click at [408, 291] on div "Small" at bounding box center [535, 291] width 278 height 16
click at [120, 315] on button "Start Processing" at bounding box center [120, 309] width 98 height 24
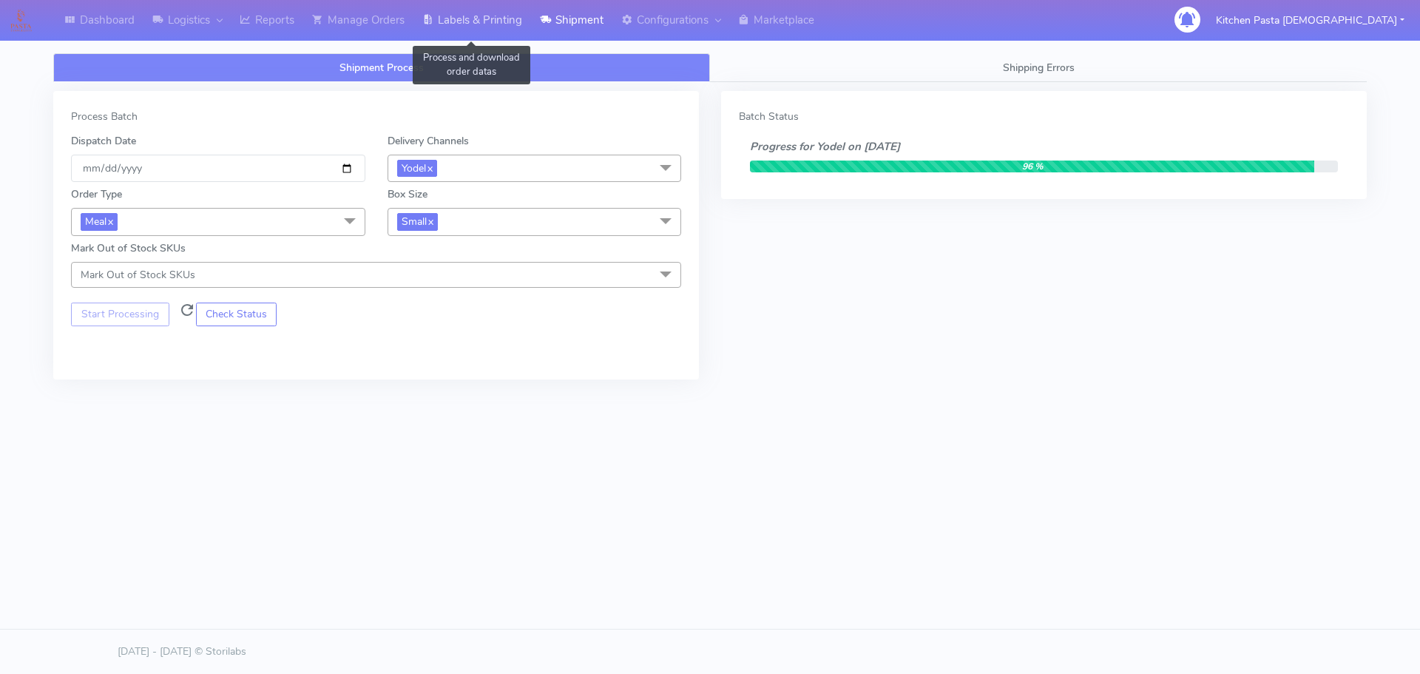
click at [471, 18] on link "Labels & Printing" at bounding box center [472, 20] width 118 height 41
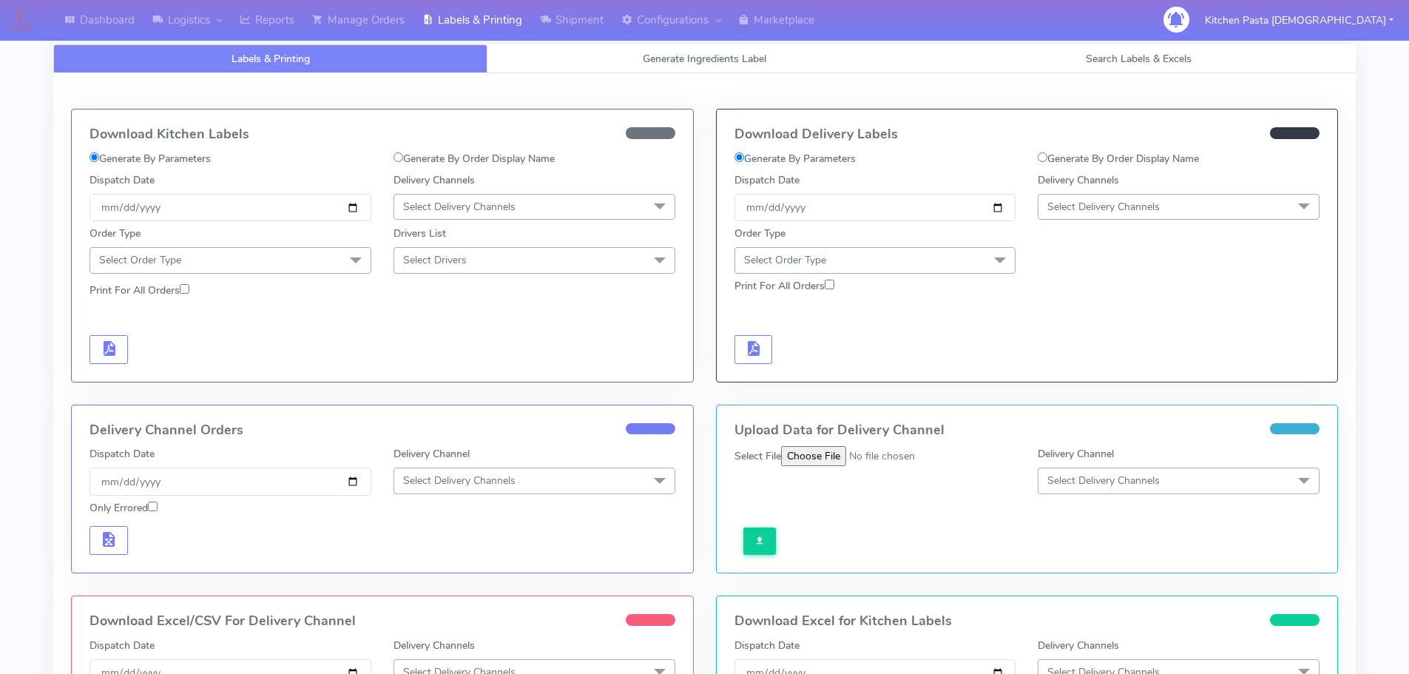
click at [1142, 212] on span "Select Delivery Channels" at bounding box center [1103, 207] width 112 height 14
click at [563, 22] on link "Shipment" at bounding box center [571, 20] width 81 height 41
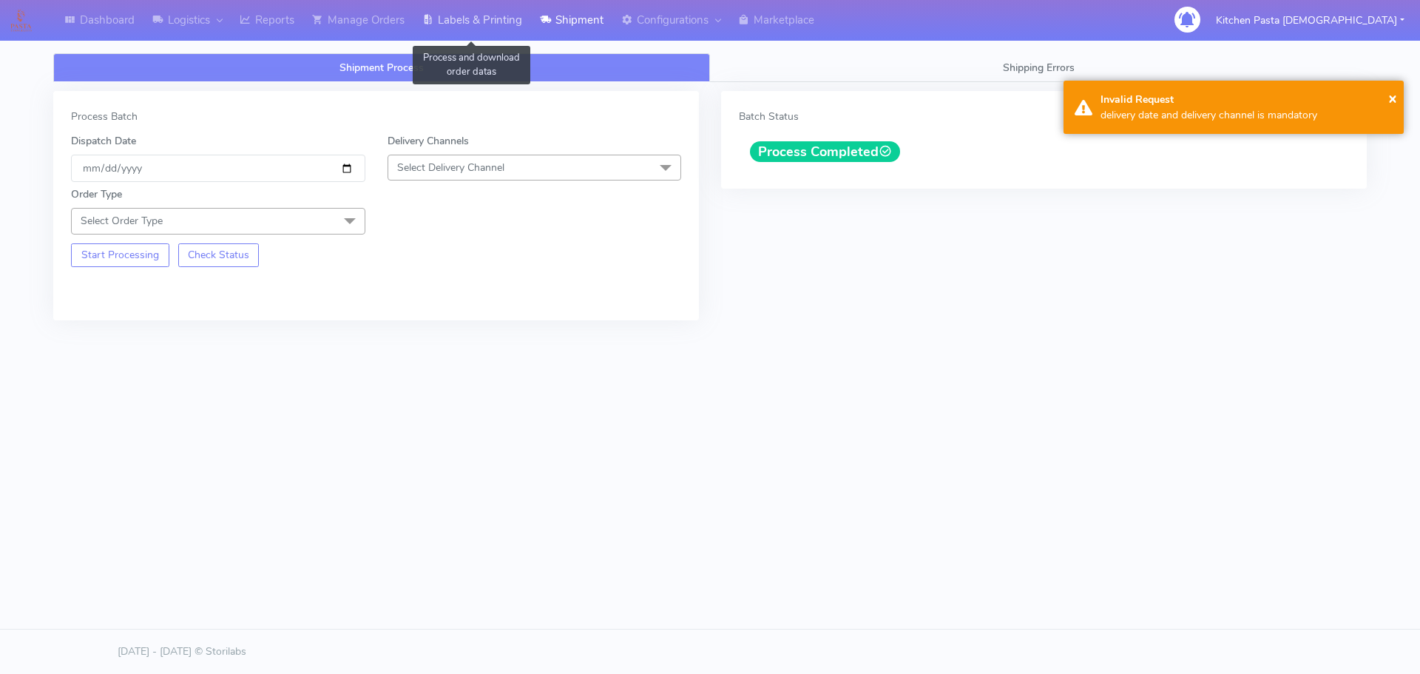
click at [484, 13] on link "Labels & Printing" at bounding box center [472, 20] width 118 height 41
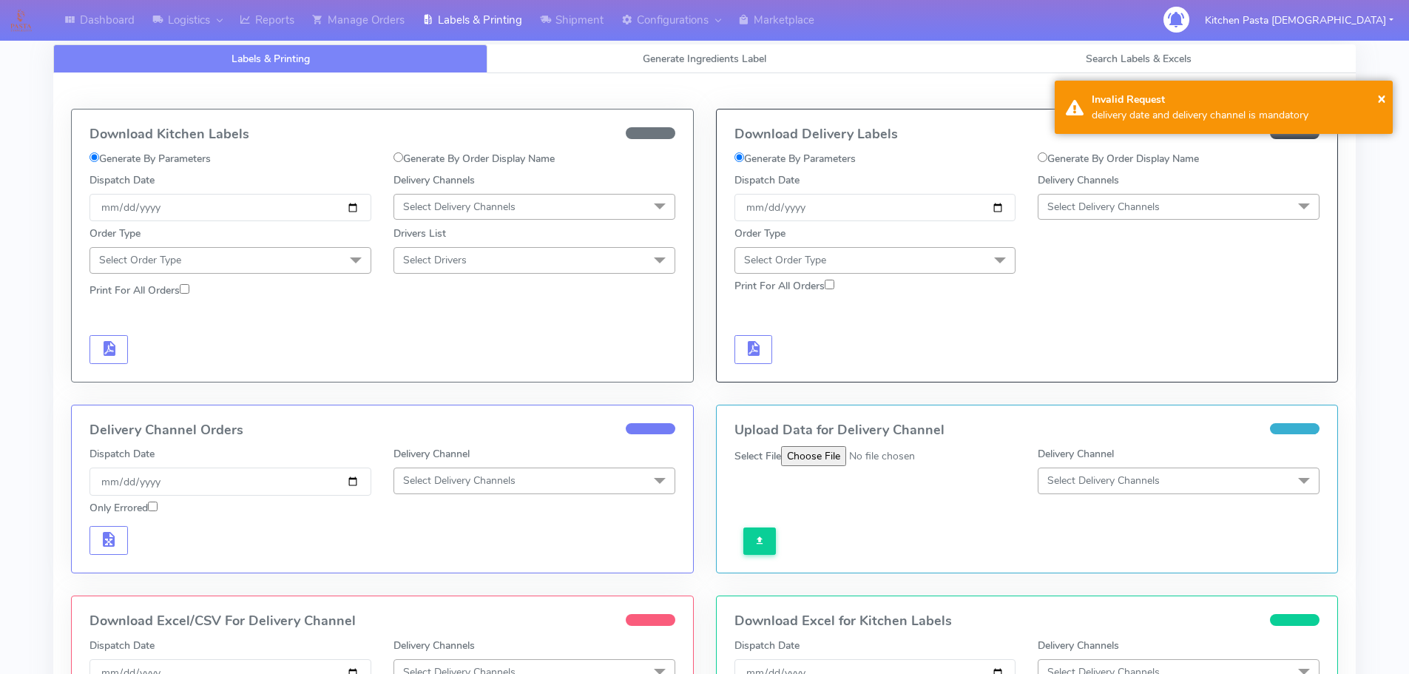
click at [1087, 203] on span "Select Delivery Channels" at bounding box center [1103, 207] width 112 height 14
click at [1079, 364] on li "Yodel" at bounding box center [1178, 373] width 280 height 24
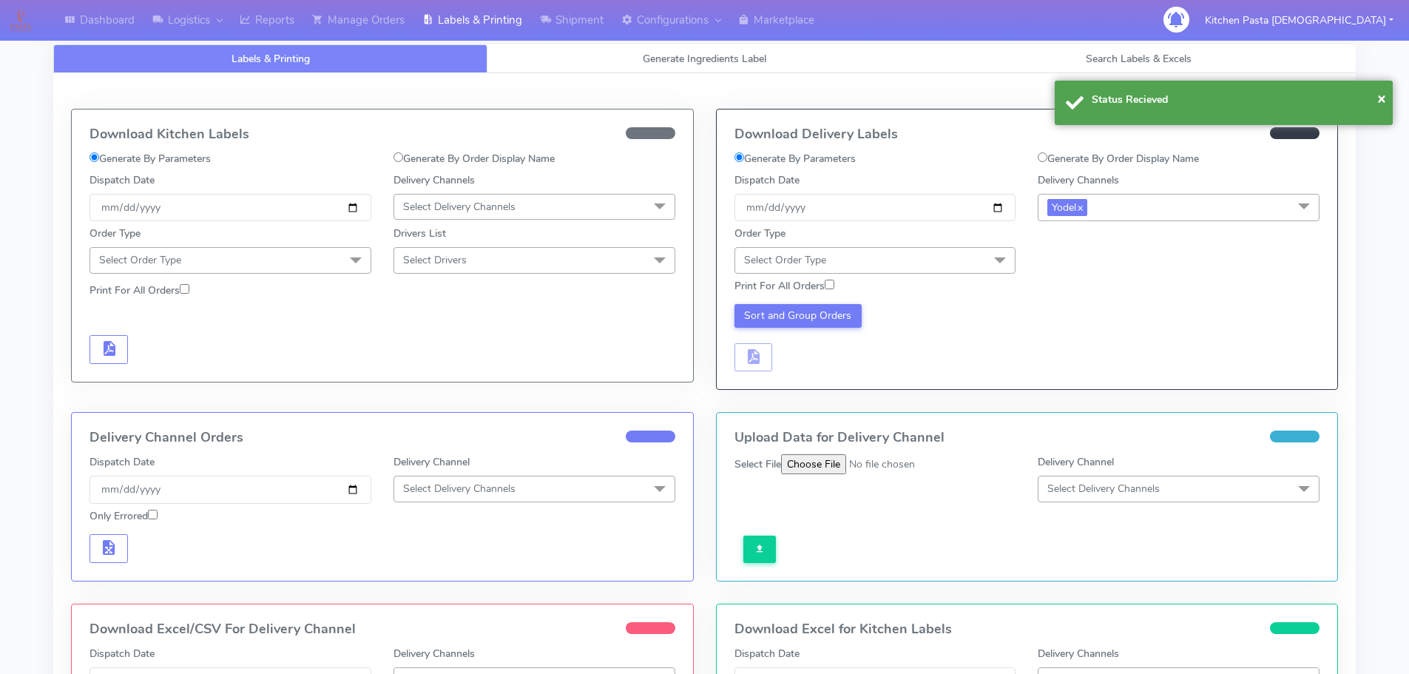
drag, startPoint x: 967, startPoint y: 249, endPoint x: 945, endPoint y: 294, distance: 49.3
click at [969, 254] on span "Select Order Type" at bounding box center [875, 260] width 282 height 26
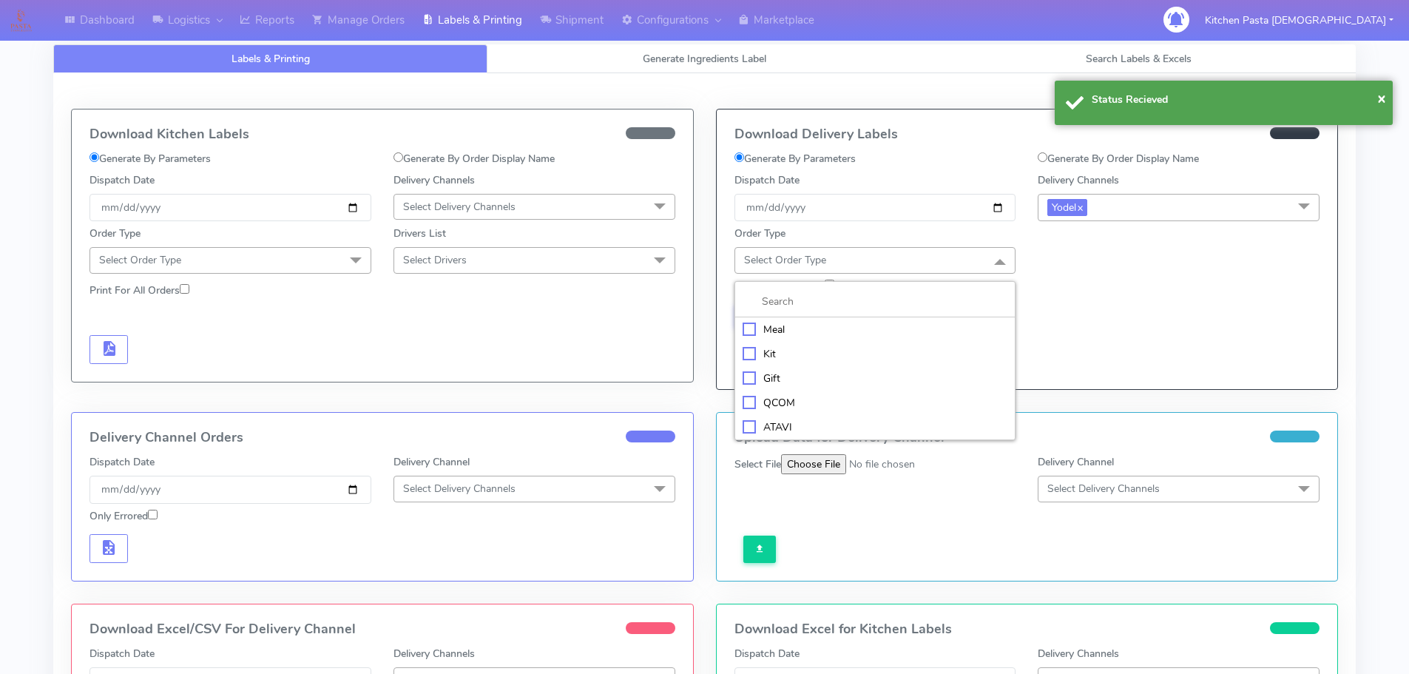
click at [882, 328] on div "Meal" at bounding box center [876, 330] width 266 height 16
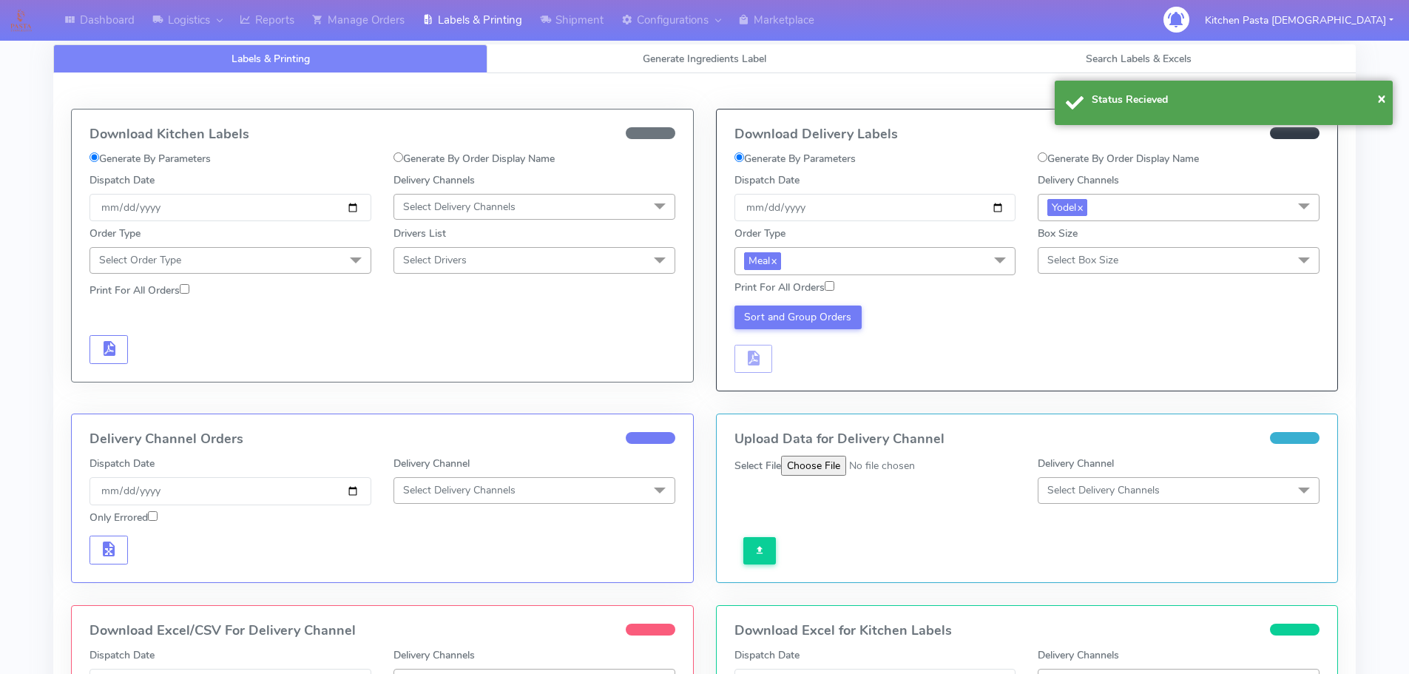
drag, startPoint x: 1064, startPoint y: 260, endPoint x: 1065, endPoint y: 268, distance: 8.2
click at [1065, 260] on span "Select Box Size" at bounding box center [1082, 260] width 71 height 14
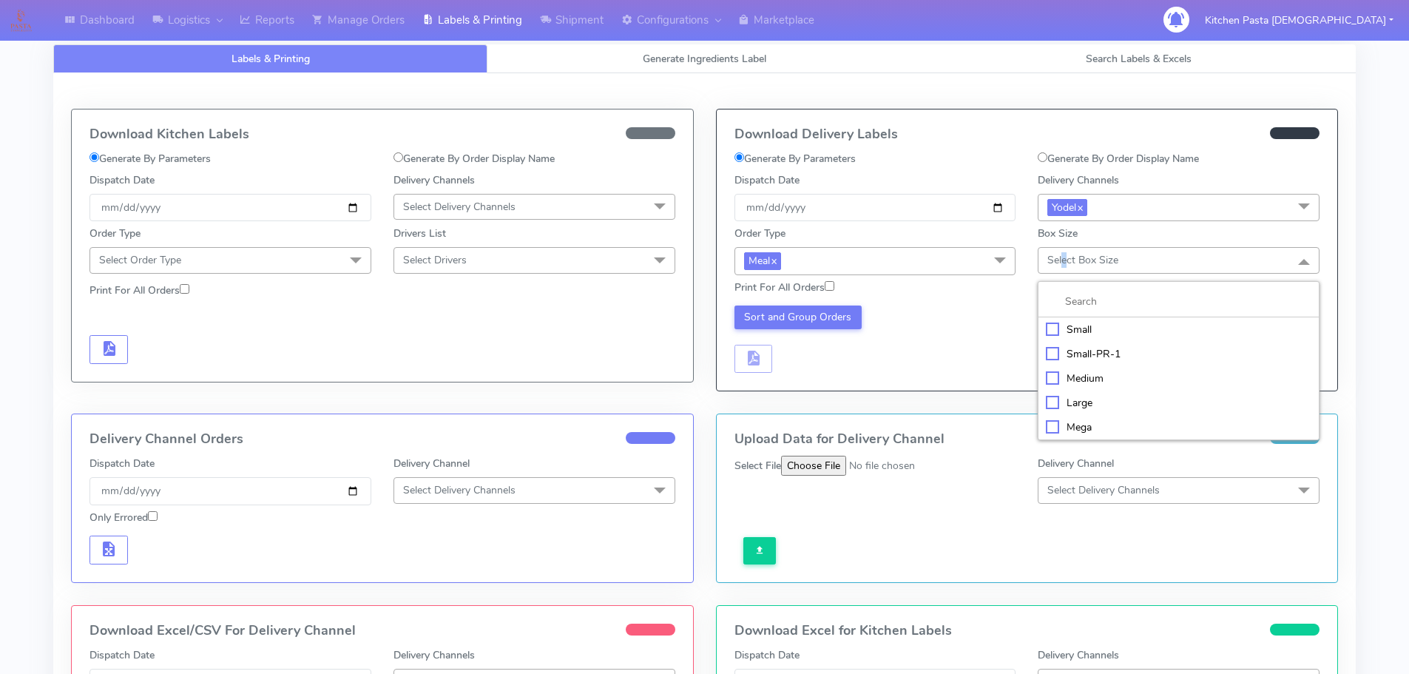
click at [1081, 332] on div "Small" at bounding box center [1179, 330] width 266 height 16
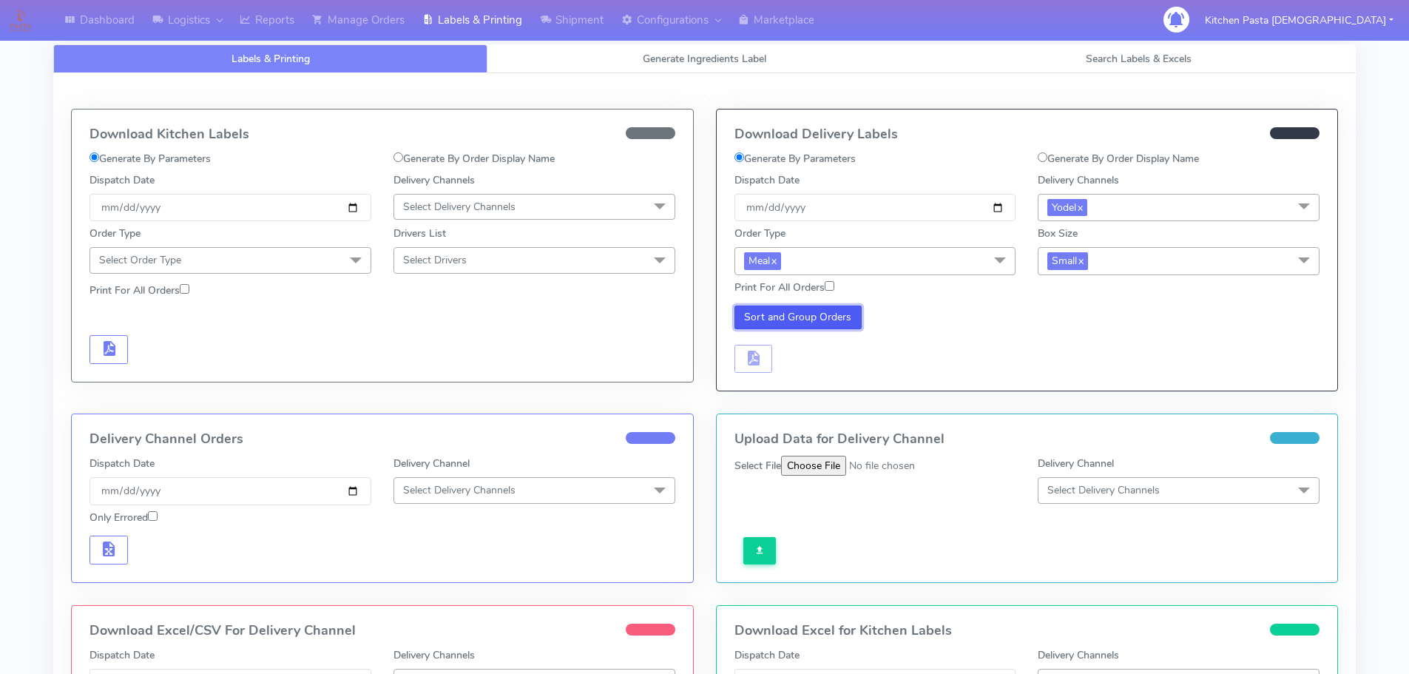
click at [822, 308] on button "Sort and Group Orders" at bounding box center [798, 317] width 128 height 24
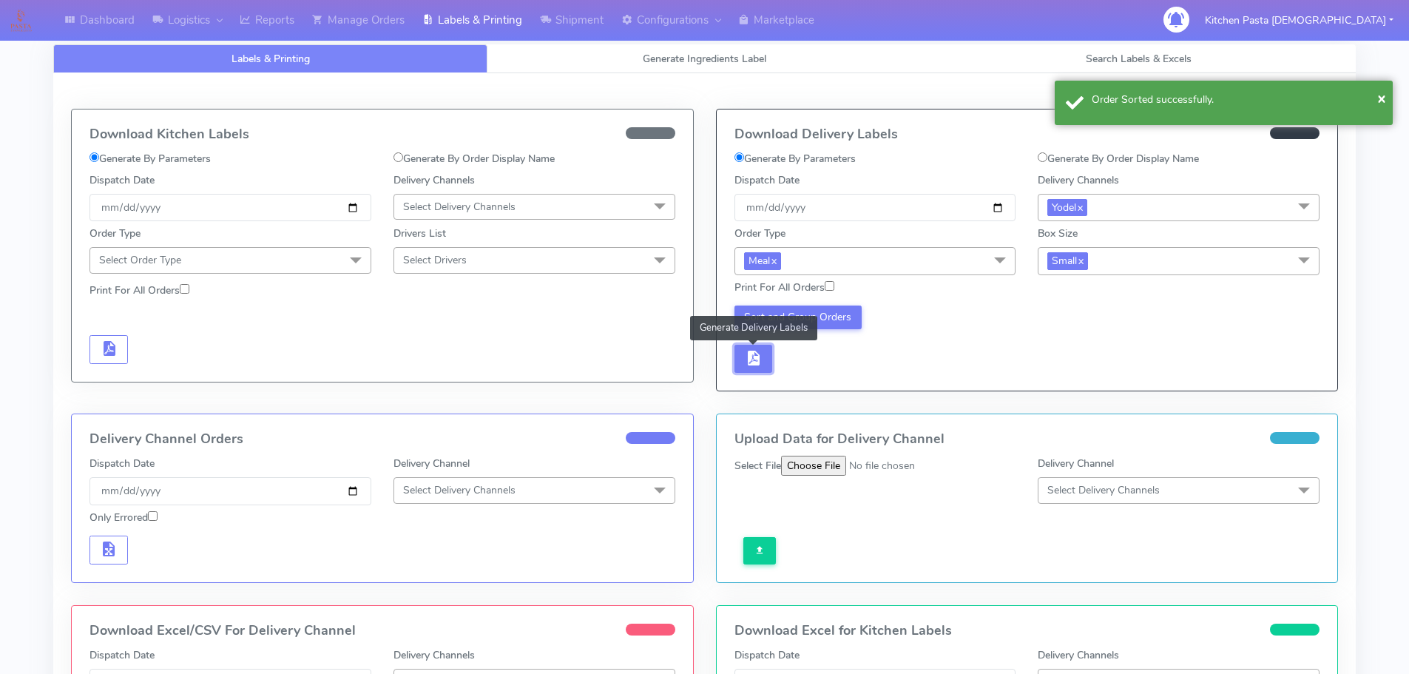
click at [766, 357] on button "button" at bounding box center [753, 359] width 38 height 29
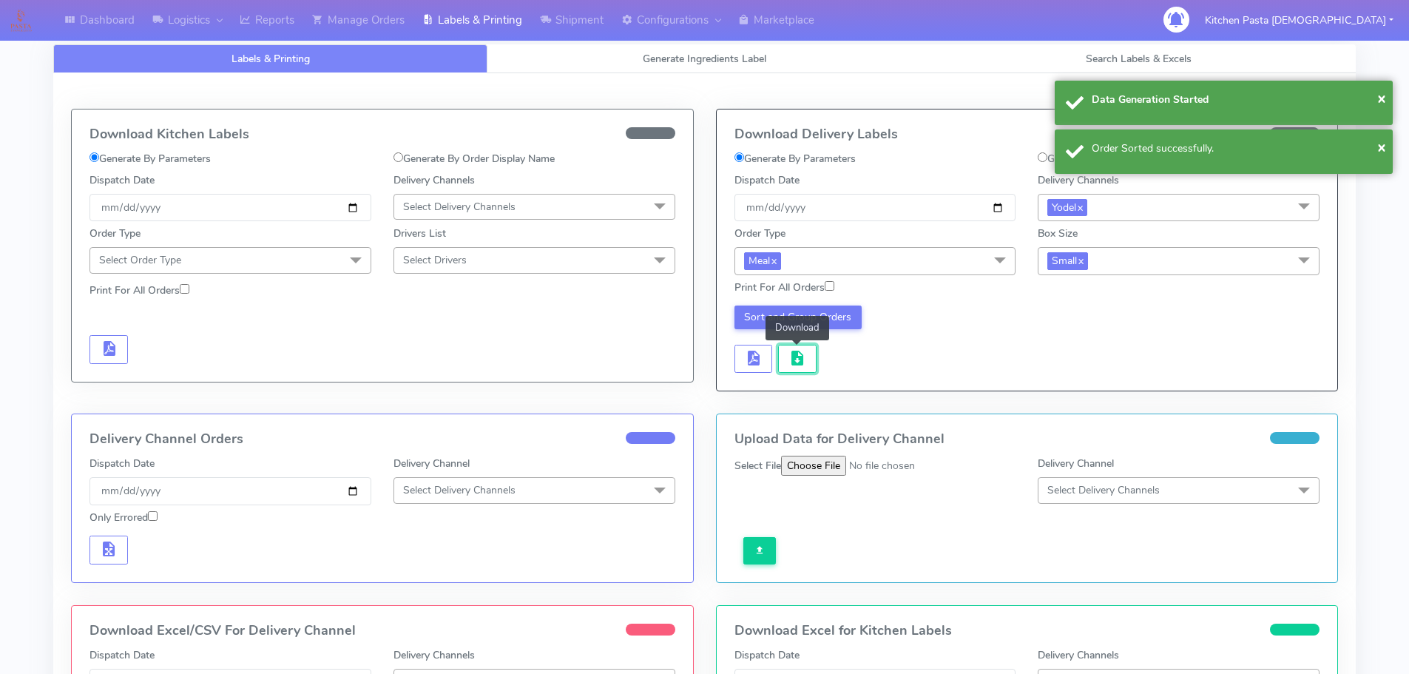
click at [795, 361] on span "button" at bounding box center [797, 361] width 18 height 14
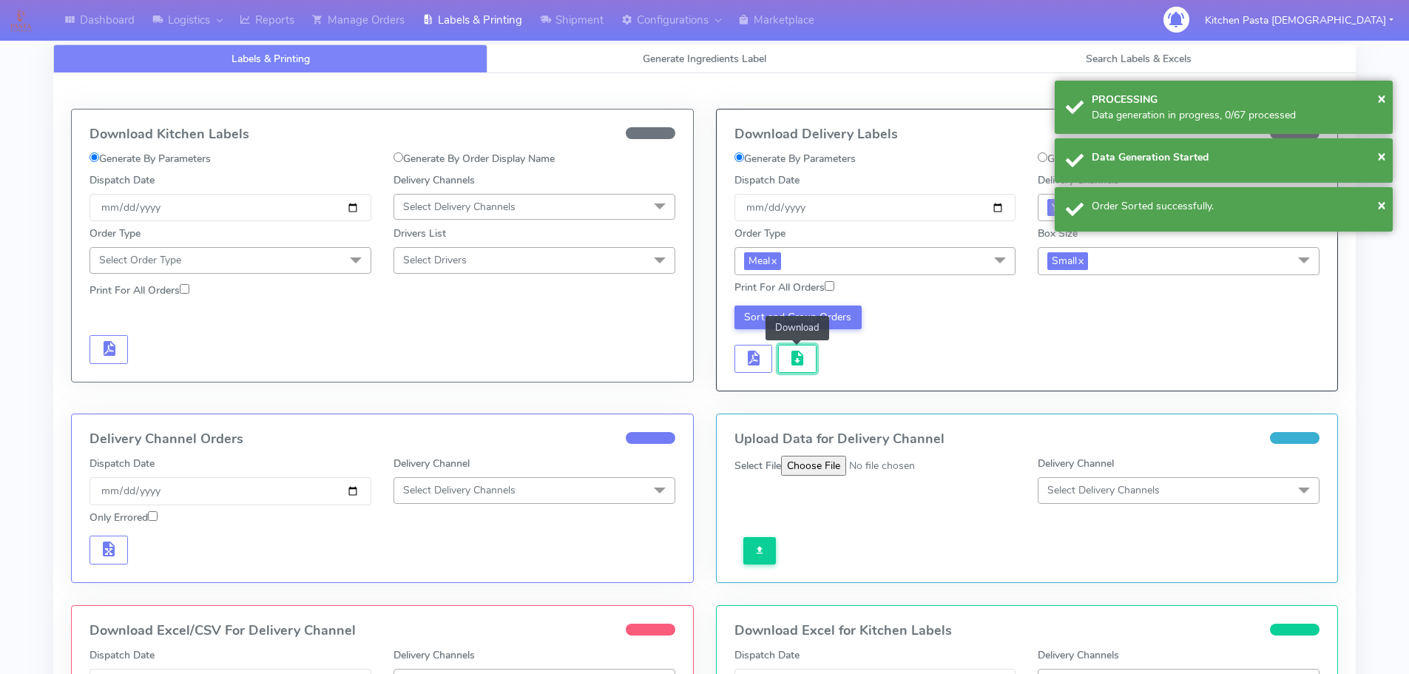
click at [795, 361] on span "button" at bounding box center [797, 361] width 18 height 14
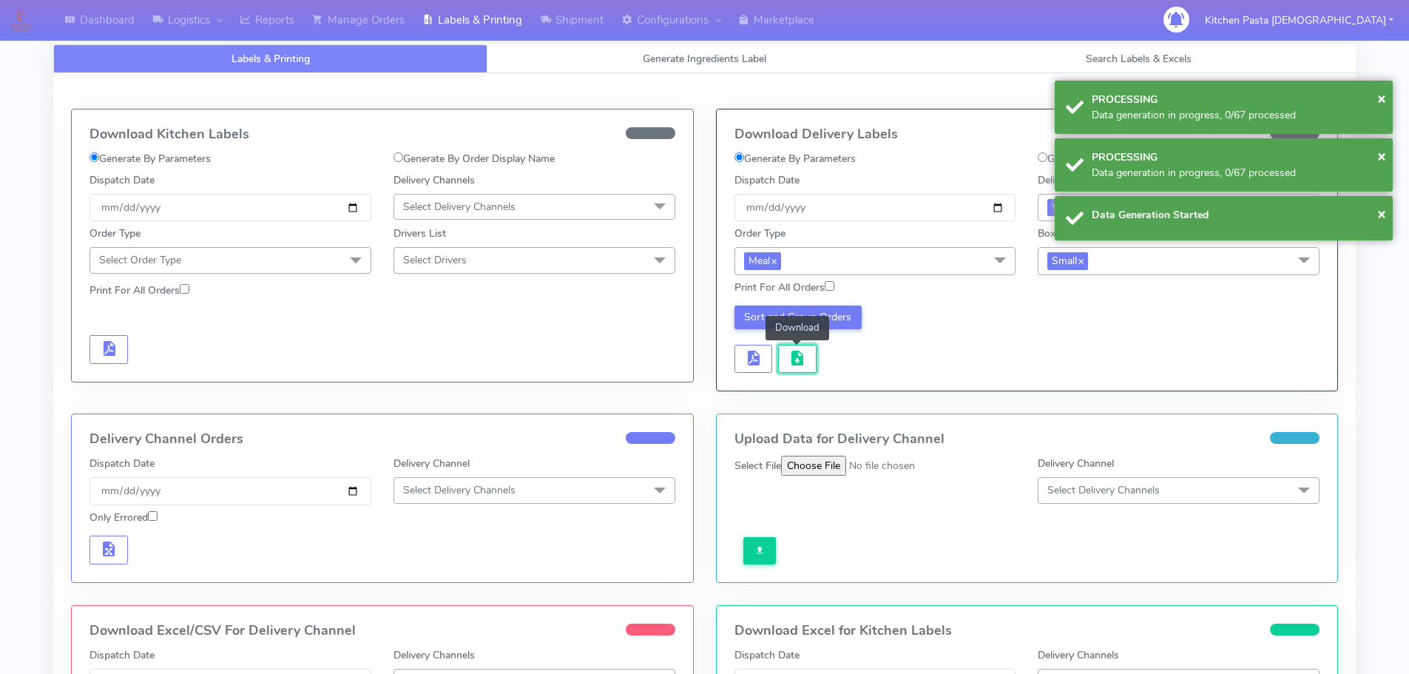
click at [795, 361] on span "button" at bounding box center [797, 361] width 18 height 14
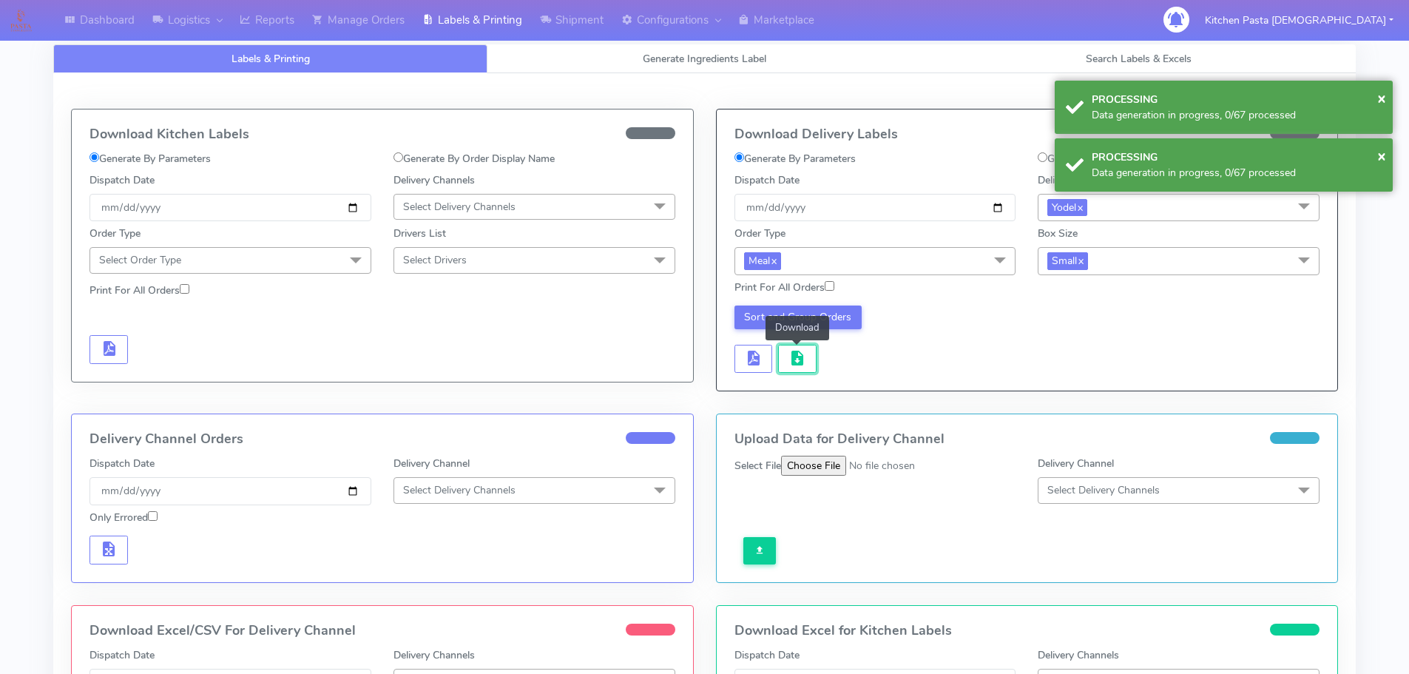
click at [795, 361] on span "button" at bounding box center [797, 361] width 18 height 14
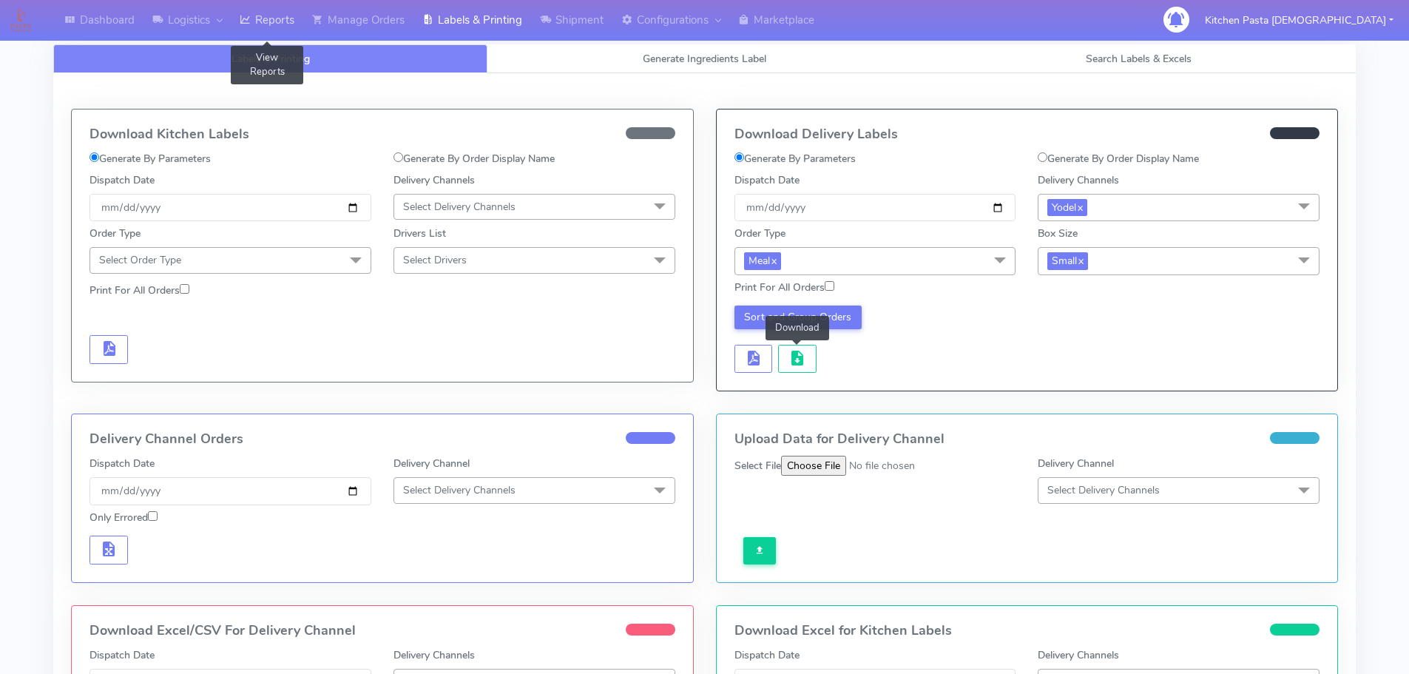
click at [294, 31] on link "Reports" at bounding box center [267, 20] width 72 height 41
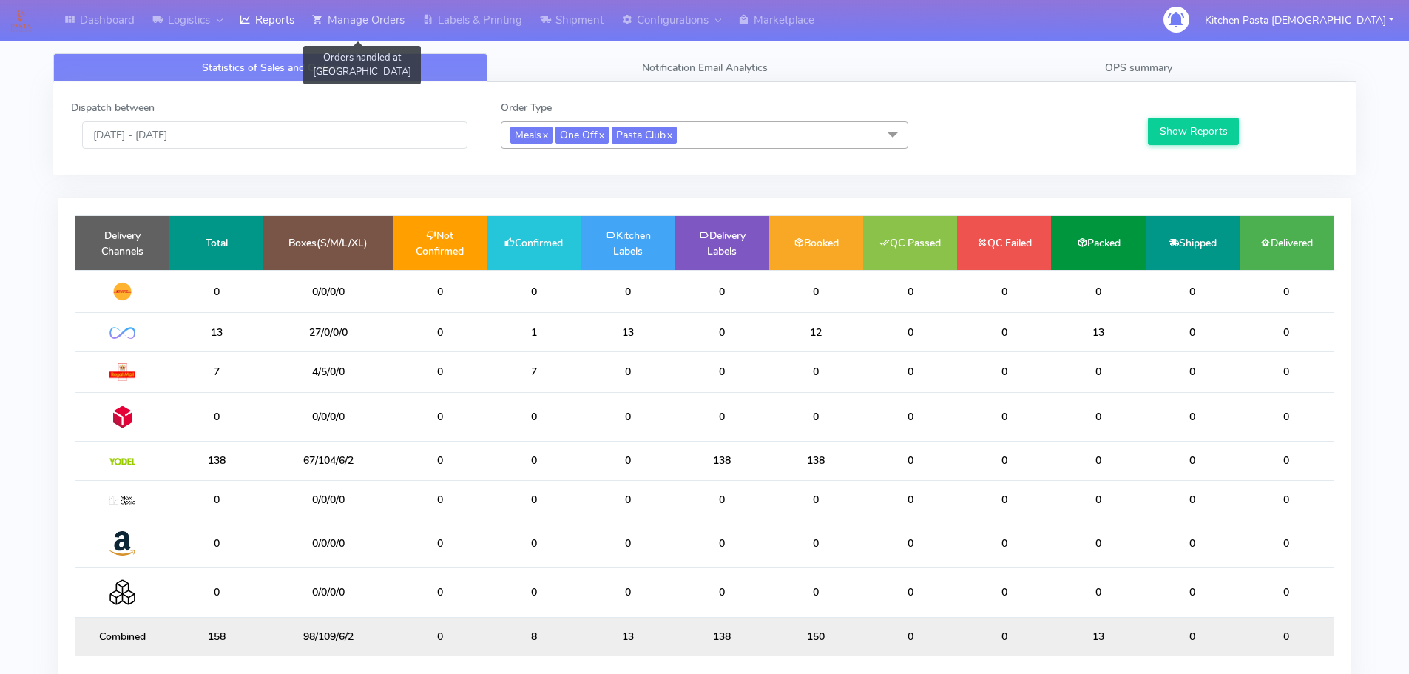
click at [360, 25] on link "Manage Orders" at bounding box center [358, 20] width 110 height 41
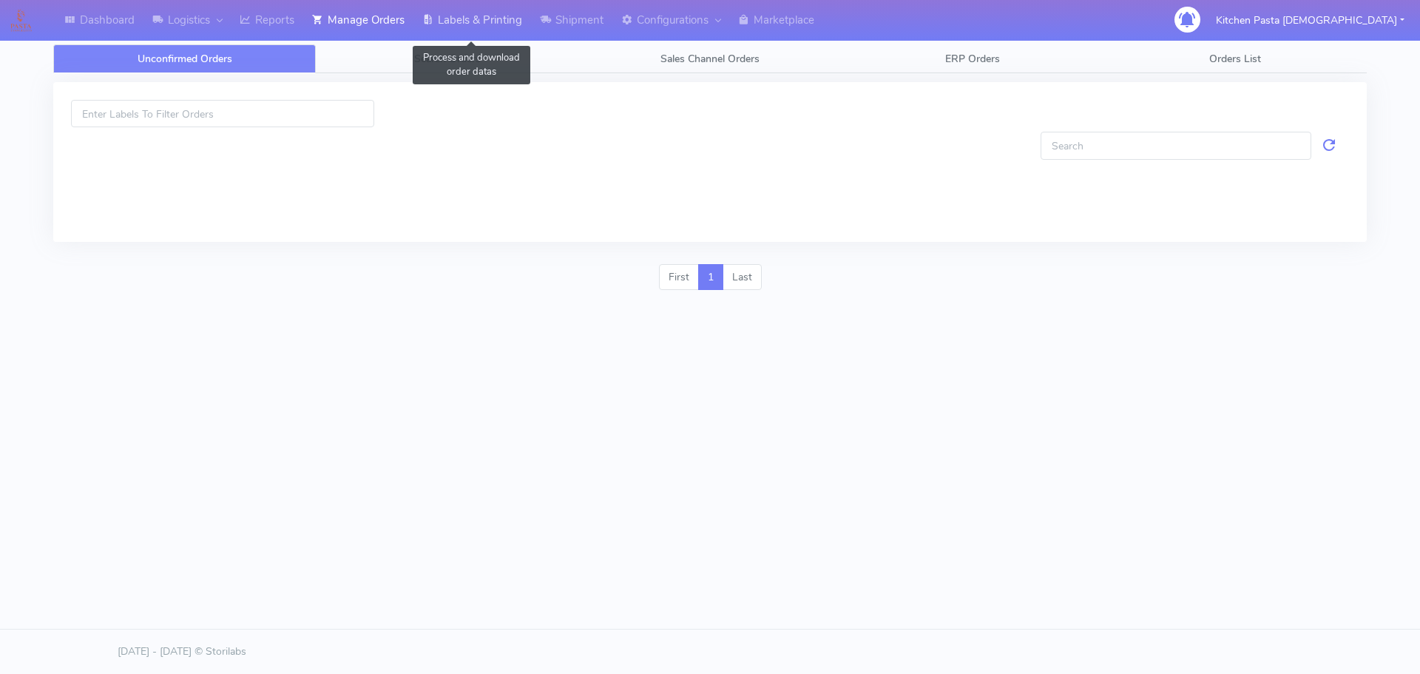
click at [445, 16] on link "Labels & Printing" at bounding box center [472, 20] width 118 height 41
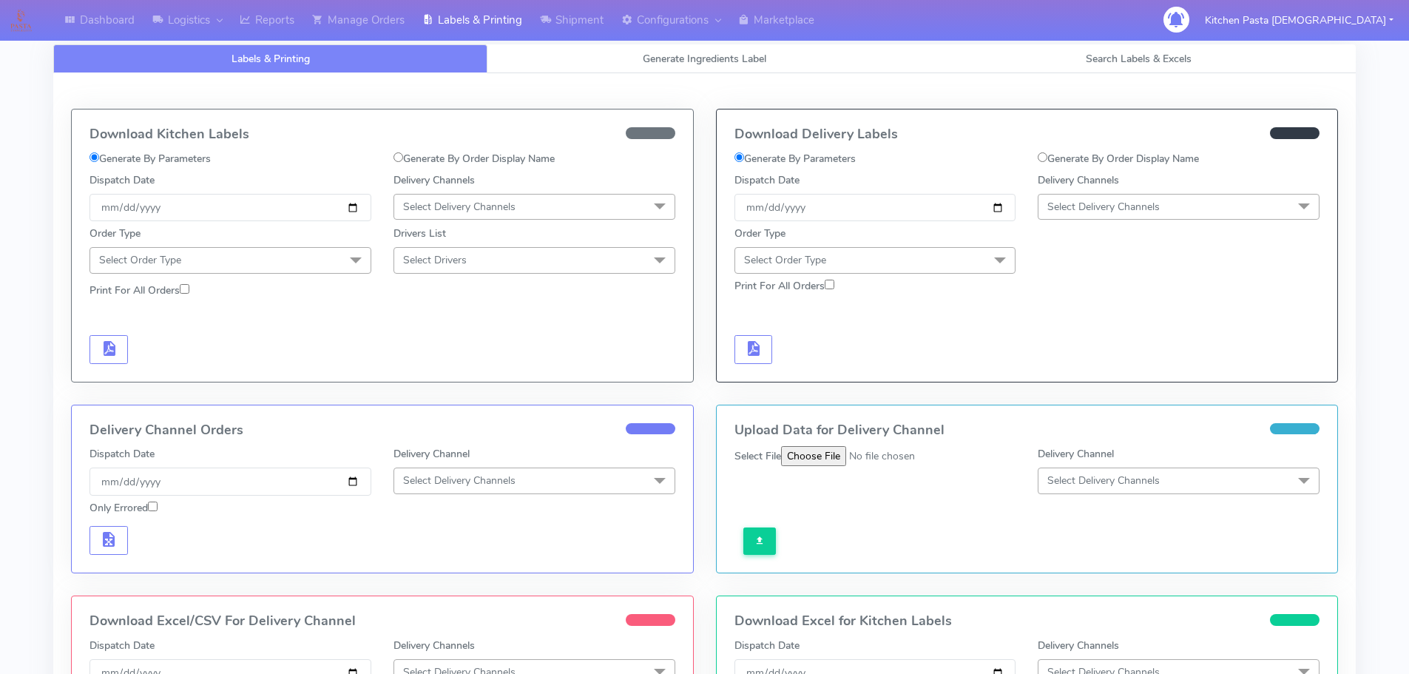
click at [455, 206] on span "Select Delivery Channels" at bounding box center [459, 207] width 112 height 14
click at [456, 331] on div "Royal Mail" at bounding box center [535, 325] width 266 height 16
click at [336, 255] on span "Select Order Type" at bounding box center [230, 260] width 282 height 26
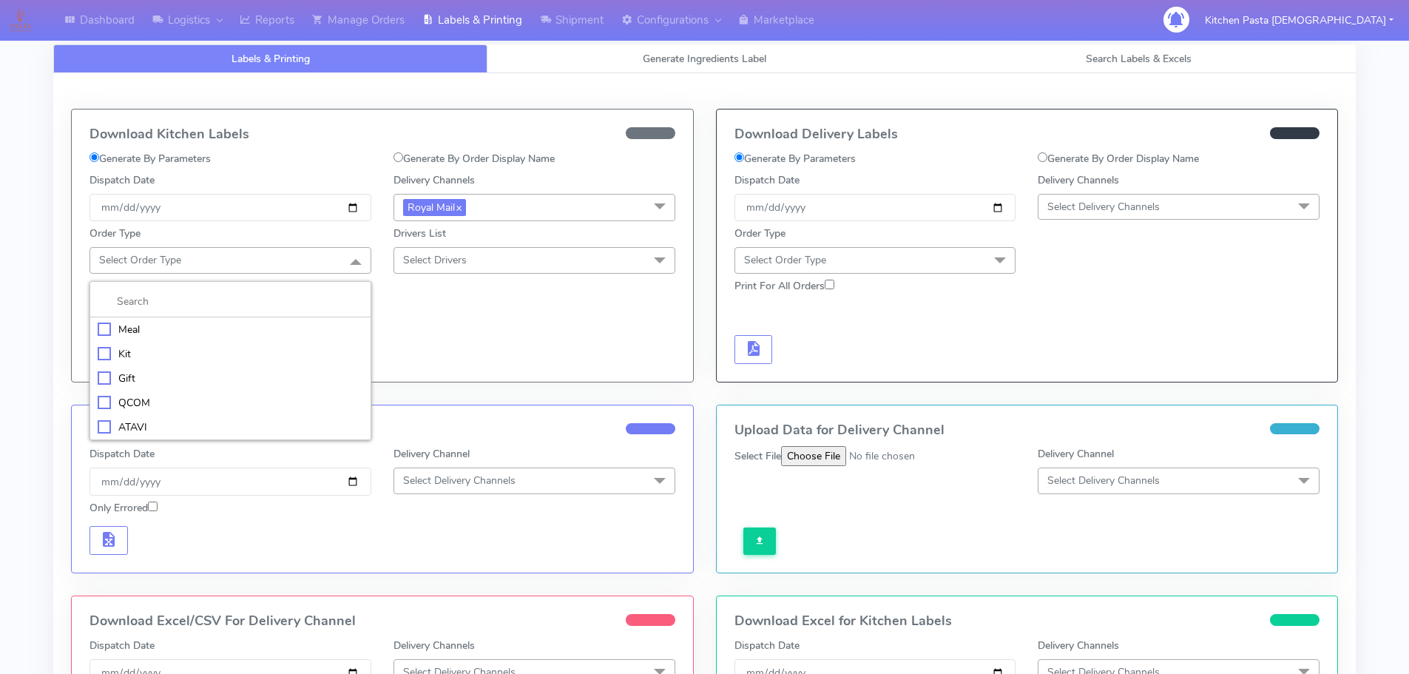
click at [254, 322] on div "Meal" at bounding box center [231, 330] width 266 height 16
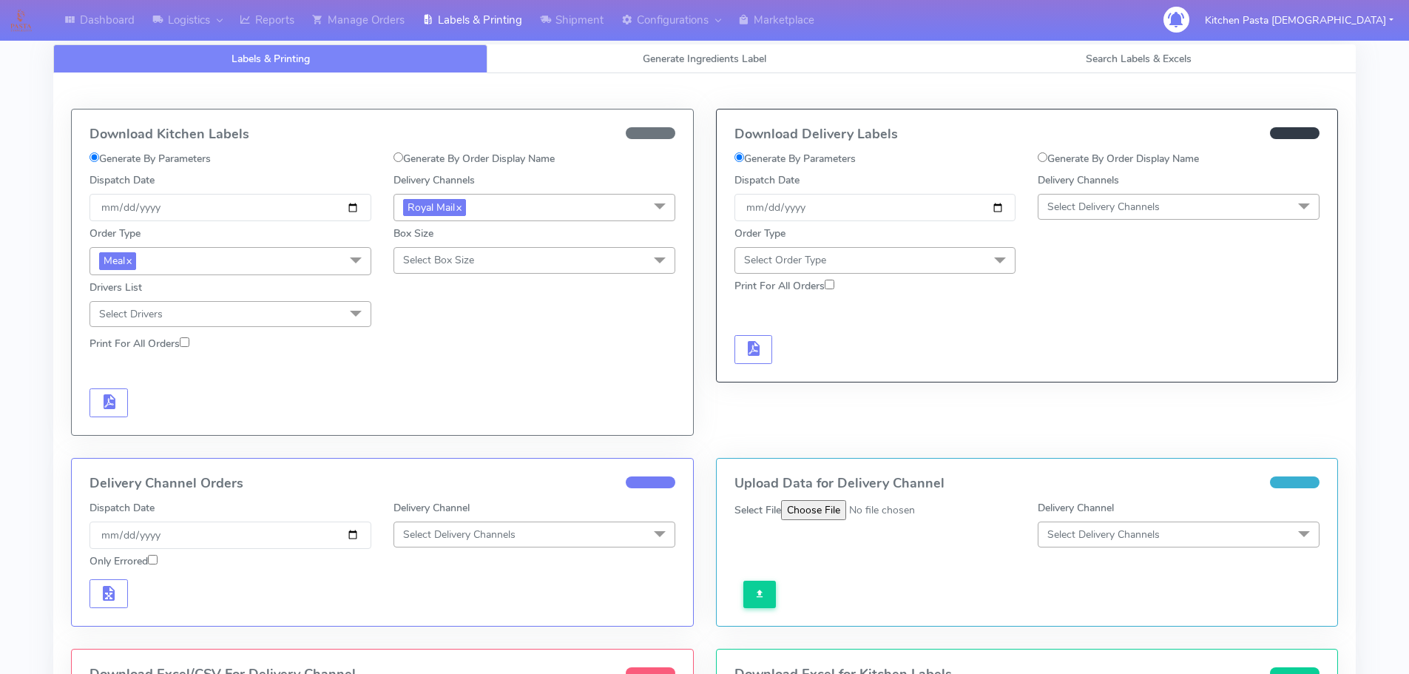
click at [434, 260] on span "Select Box Size" at bounding box center [438, 260] width 71 height 14
click at [427, 424] on div "Mega" at bounding box center [535, 427] width 266 height 16
checkbox input "true"
click at [113, 398] on span "button" at bounding box center [109, 405] width 18 height 14
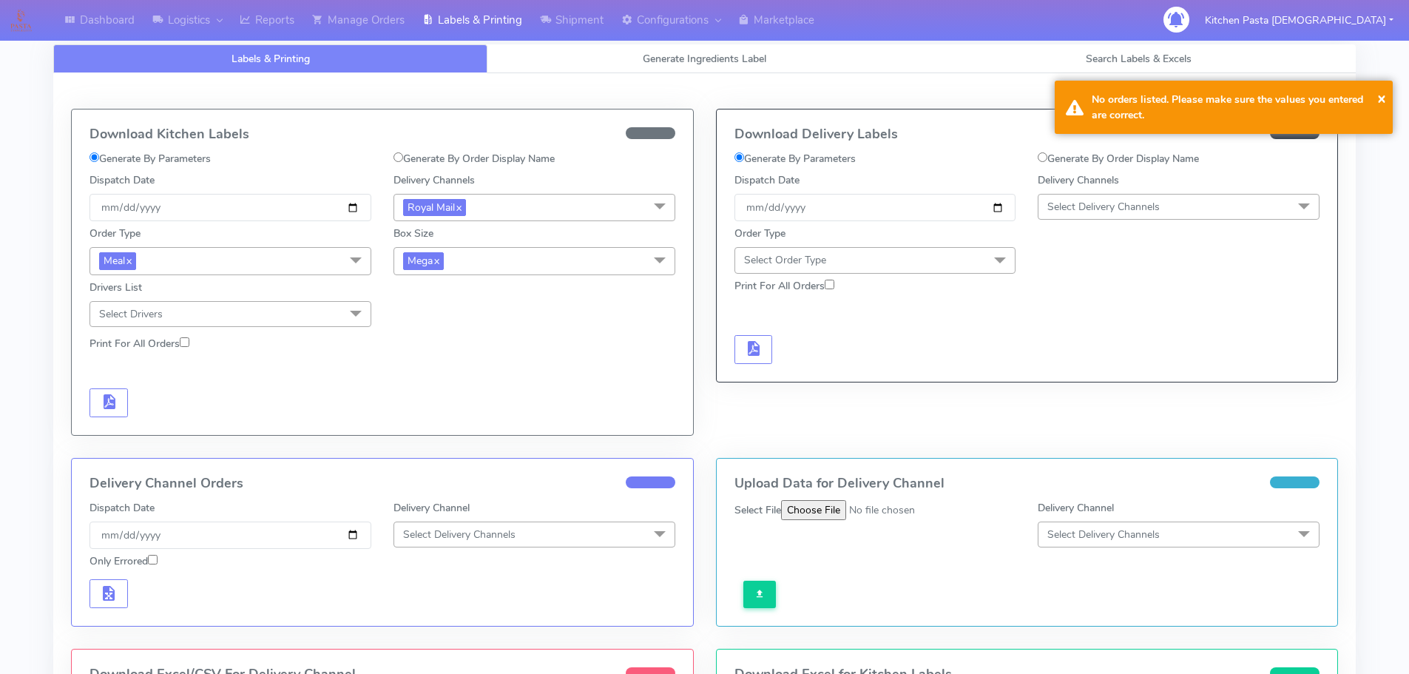
drag, startPoint x: 511, startPoint y: 263, endPoint x: 450, endPoint y: 347, distance: 103.3
click at [511, 263] on span "Mega x" at bounding box center [534, 260] width 282 height 27
drag, startPoint x: 421, startPoint y: 401, endPoint x: 356, endPoint y: 401, distance: 65.1
click at [422, 401] on div "Large" at bounding box center [535, 404] width 266 height 16
click at [121, 412] on button "button" at bounding box center [108, 402] width 38 height 29
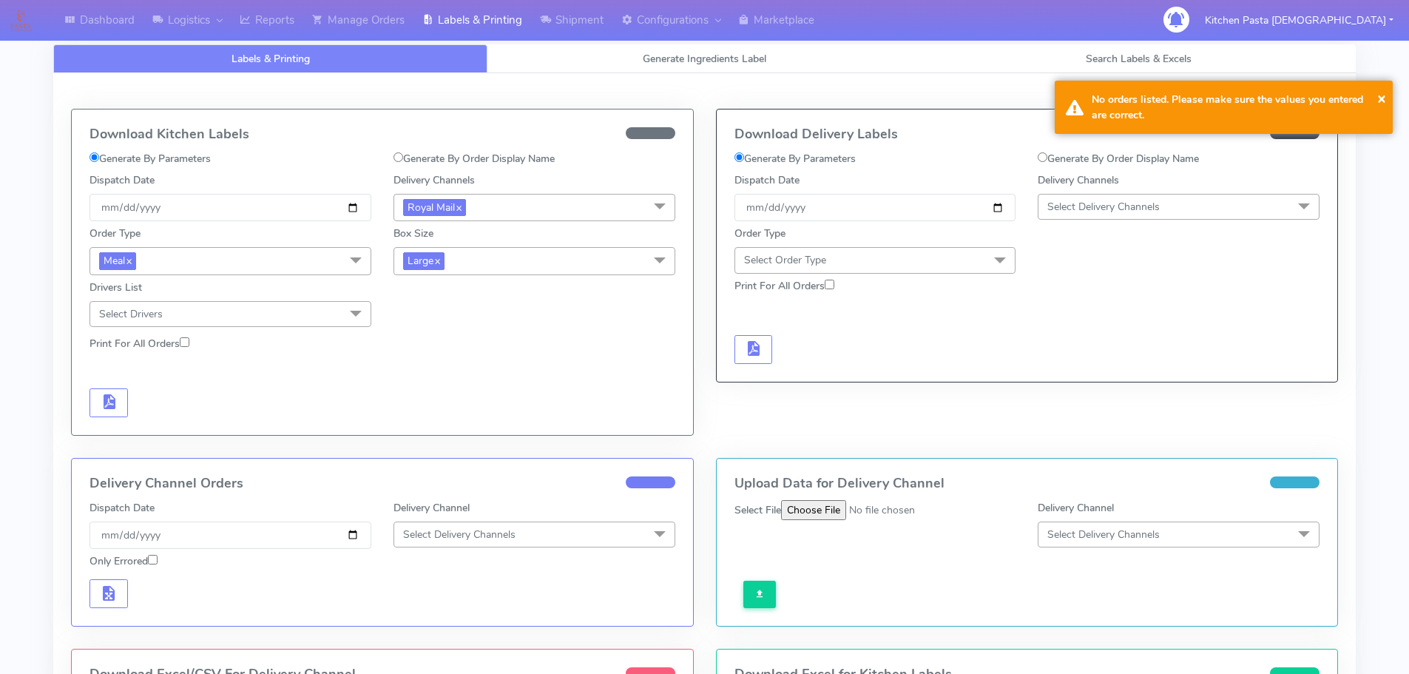
click at [476, 252] on span "Large x" at bounding box center [534, 260] width 282 height 27
click at [431, 392] on li "Large" at bounding box center [534, 404] width 280 height 24
click at [466, 261] on span "Select Box Size" at bounding box center [438, 260] width 71 height 14
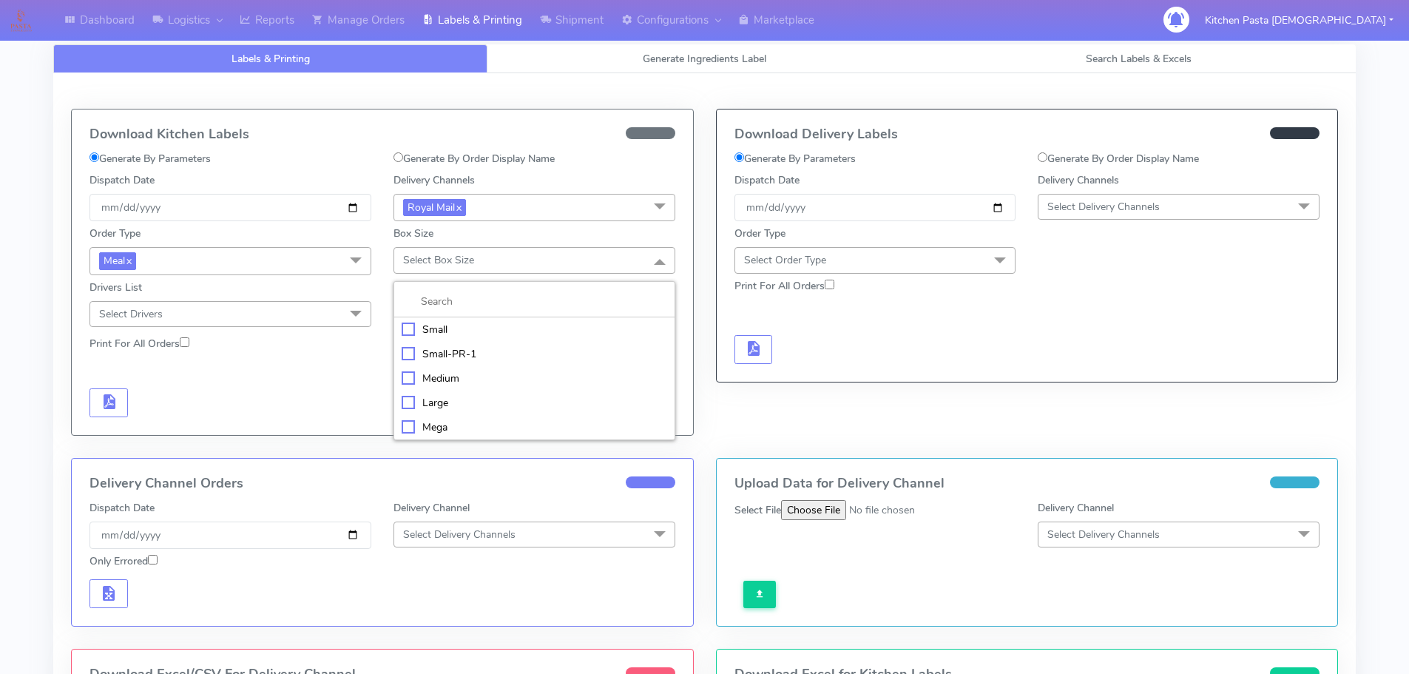
click at [434, 371] on div "Medium" at bounding box center [535, 379] width 266 height 16
click at [124, 389] on button "button" at bounding box center [108, 402] width 38 height 29
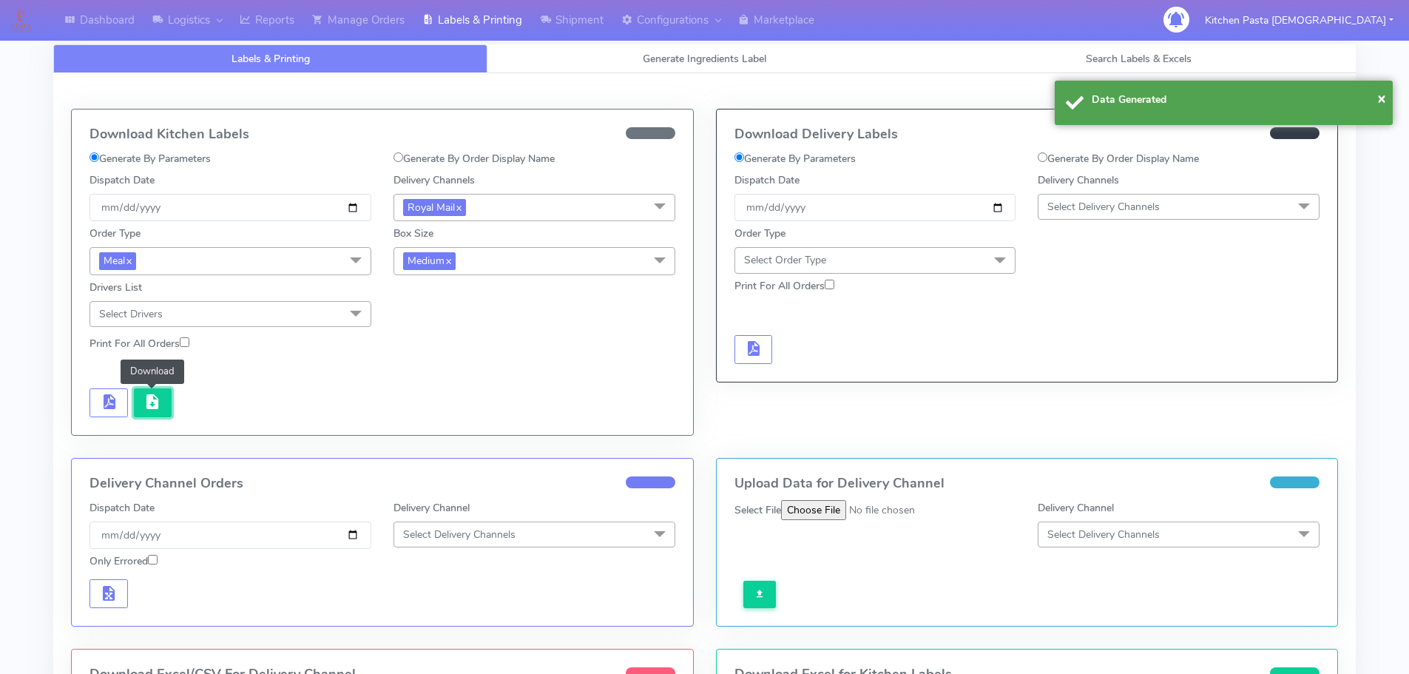
click at [139, 395] on button "button" at bounding box center [153, 402] width 38 height 29
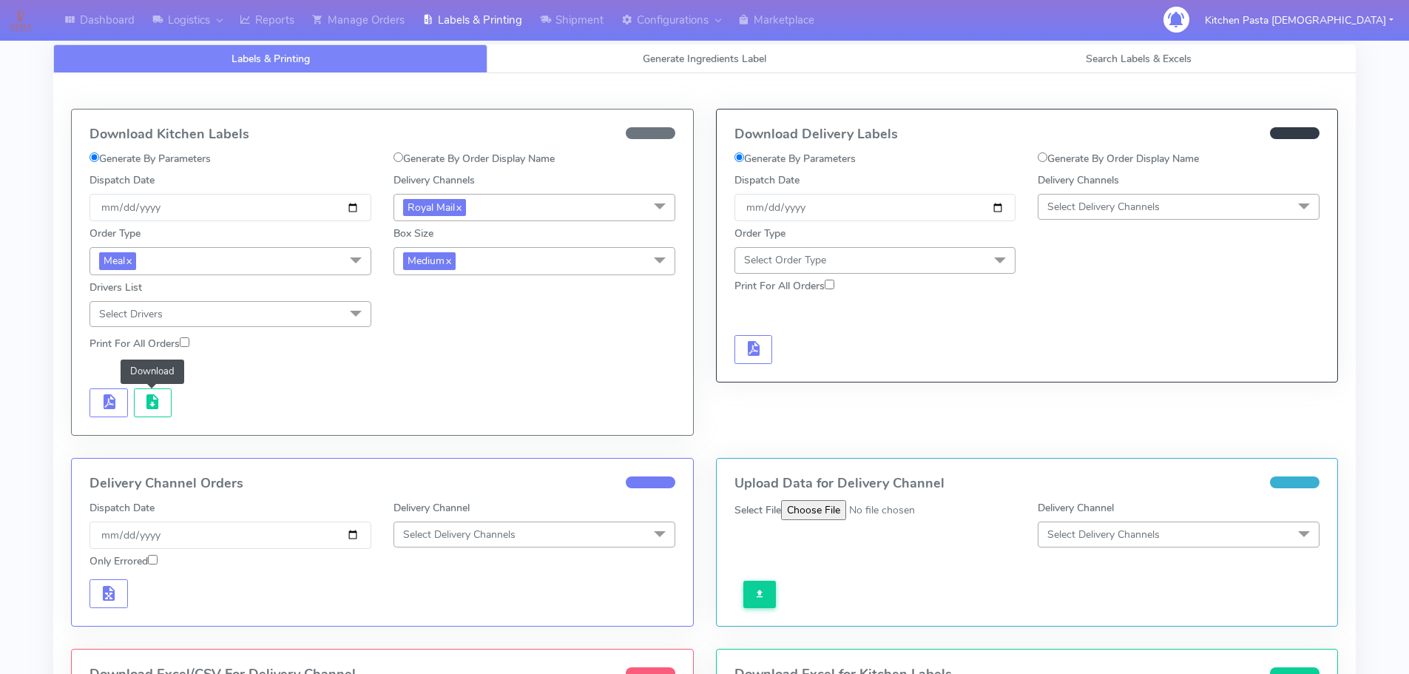
drag, startPoint x: 507, startPoint y: 248, endPoint x: 499, endPoint y: 264, distance: 18.2
click at [507, 248] on span "Medium x" at bounding box center [534, 260] width 282 height 27
click at [427, 326] on div "Small" at bounding box center [535, 331] width 266 height 16
click at [107, 410] on span "button" at bounding box center [109, 405] width 18 height 14
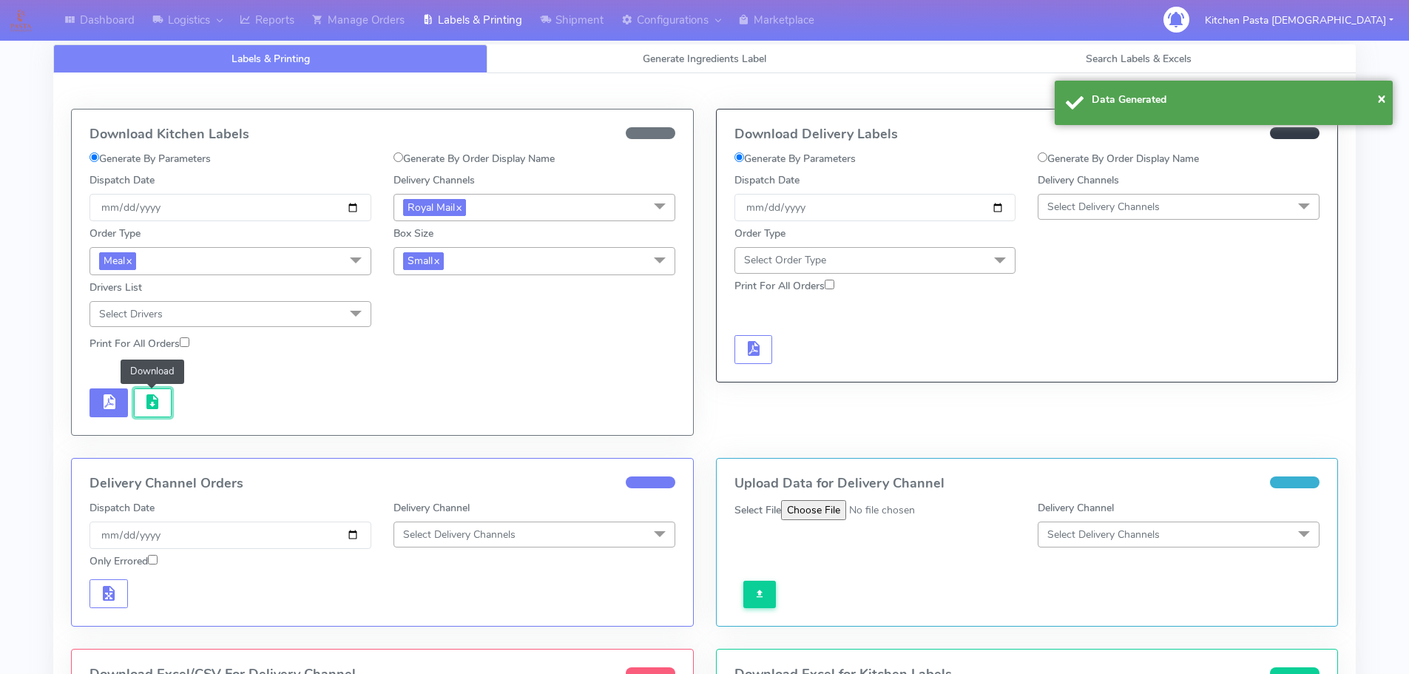
click at [147, 413] on button "button" at bounding box center [153, 402] width 38 height 29
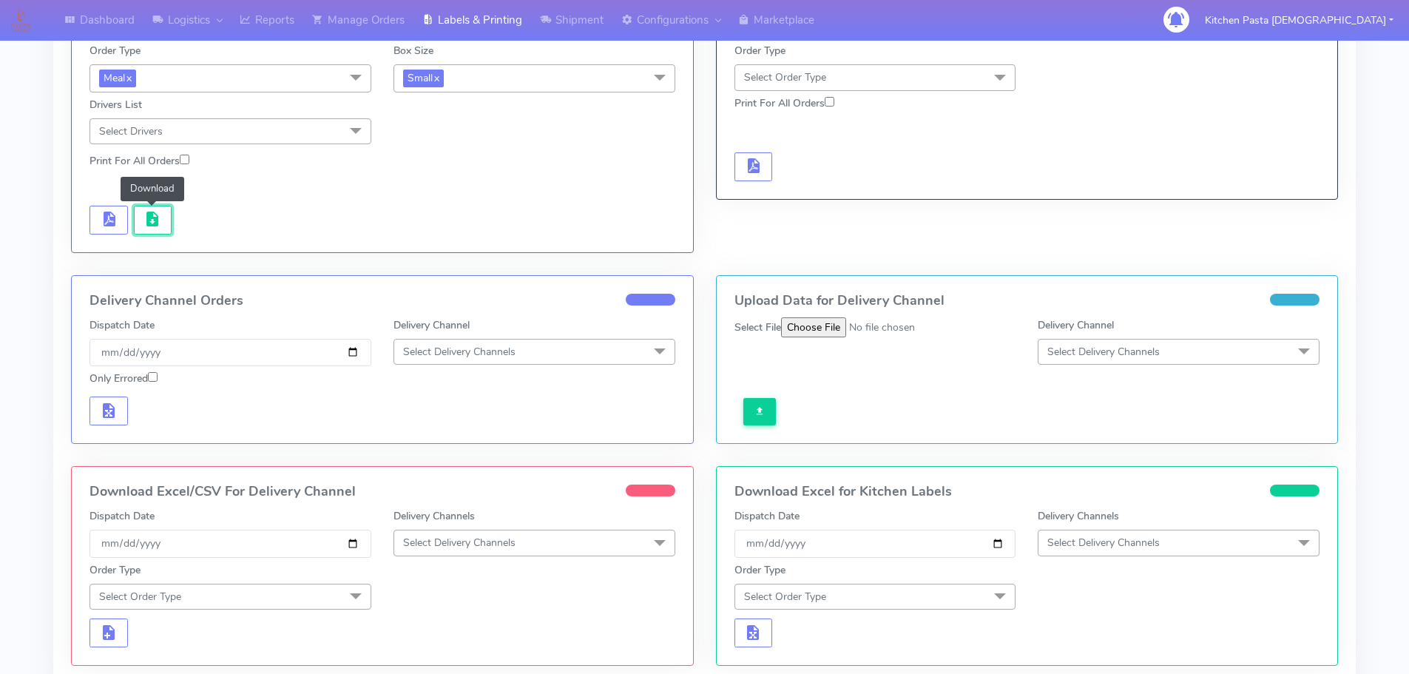
scroll to position [222, 0]
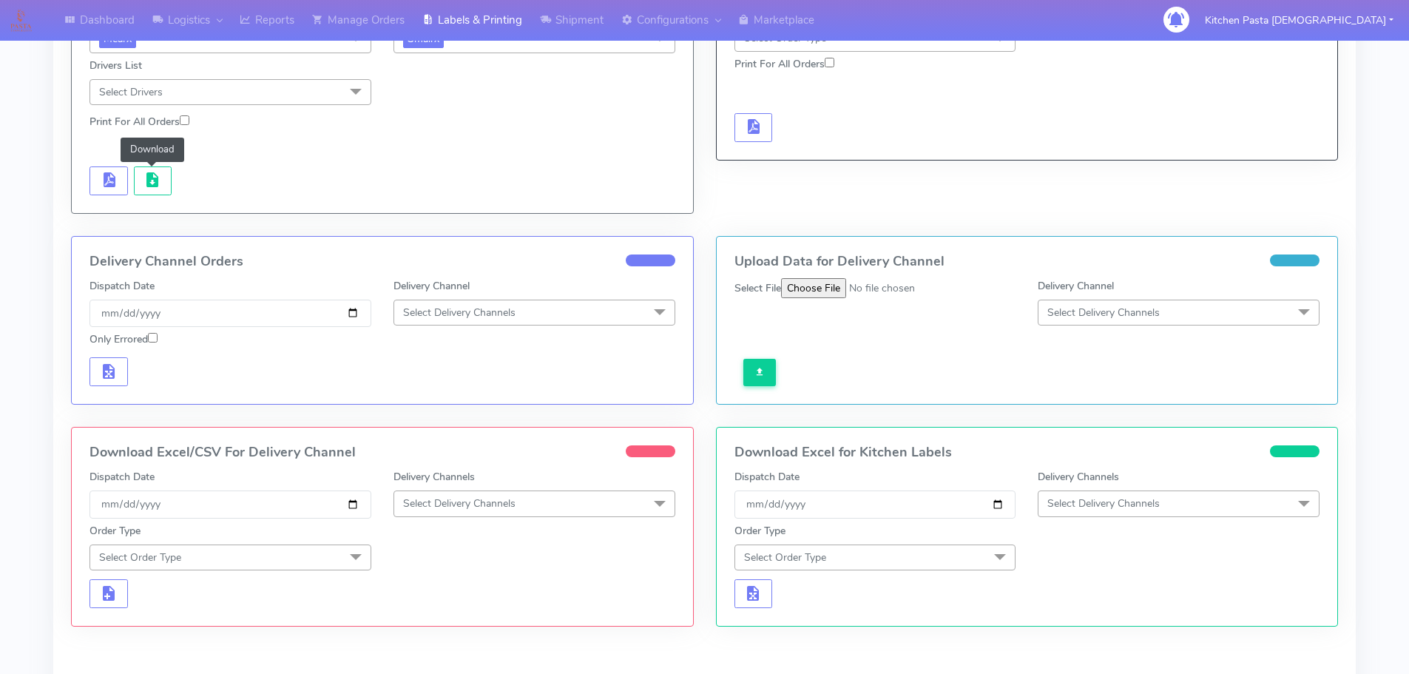
click at [436, 503] on span "Select Delivery Channels" at bounding box center [459, 503] width 112 height 14
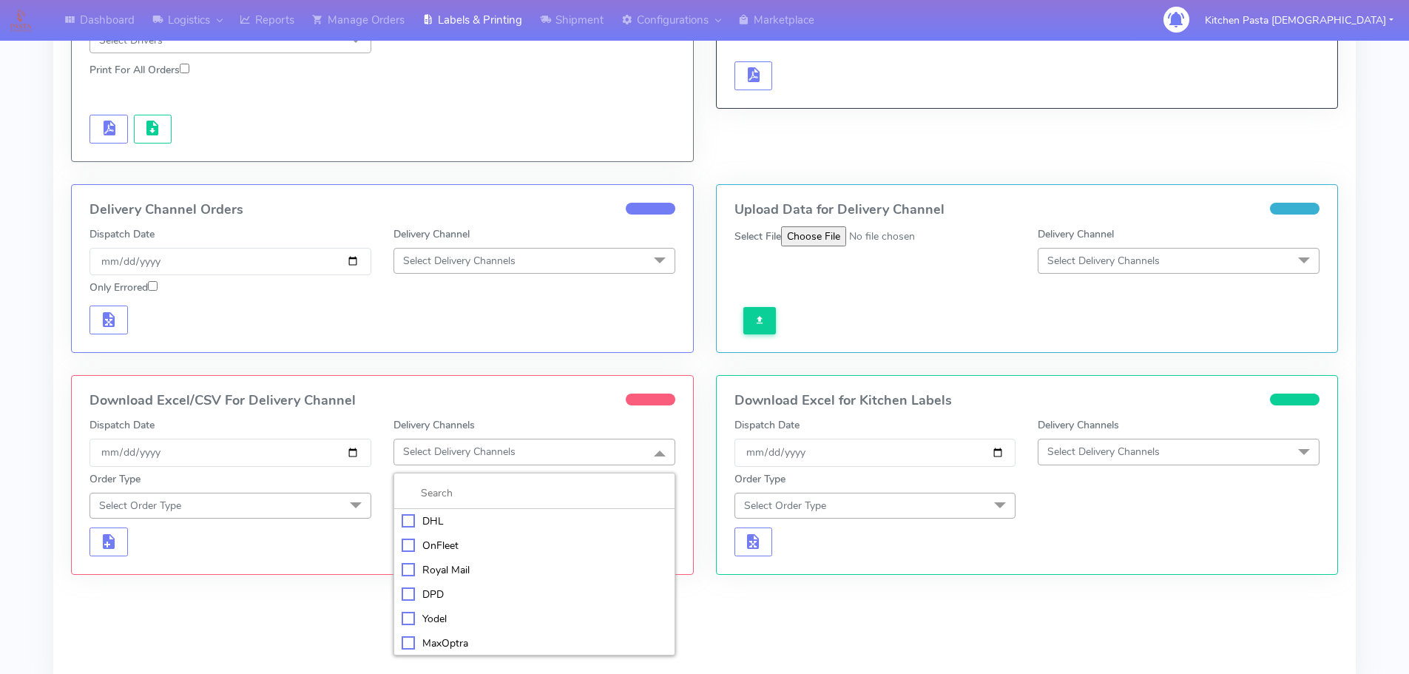
scroll to position [296, 0]
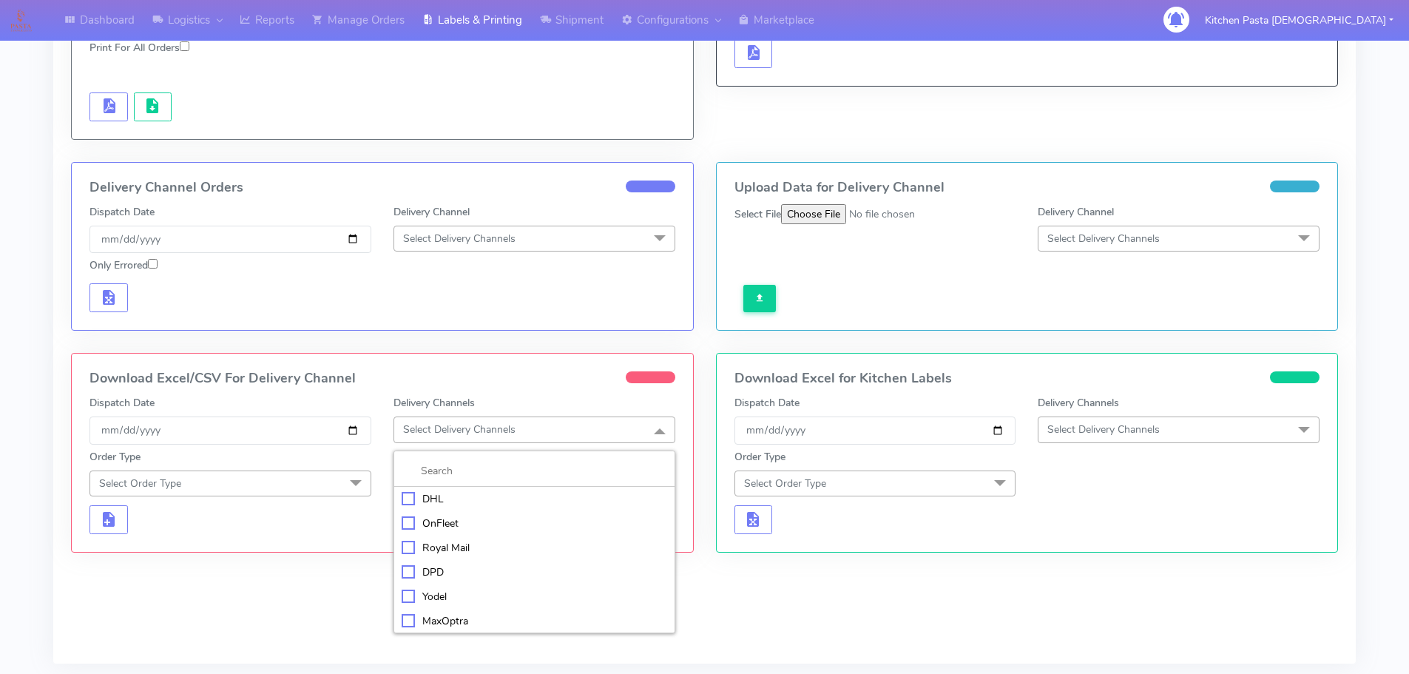
click at [453, 548] on div "Royal Mail" at bounding box center [535, 548] width 266 height 16
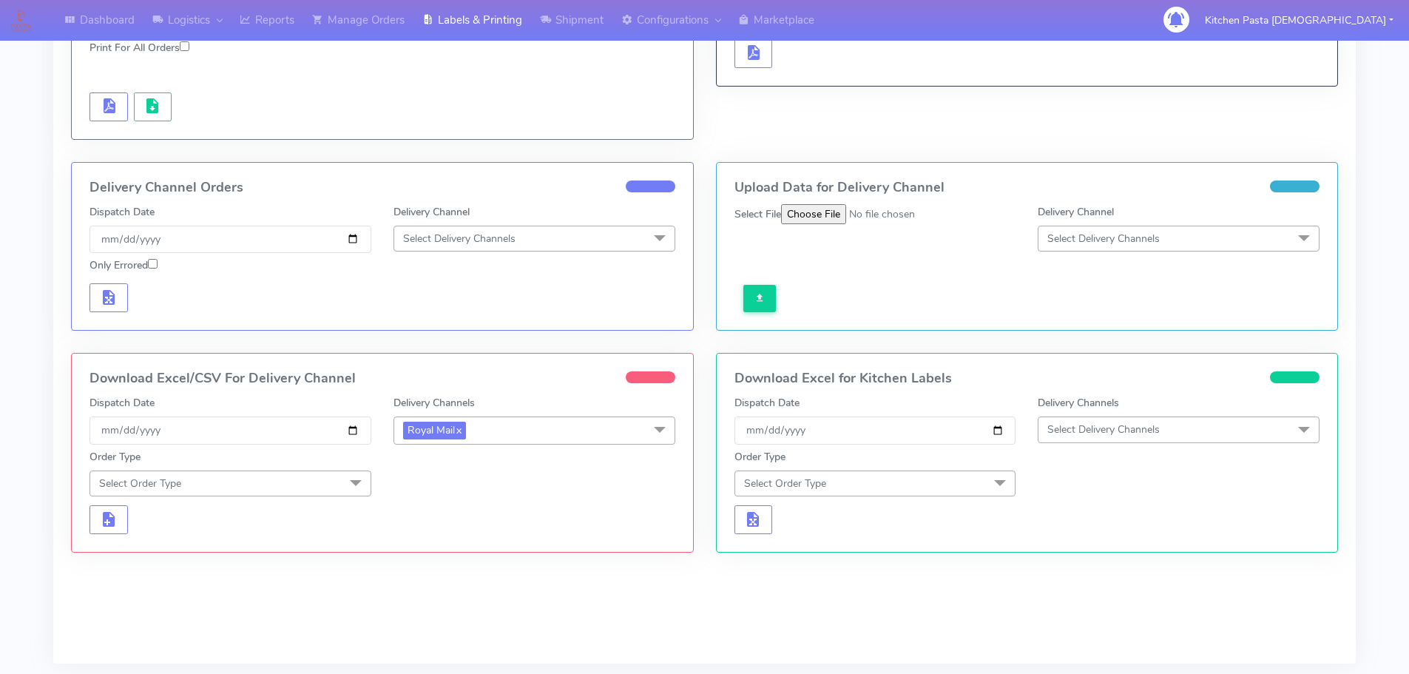
click at [297, 488] on span "Select Order Type" at bounding box center [230, 483] width 282 height 26
drag, startPoint x: 151, startPoint y: 545, endPoint x: 260, endPoint y: 529, distance: 110.7
click at [152, 545] on div "Meal" at bounding box center [231, 552] width 266 height 16
click at [428, 501] on form "Dispatch Date [DATE] Delivery Channels Royal Mail x DHL OnFleet Royal Mail DPD …" at bounding box center [382, 465] width 586 height 141
click at [428, 499] on form "Dispatch Date [DATE] Delivery Channels Royal Mail x DHL OnFleet Royal Mail DPD …" at bounding box center [382, 465] width 586 height 141
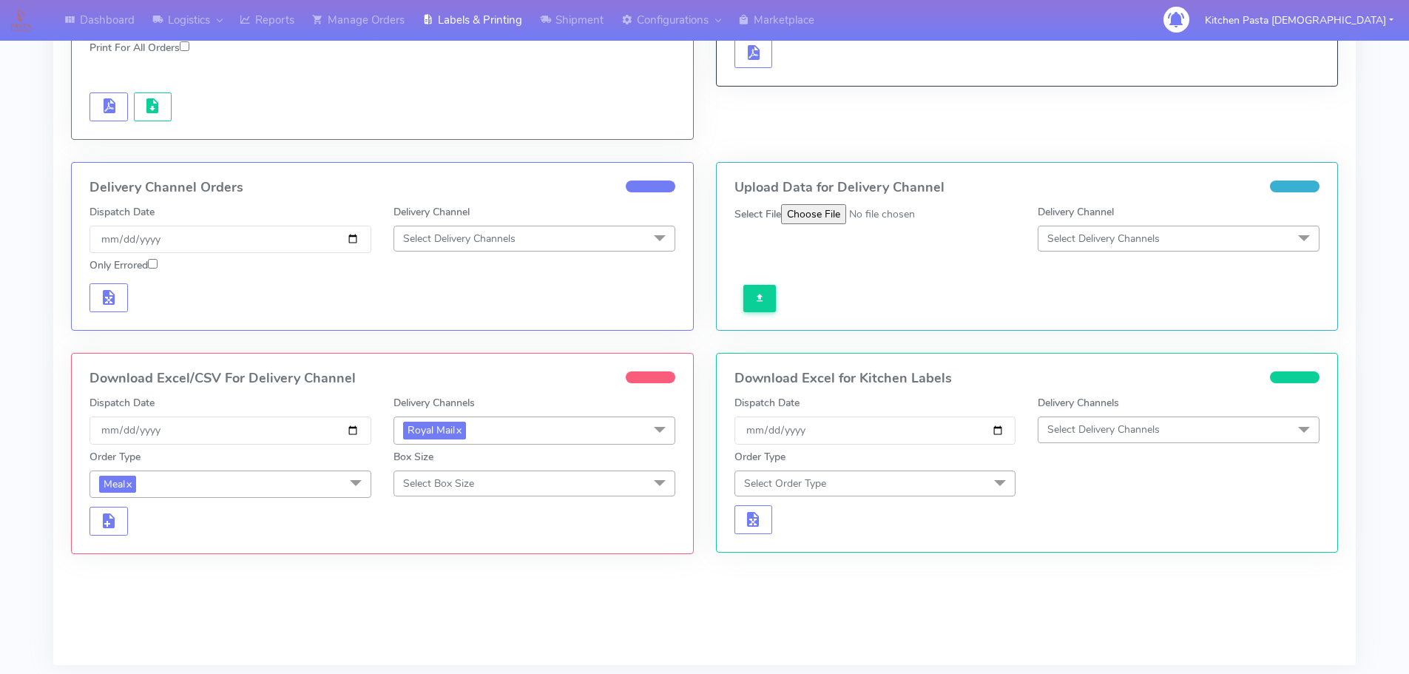
click at [421, 482] on span "Select Box Size" at bounding box center [438, 483] width 71 height 14
click at [416, 594] on div "Medium" at bounding box center [535, 601] width 266 height 16
click at [113, 534] on button "button" at bounding box center [108, 521] width 38 height 29
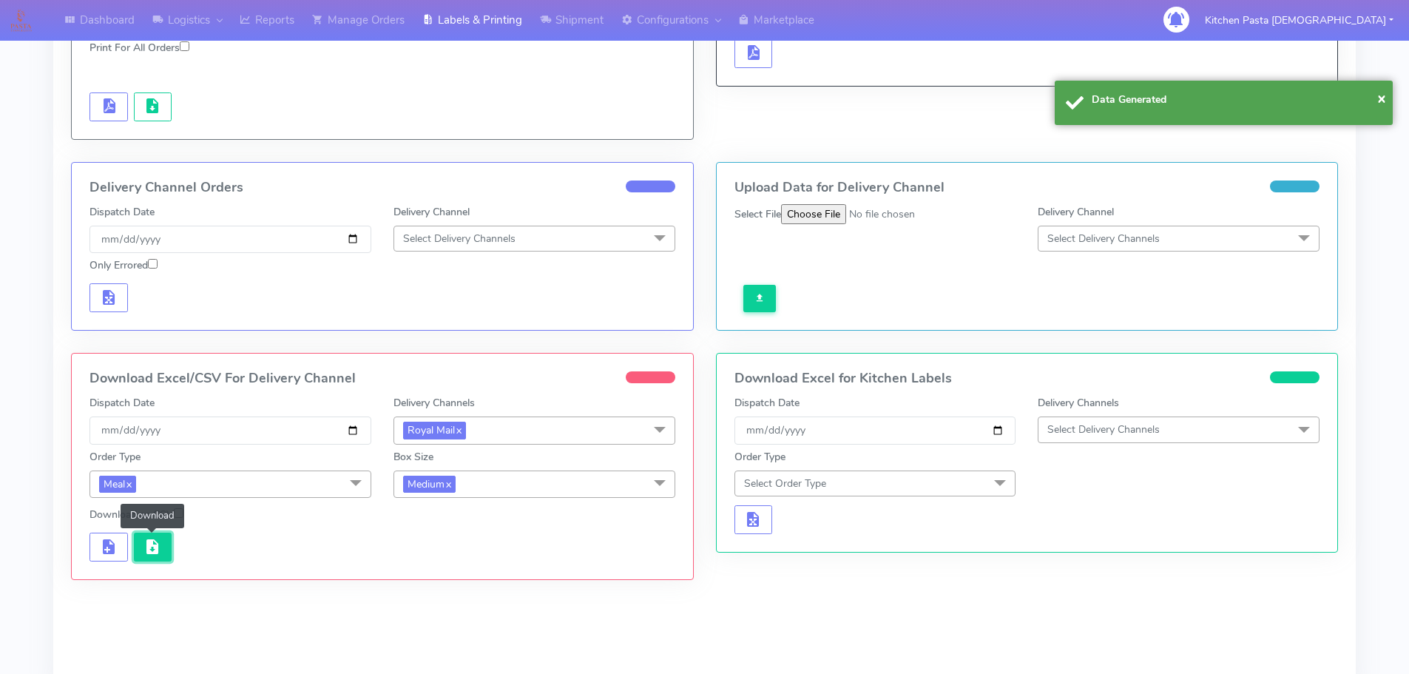
click at [161, 547] on span "button" at bounding box center [152, 550] width 18 height 14
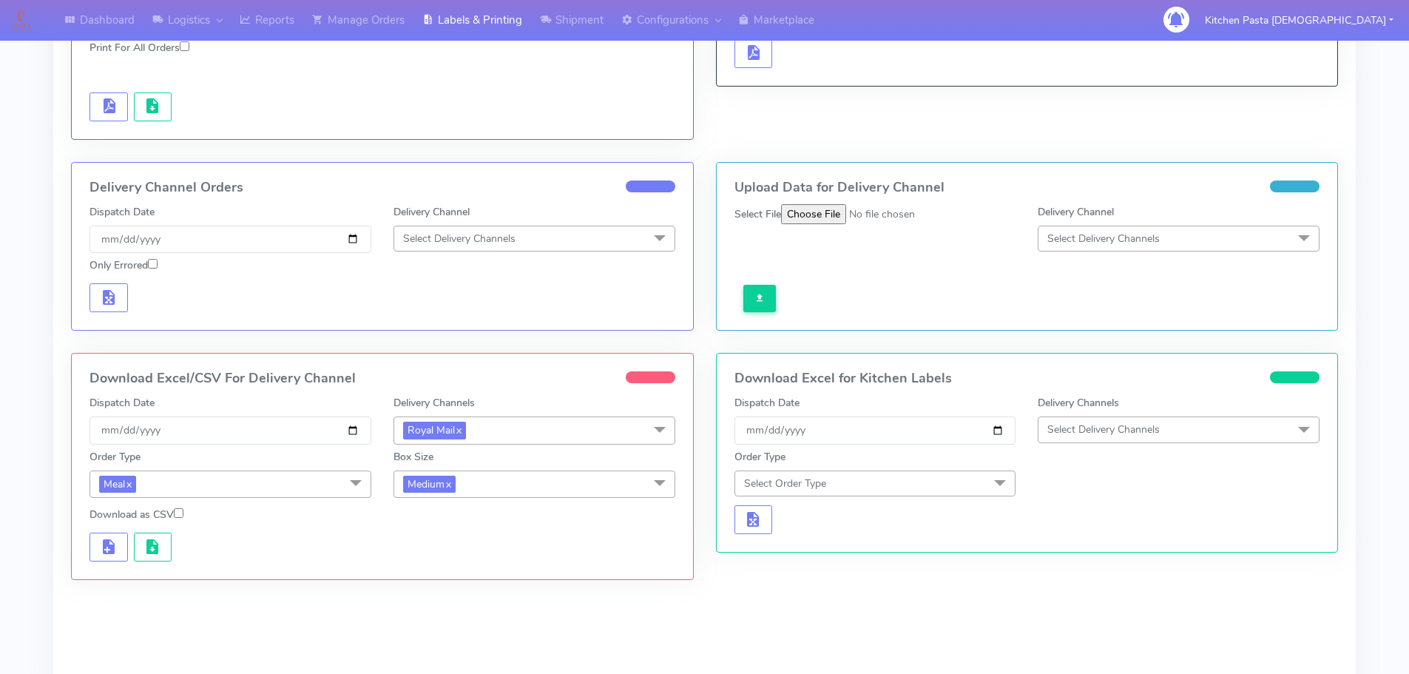
click at [490, 487] on span "Medium x" at bounding box center [534, 483] width 282 height 27
click at [430, 561] on div "Small" at bounding box center [535, 554] width 266 height 16
click at [84, 539] on div at bounding box center [230, 547] width 304 height 29
click at [104, 544] on span "button" at bounding box center [109, 550] width 18 height 14
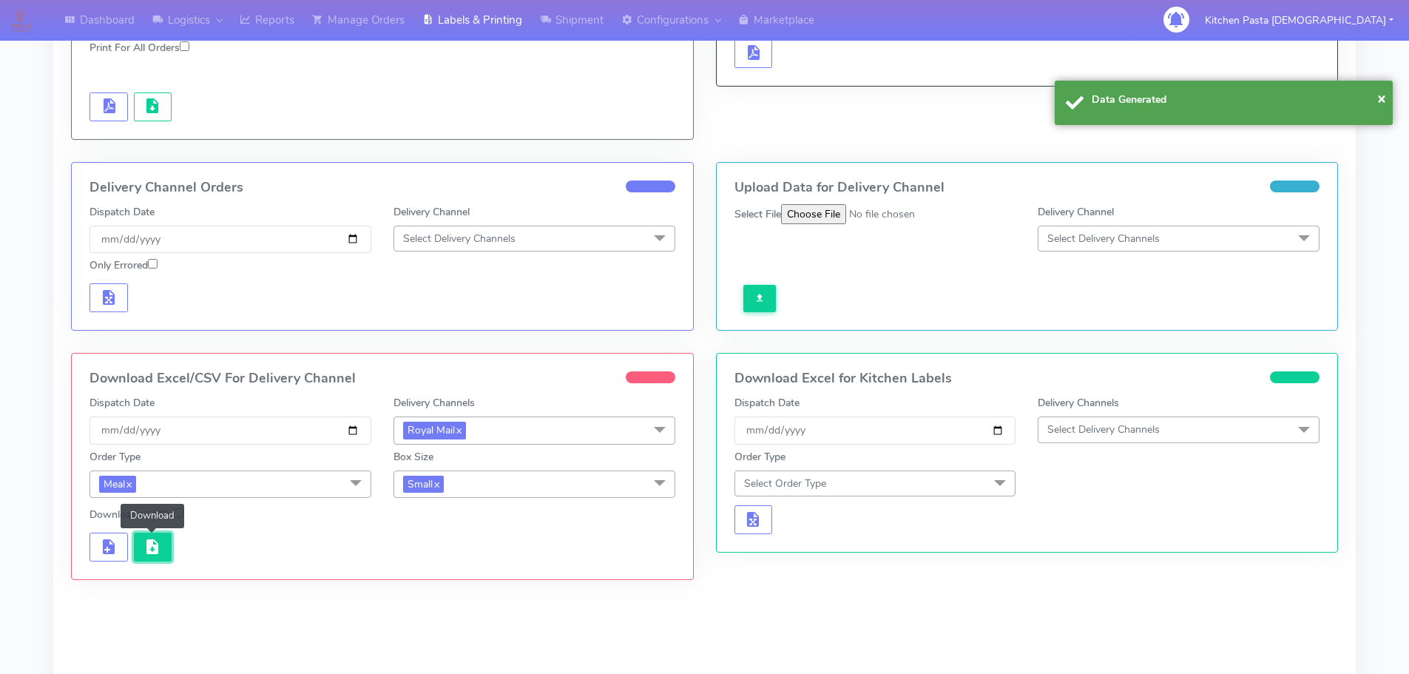
click at [152, 555] on span "button" at bounding box center [152, 550] width 18 height 14
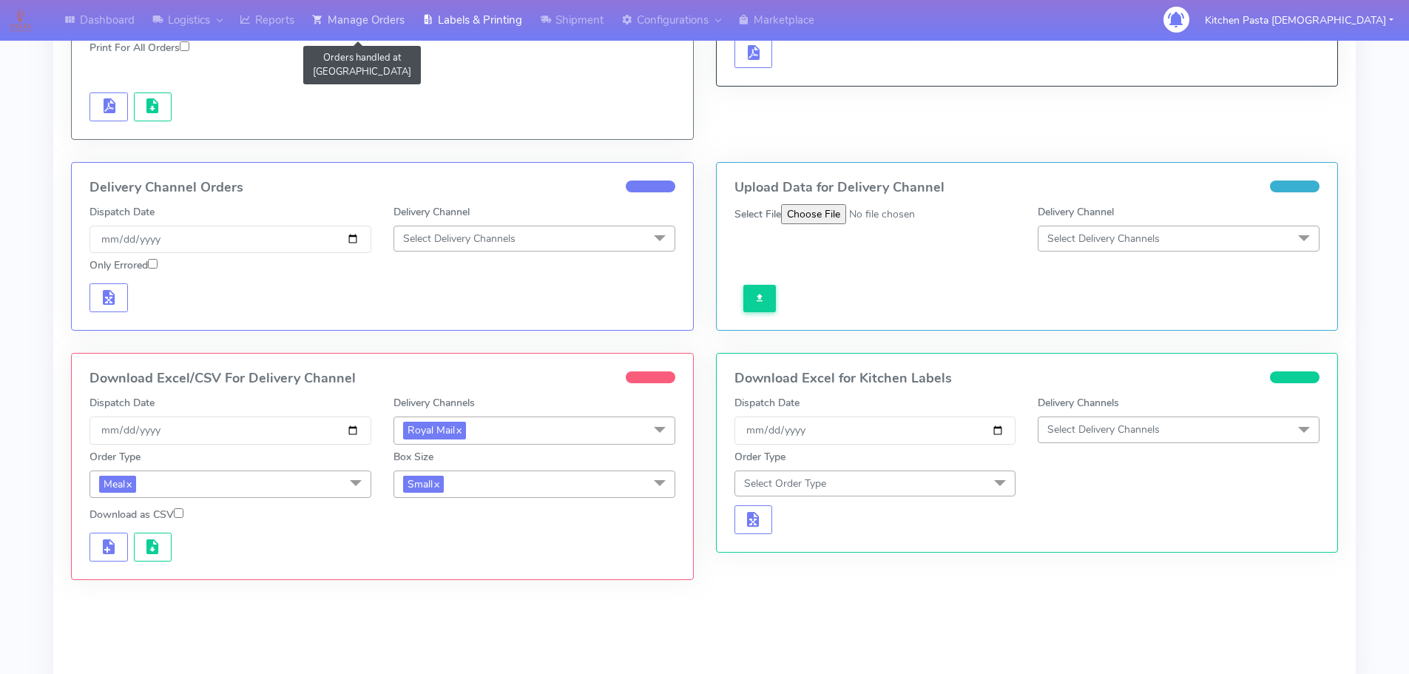
click at [334, 15] on link "Manage Orders" at bounding box center [358, 20] width 110 height 41
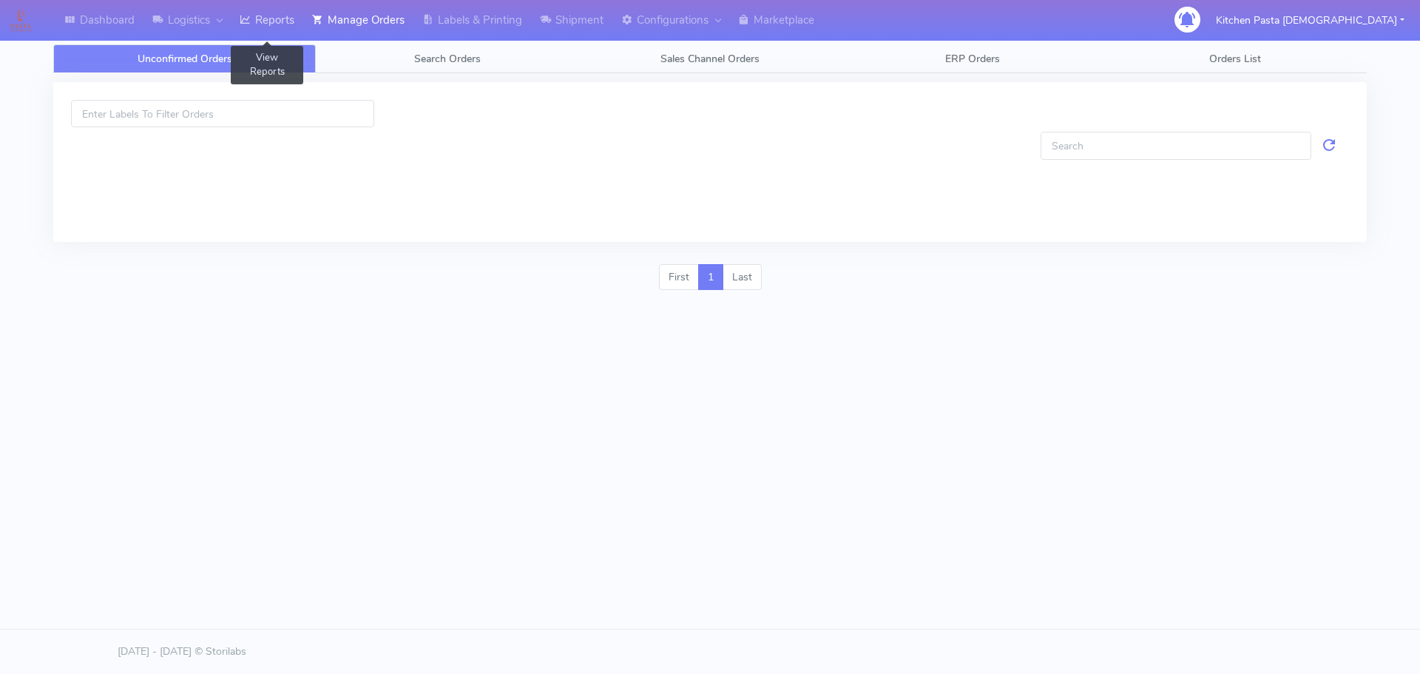
click at [278, 8] on link "Reports" at bounding box center [267, 20] width 72 height 41
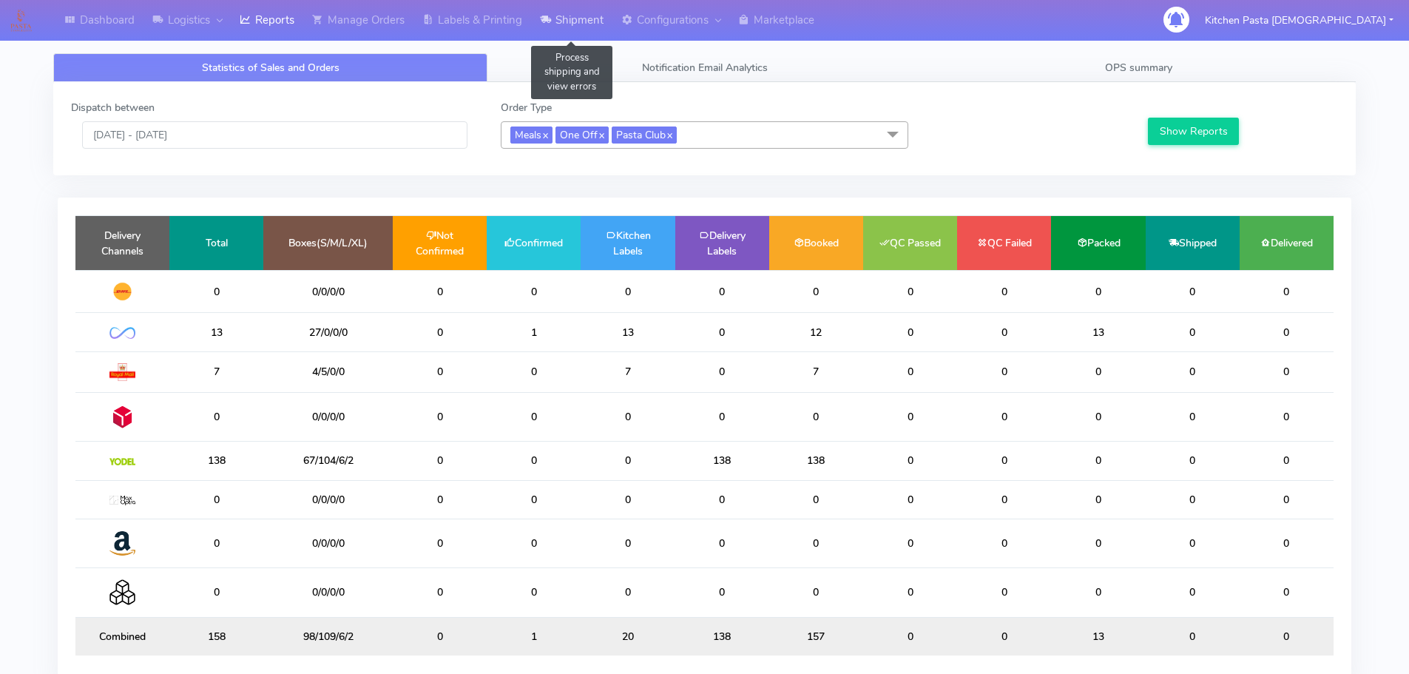
click at [578, 20] on link "Shipment" at bounding box center [571, 20] width 81 height 41
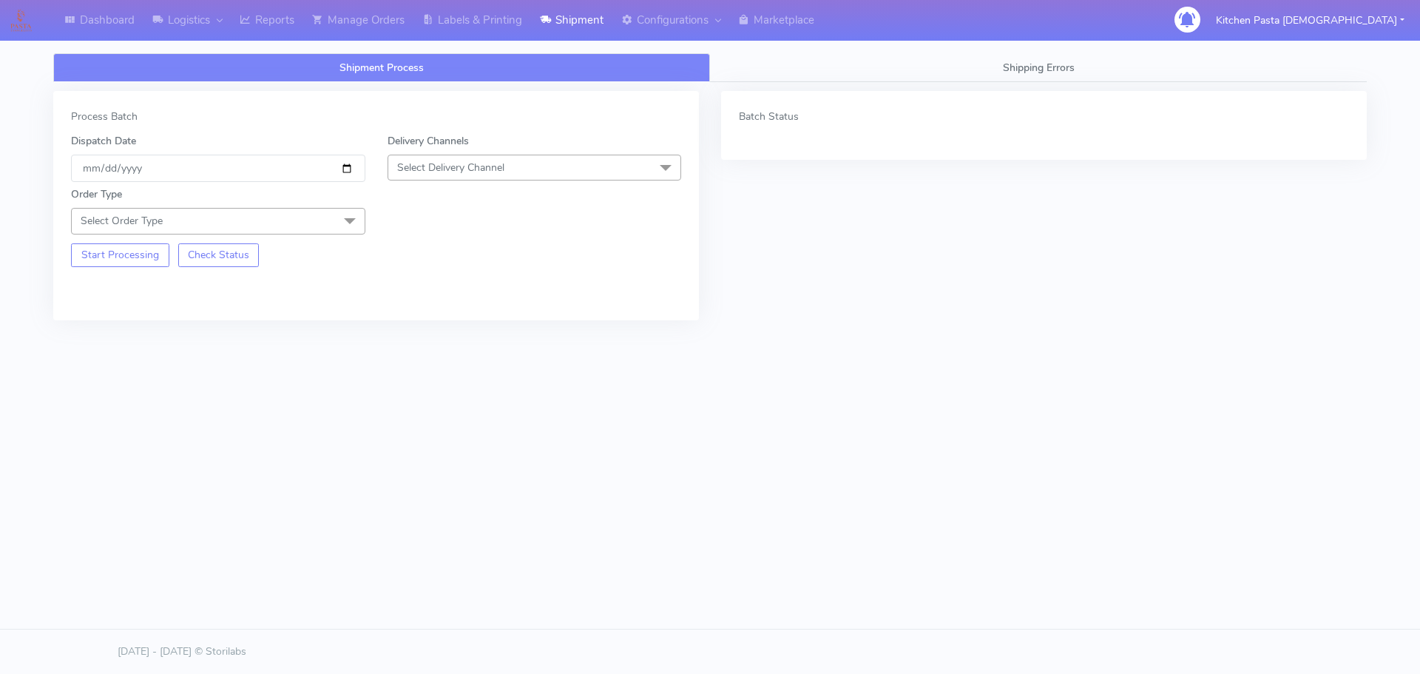
click at [392, 167] on span "Select Delivery Channel" at bounding box center [535, 168] width 294 height 26
click at [424, 340] on div "Yodel" at bounding box center [535, 334] width 278 height 16
click at [328, 225] on span "Select Order Type" at bounding box center [218, 221] width 294 height 26
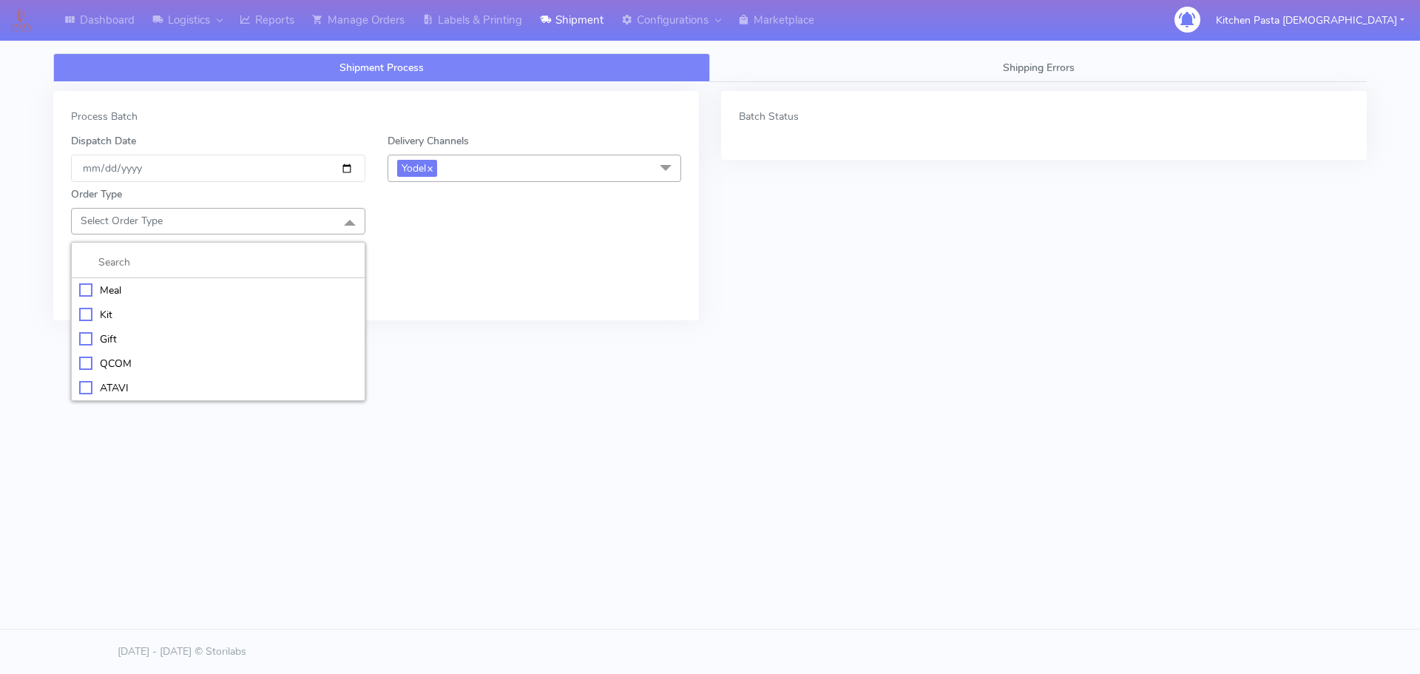
drag, startPoint x: 178, startPoint y: 310, endPoint x: 161, endPoint y: 300, distance: 20.6
click at [179, 310] on div "Kit" at bounding box center [218, 315] width 278 height 16
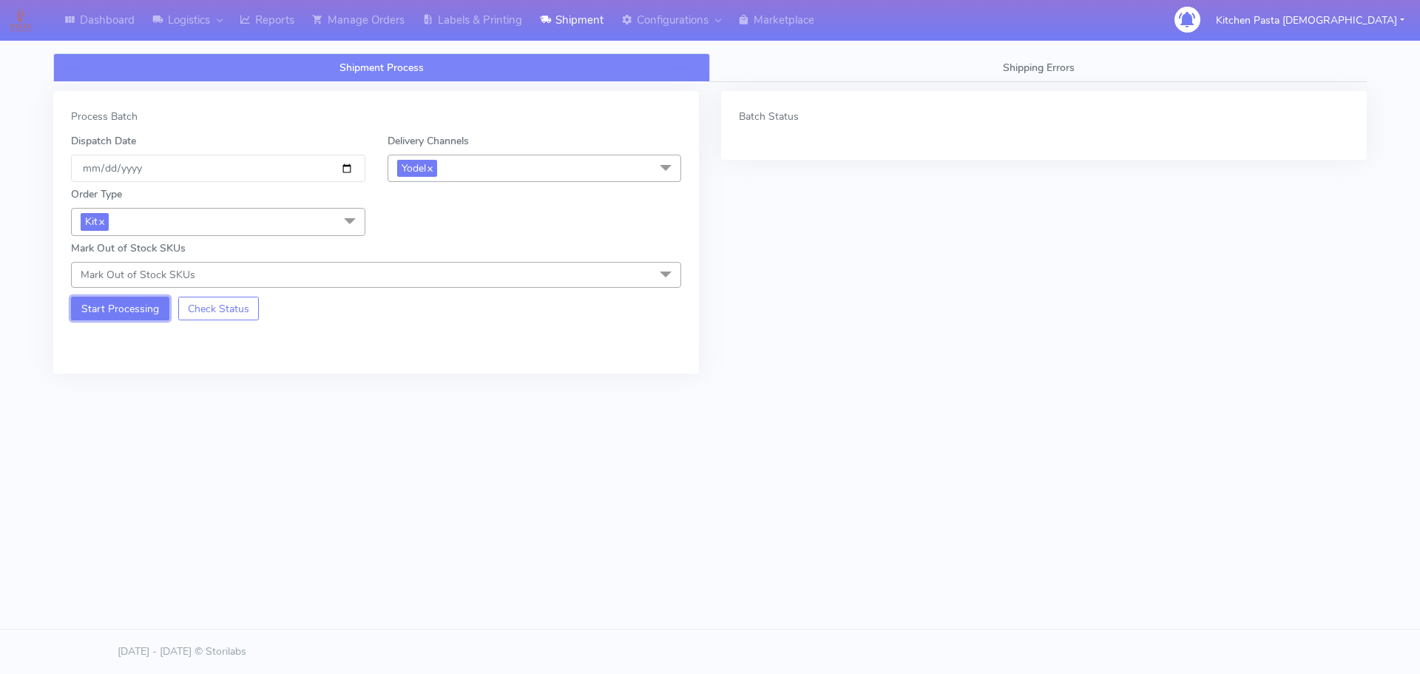
click at [146, 311] on button "Start Processing" at bounding box center [120, 309] width 98 height 24
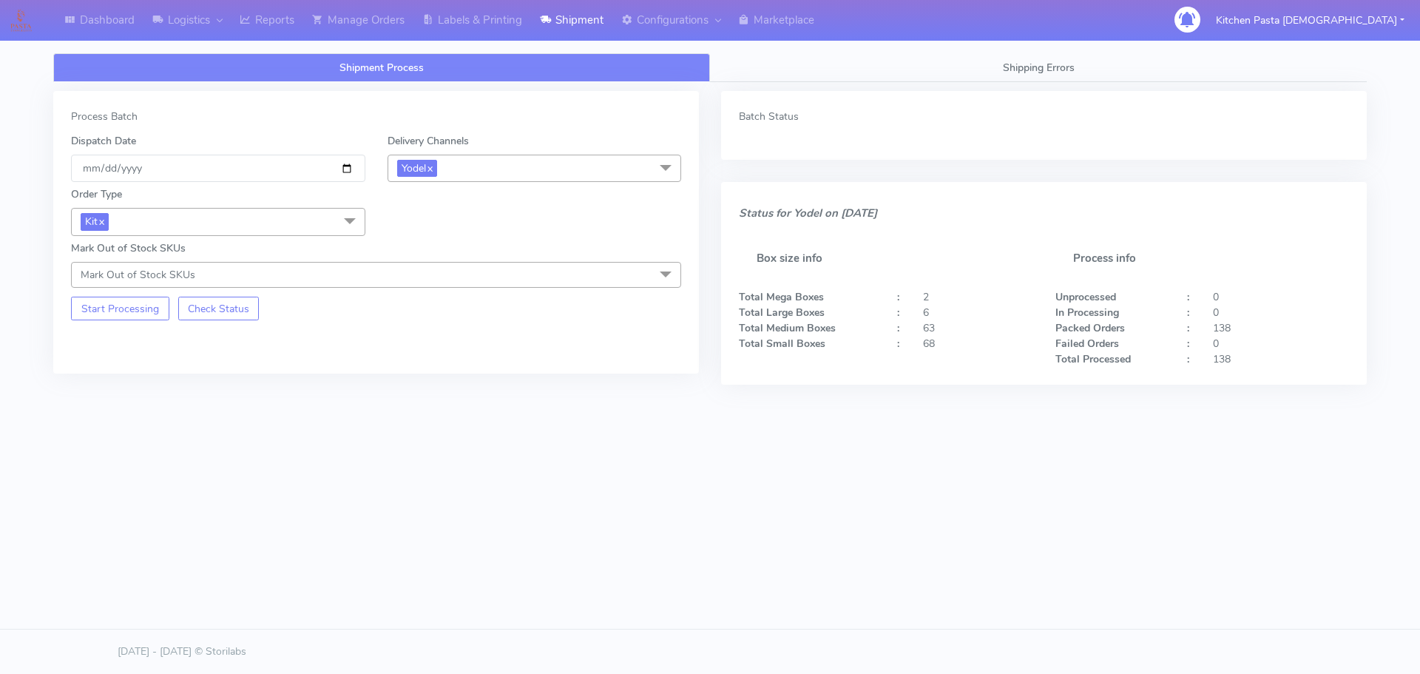
click at [344, 227] on span at bounding box center [350, 222] width 30 height 28
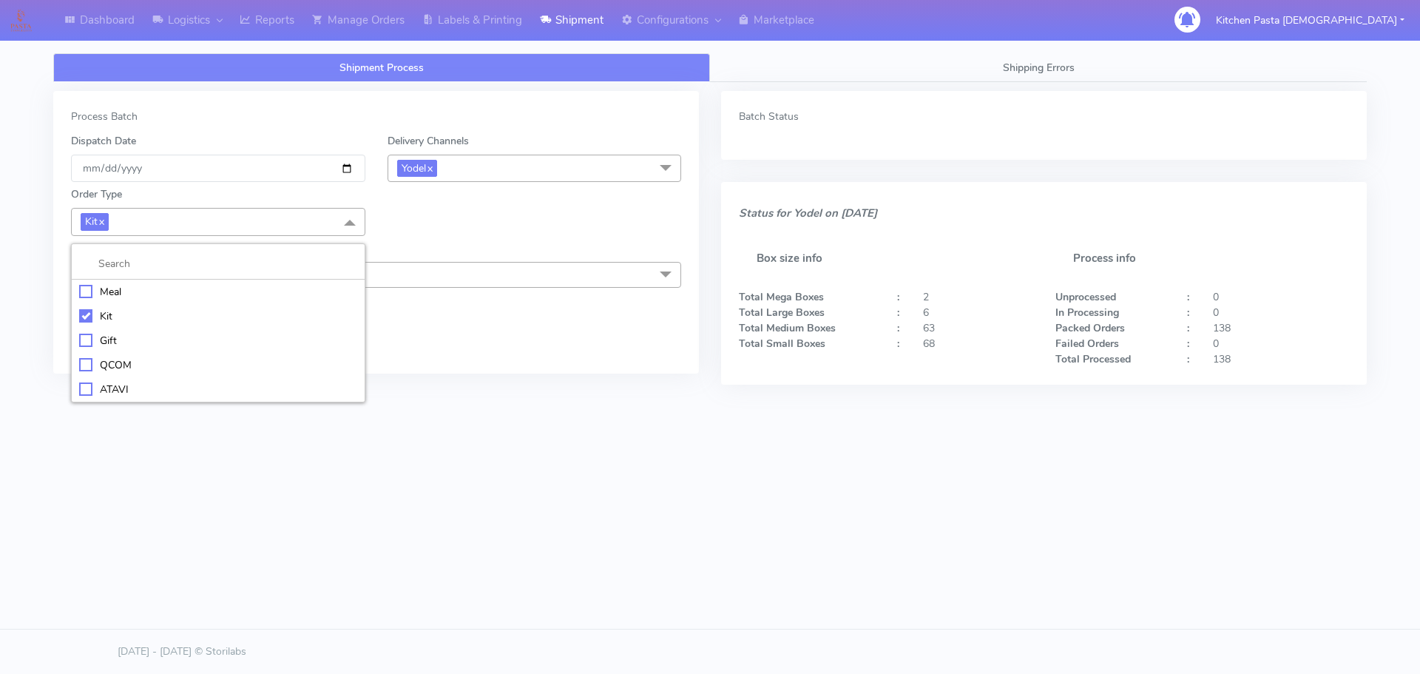
click at [113, 383] on div "ATAVI" at bounding box center [218, 390] width 278 height 16
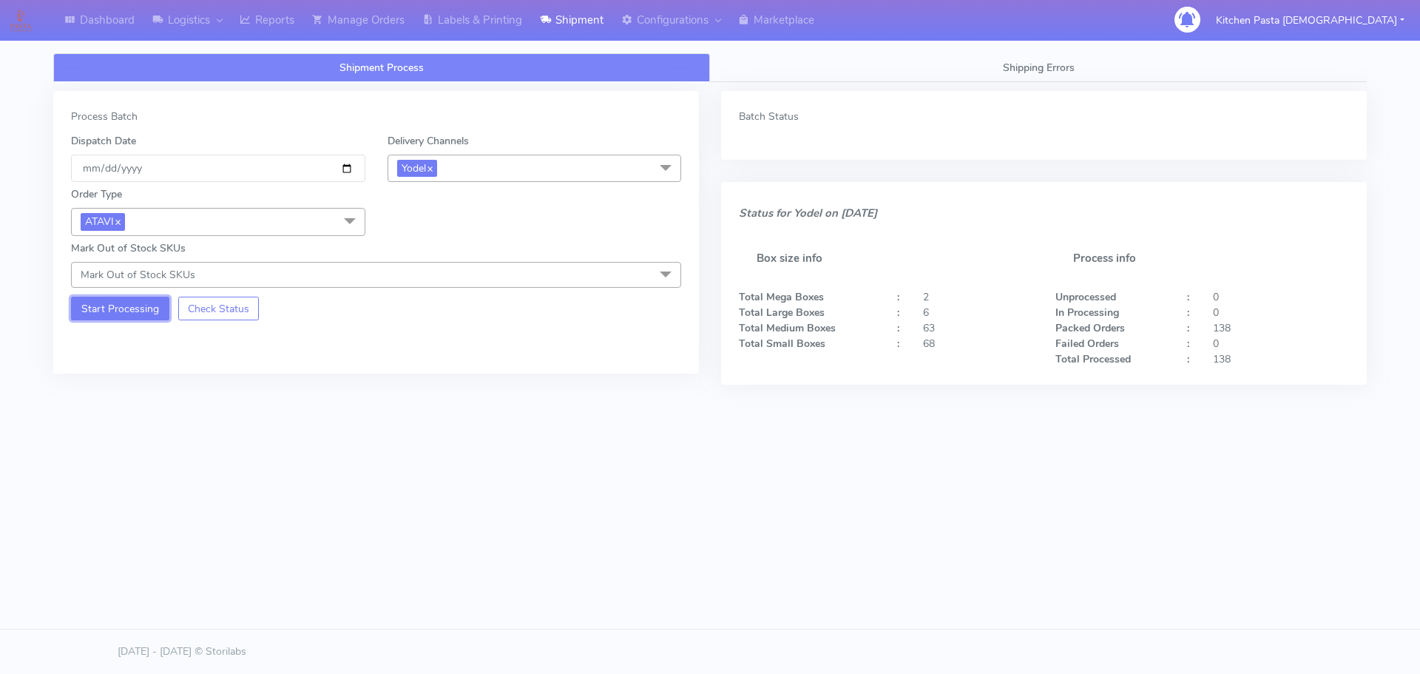
click at [124, 318] on button "Start Processing" at bounding box center [120, 309] width 98 height 24
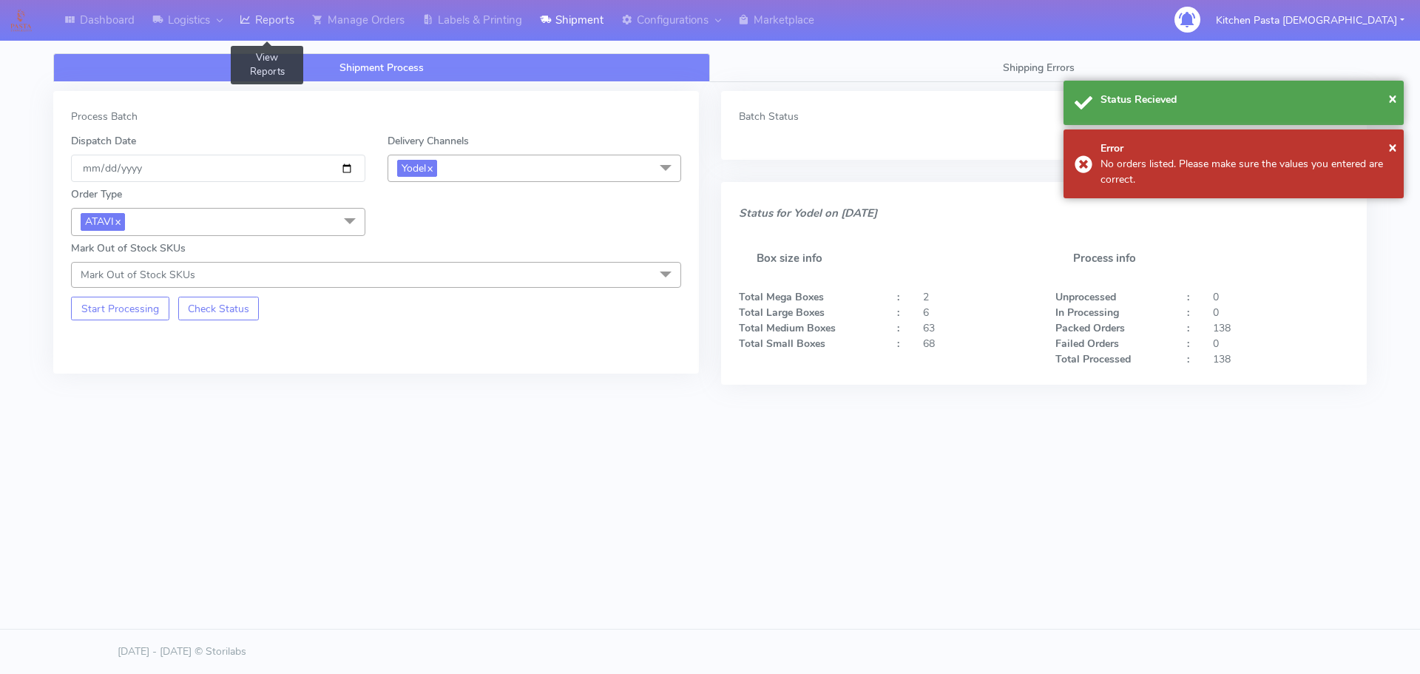
click at [288, 32] on link "Reports" at bounding box center [267, 20] width 72 height 41
